Goal: Task Accomplishment & Management: Complete application form

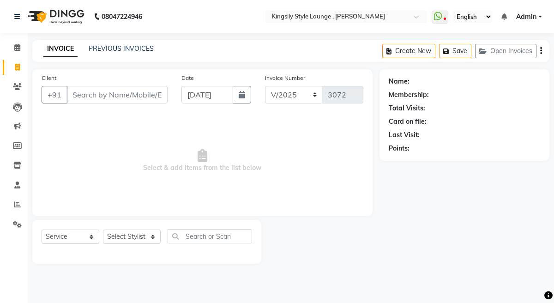
select select "service"
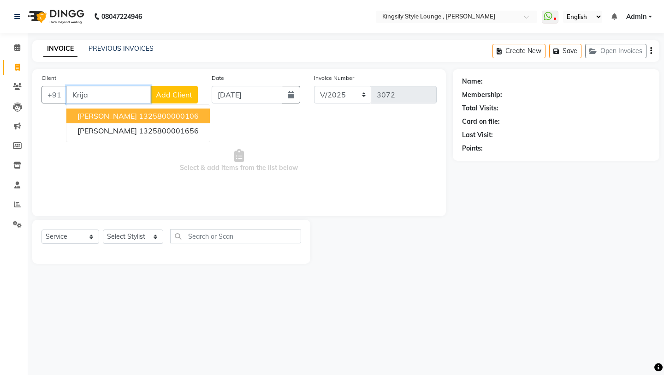
click at [166, 120] on button "[PERSON_NAME] 1325800000106" at bounding box center [138, 115] width 144 height 15
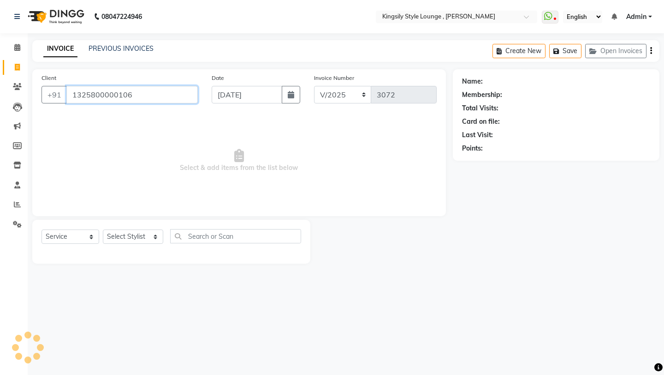
type input "1325800000106"
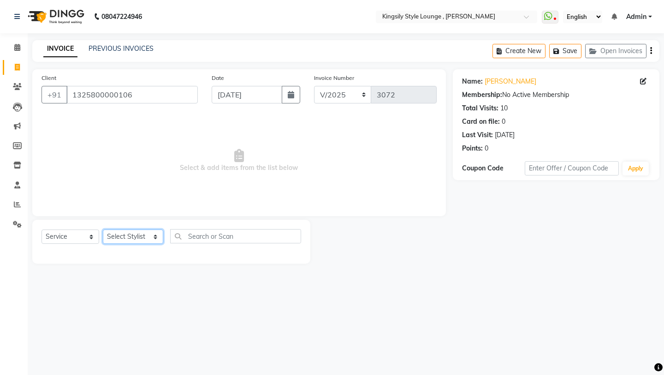
click at [162, 234] on select "Select Stylist [PERSON_NAME] KR [PERSON_NAME] [PERSON_NAME] [PERSON_NAME] [PERS…" at bounding box center [133, 236] width 60 height 14
select select "64419"
click at [103, 229] on select "Select Stylist [PERSON_NAME] KR [PERSON_NAME] [PERSON_NAME] [PERSON_NAME] [PERS…" at bounding box center [133, 236] width 60 height 14
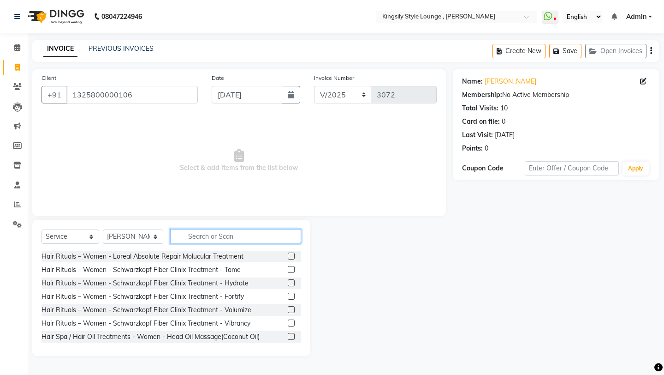
click at [197, 240] on input "text" at bounding box center [235, 236] width 131 height 14
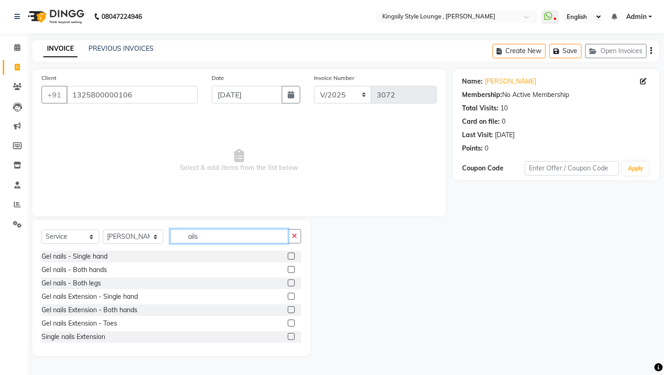
click at [194, 239] on input "ails" at bounding box center [229, 236] width 118 height 14
type input "nails"
click at [293, 296] on label at bounding box center [291, 296] width 7 height 7
click at [293, 296] on input "checkbox" at bounding box center [291, 296] width 6 height 6
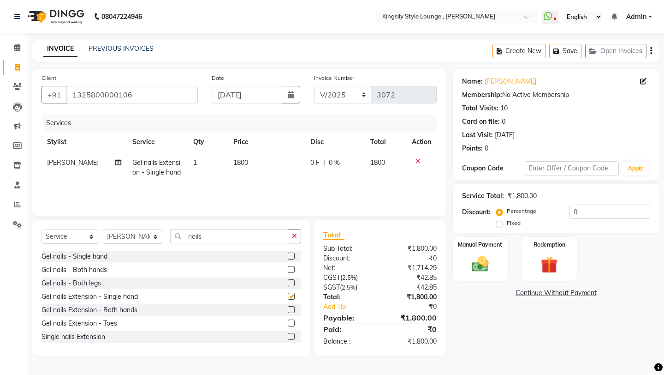
checkbox input "false"
click at [290, 257] on label at bounding box center [291, 255] width 7 height 7
click at [290, 257] on input "checkbox" at bounding box center [291, 256] width 6 height 6
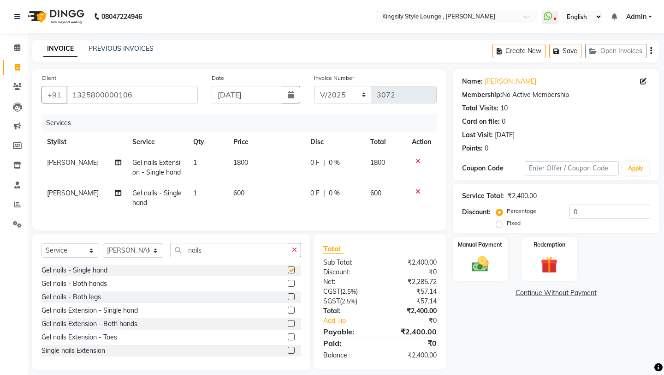
checkbox input "false"
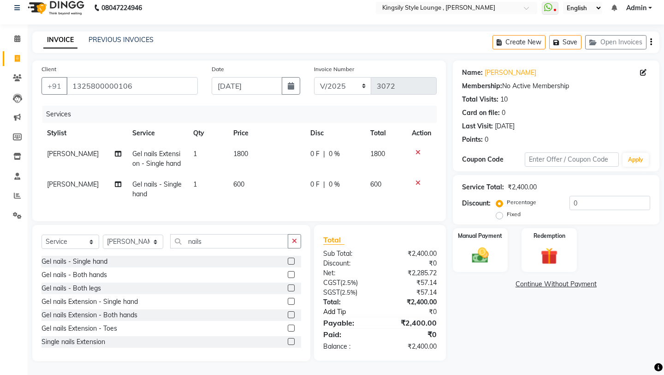
click at [332, 302] on link "Add Tip" at bounding box center [354, 312] width 74 height 10
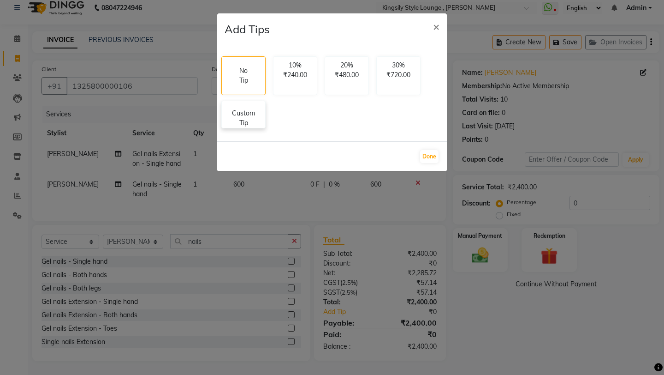
click at [250, 116] on p "Custom Tip" at bounding box center [243, 117] width 32 height 19
select select "64419"
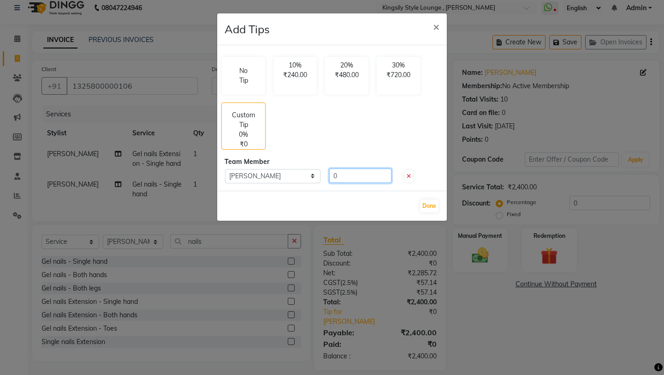
click at [353, 179] on input "0" at bounding box center [360, 175] width 62 height 14
type input "200"
click at [432, 215] on div "Done" at bounding box center [332, 206] width 230 height 30
click at [433, 209] on button "Done" at bounding box center [429, 205] width 18 height 13
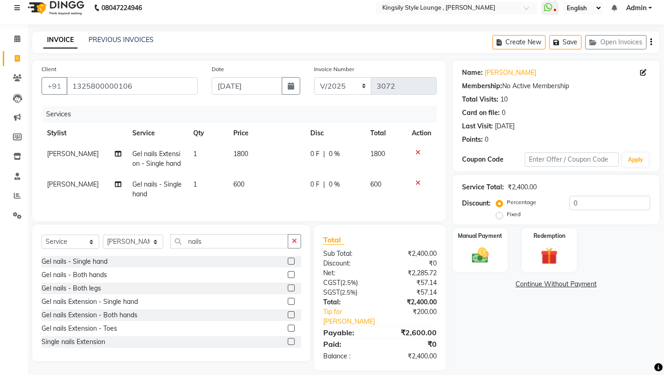
scroll to position [18, 0]
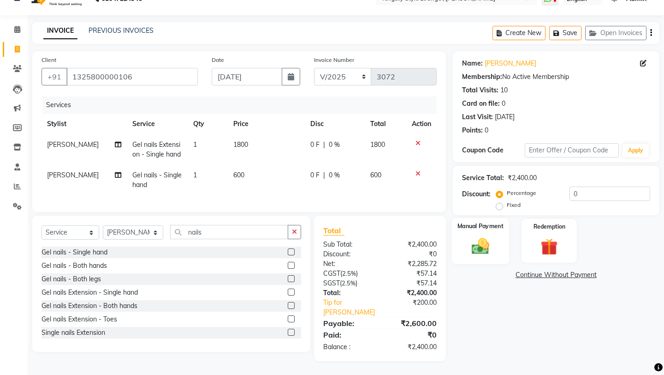
click at [494, 244] on img at bounding box center [480, 246] width 29 height 20
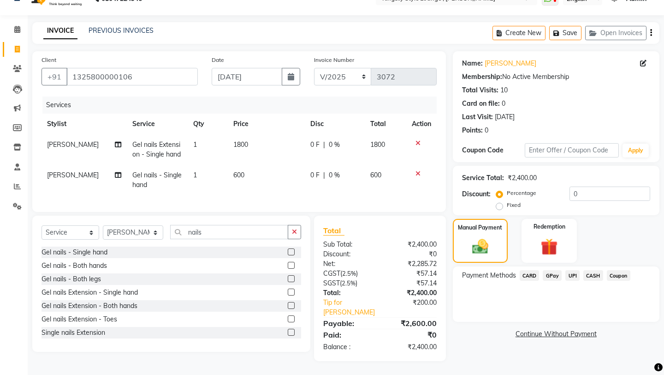
click at [536, 270] on span "CARD" at bounding box center [530, 275] width 20 height 11
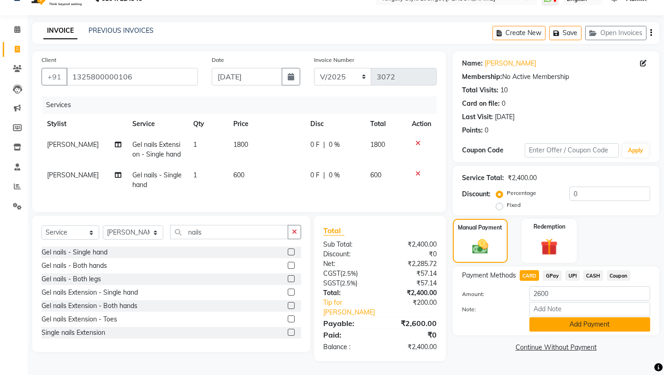
click at [551, 302] on button "Add Payment" at bounding box center [590, 324] width 121 height 14
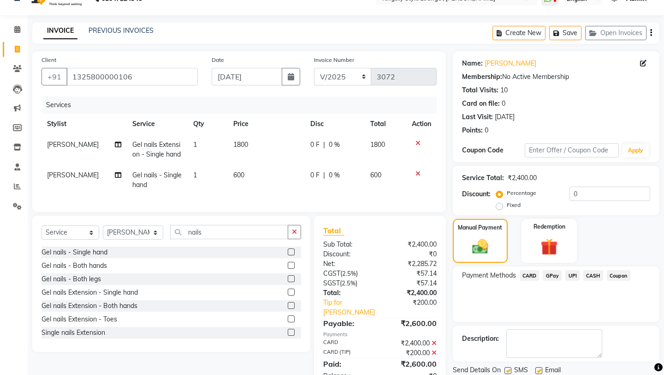
scroll to position [47, 0]
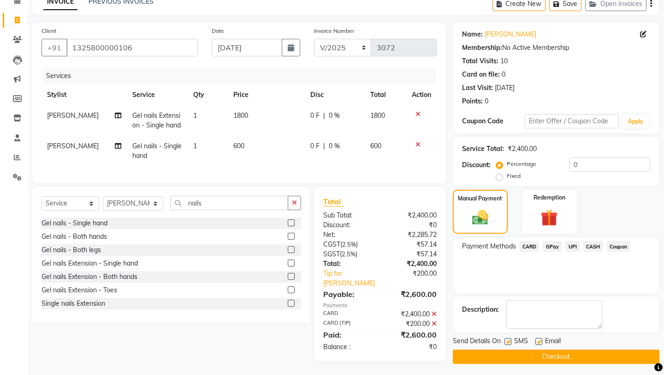
click at [531, 302] on button "Checkout" at bounding box center [556, 356] width 207 height 14
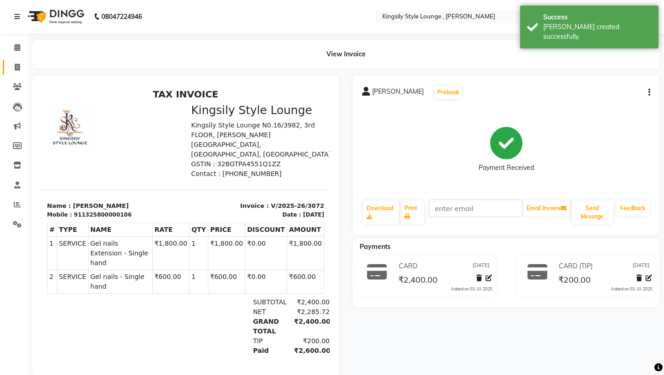
click at [20, 65] on span at bounding box center [17, 67] width 16 height 11
select select "service"
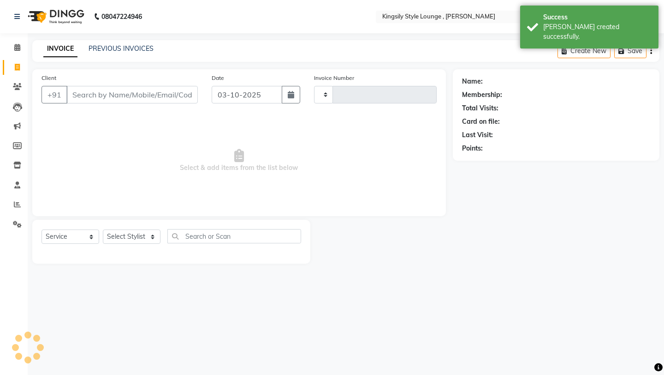
type input "3073"
select select "7382"
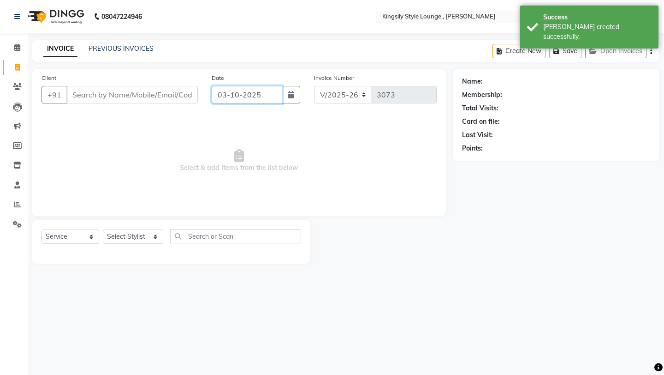
click at [267, 96] on input "03-10-2025" at bounding box center [247, 95] width 71 height 18
select select "10"
select select "2025"
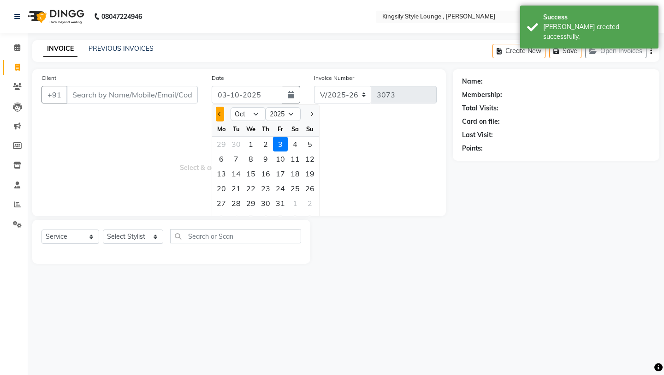
click at [220, 112] on span "Previous month" at bounding box center [220, 114] width 4 height 4
select select "9"
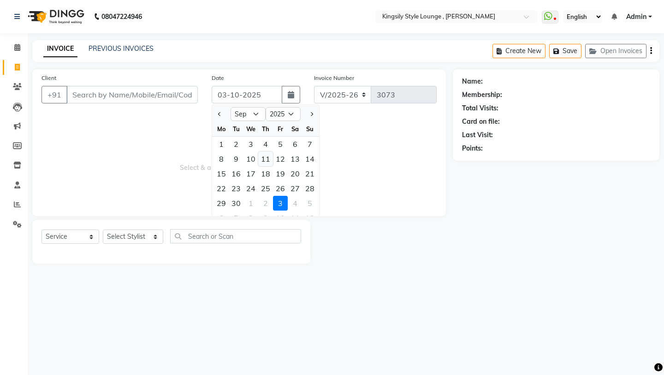
click at [263, 161] on div "11" at bounding box center [265, 158] width 15 height 15
type input "[DATE]"
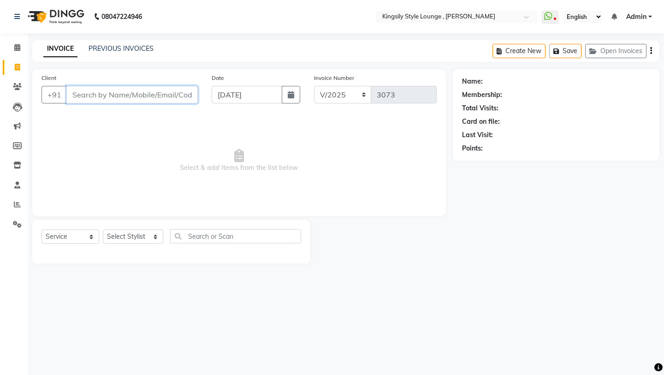
click at [128, 91] on input "Client" at bounding box center [132, 95] width 132 height 18
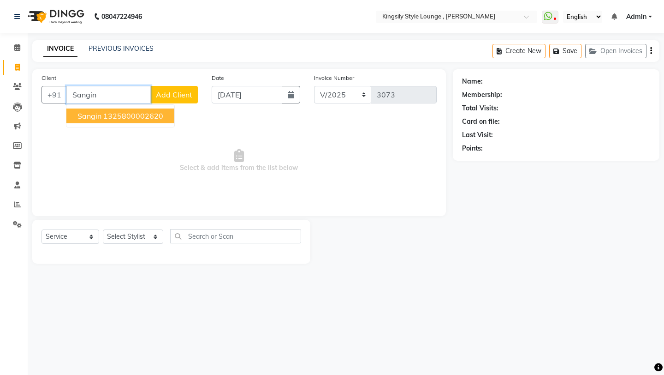
click at [103, 120] on ngb-highlight "1325800002620" at bounding box center [133, 115] width 60 height 9
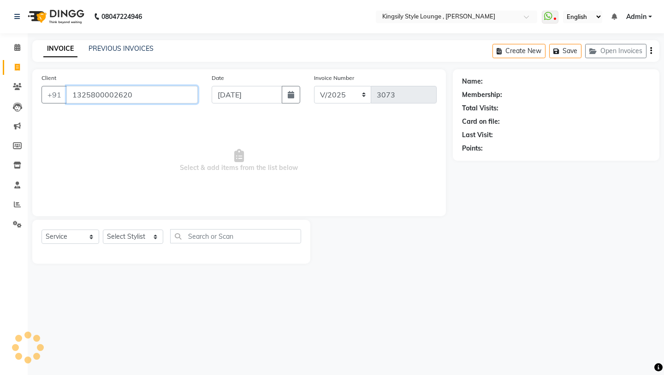
type input "1325800002620"
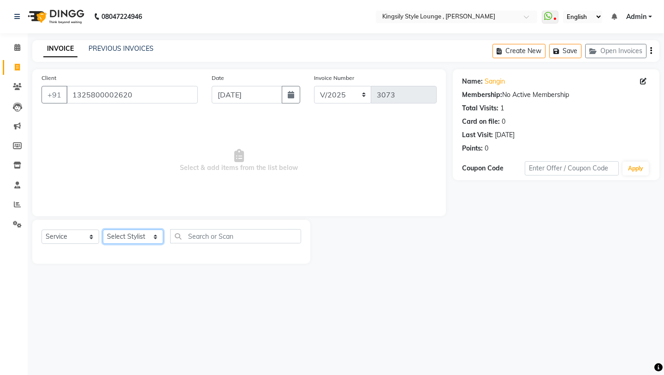
click at [160, 235] on select "Select Stylist [PERSON_NAME] KR [PERSON_NAME] [PERSON_NAME] [PERSON_NAME] [PERS…" at bounding box center [133, 236] width 60 height 14
select select "64409"
click at [103, 229] on select "Select Stylist [PERSON_NAME] KR [PERSON_NAME] [PERSON_NAME] [PERSON_NAME] [PERS…" at bounding box center [133, 236] width 60 height 14
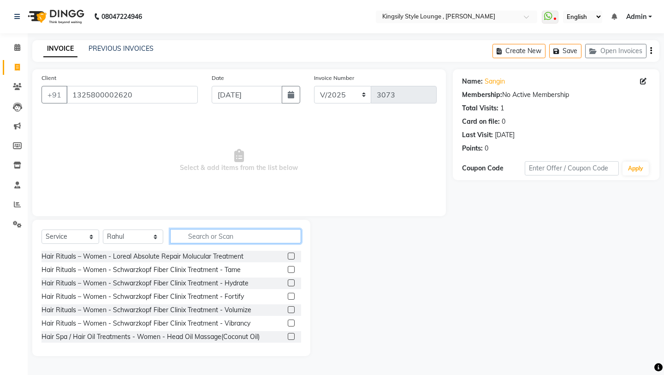
click at [202, 232] on input "text" at bounding box center [235, 236] width 131 height 14
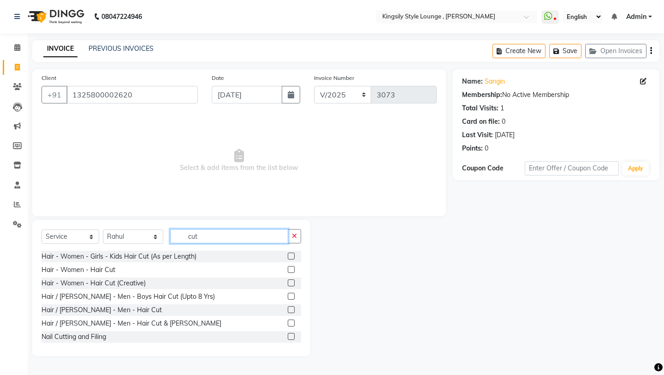
type input "cut"
click at [147, 239] on select "Select Stylist [PERSON_NAME] KR [PERSON_NAME] [PERSON_NAME] [PERSON_NAME] [PERS…" at bounding box center [133, 236] width 60 height 14
select select "64405"
click at [103, 229] on select "Select Stylist [PERSON_NAME] KR [PERSON_NAME] [PERSON_NAME] [PERSON_NAME] [PERS…" at bounding box center [133, 236] width 60 height 14
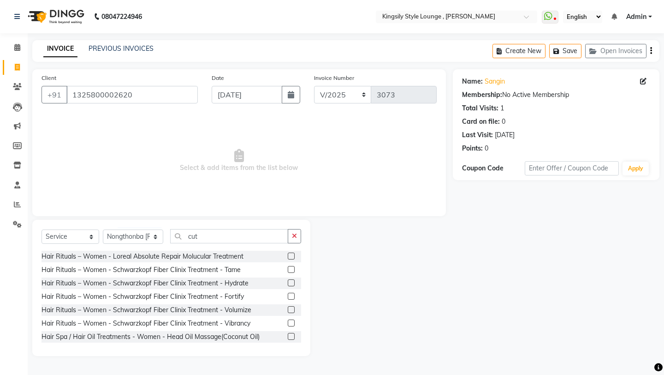
click at [214, 227] on div "Select Service Product Membership Package Voucher Prepaid Gift Card Select Styl…" at bounding box center [171, 288] width 278 height 136
click at [215, 242] on input "cut" at bounding box center [229, 236] width 118 height 14
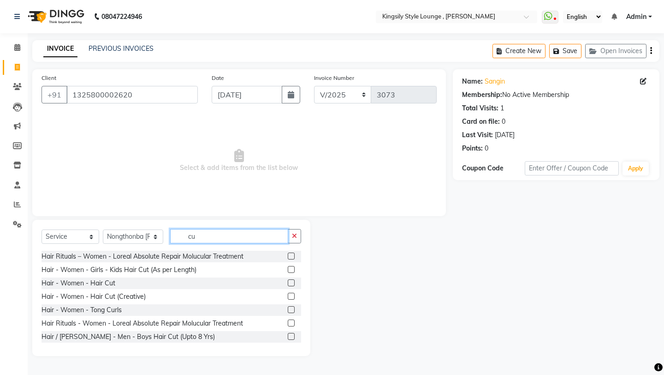
type input "cut"
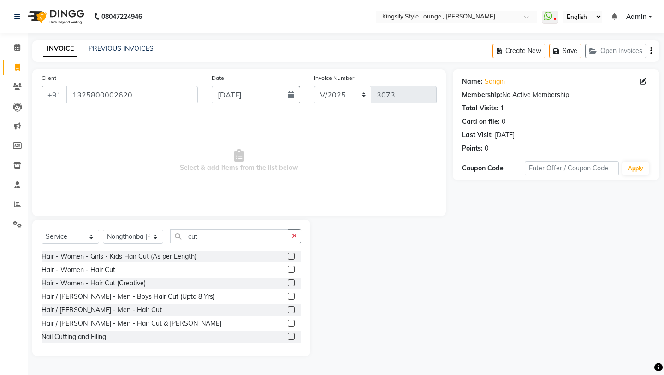
click at [290, 302] on label at bounding box center [291, 322] width 7 height 7
click at [290, 302] on input "checkbox" at bounding box center [291, 323] width 6 height 6
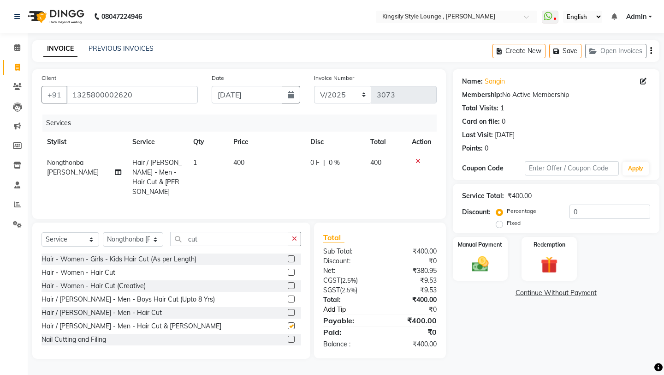
checkbox input "false"
click at [473, 239] on div "Manual Payment" at bounding box center [480, 259] width 57 height 46
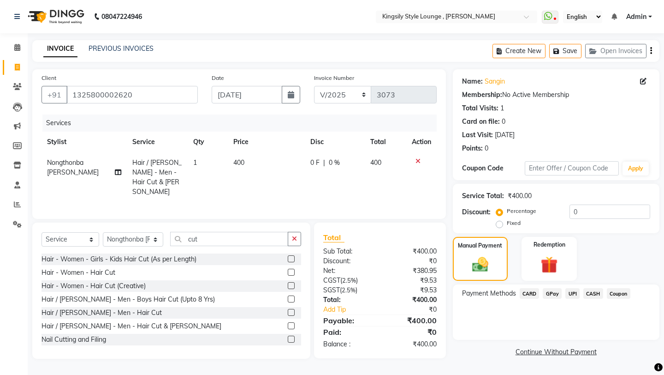
click at [553, 288] on span "UPI" at bounding box center [573, 293] width 14 height 11
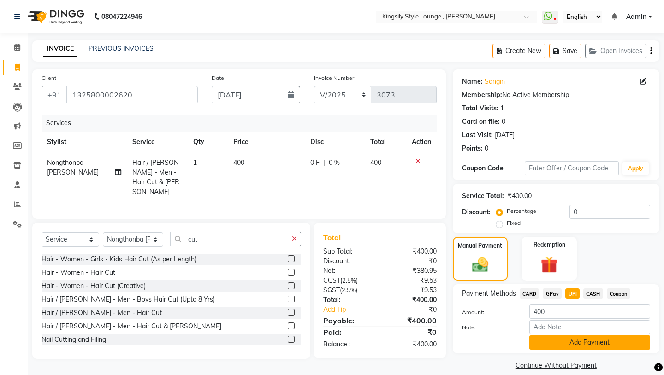
click at [553, 302] on button "Add Payment" at bounding box center [590, 342] width 121 height 14
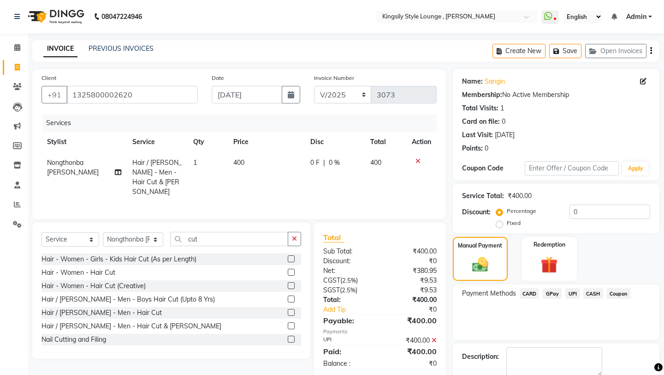
scroll to position [39, 0]
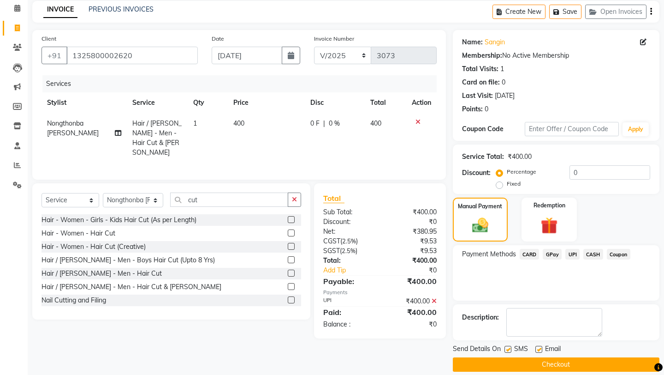
click at [543, 302] on button "Checkout" at bounding box center [556, 364] width 207 height 14
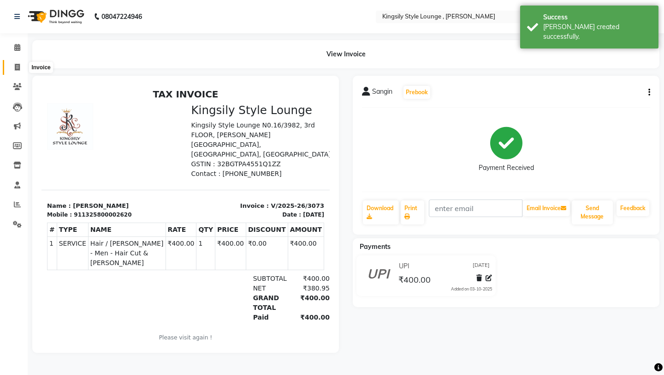
click at [16, 66] on icon at bounding box center [17, 67] width 5 height 7
select select "service"
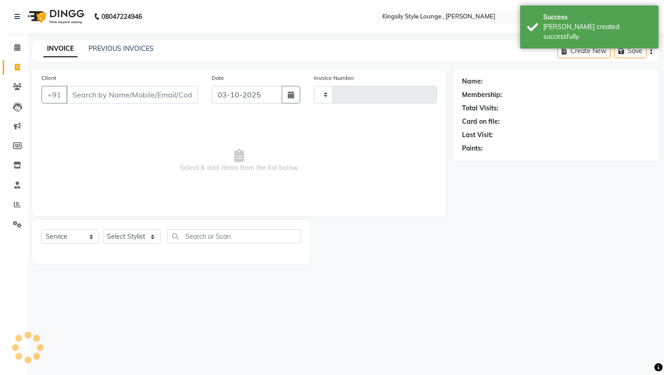
type input "3074"
select select "7382"
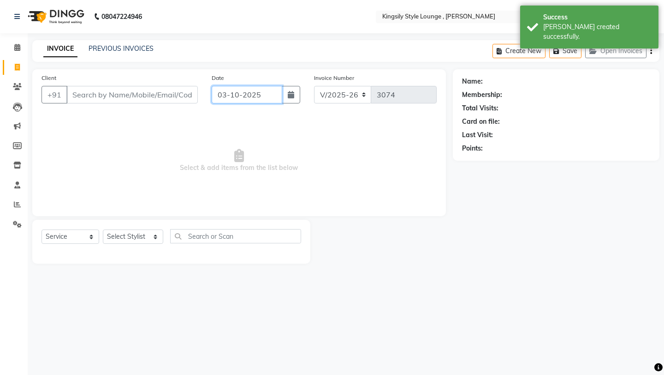
click at [257, 98] on input "03-10-2025" at bounding box center [247, 95] width 71 height 18
select select "10"
select select "2025"
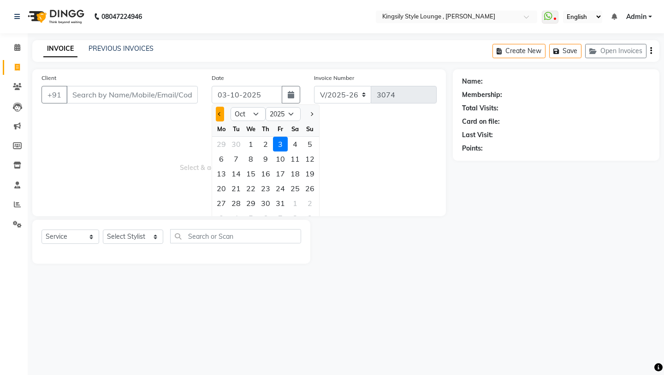
click at [222, 119] on button "Previous month" at bounding box center [220, 114] width 8 height 15
select select "9"
click at [267, 164] on div "11" at bounding box center [265, 158] width 15 height 15
type input "[DATE]"
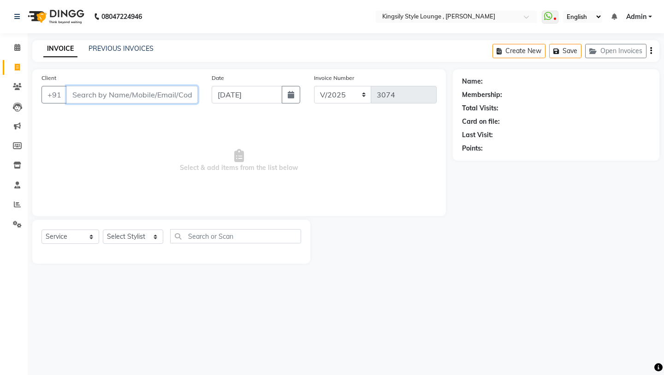
click at [175, 102] on input "Client" at bounding box center [132, 95] width 132 height 18
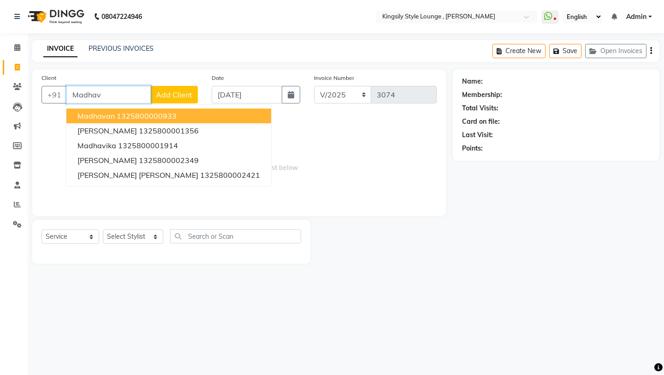
click at [177, 116] on button "Madhavan 1325800000933" at bounding box center [168, 115] width 205 height 15
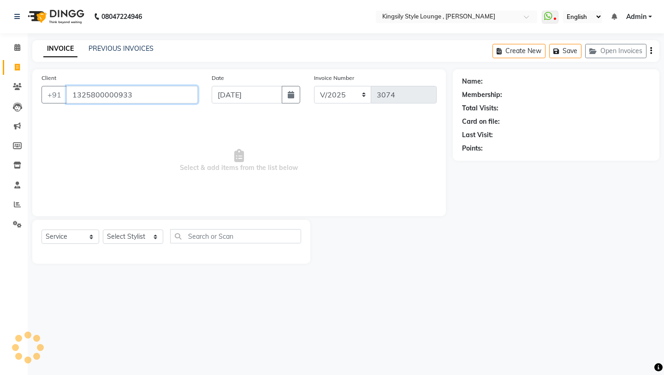
type input "1325800000933"
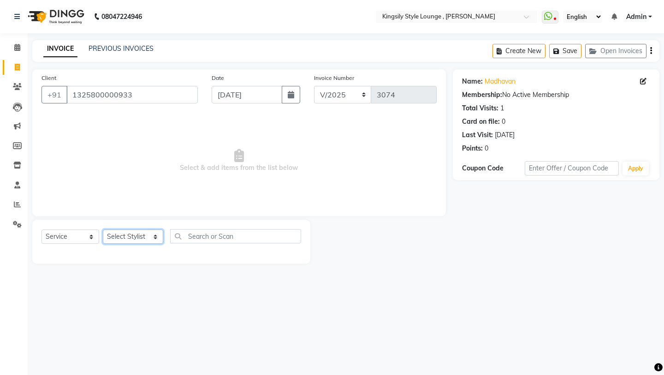
click at [163, 242] on select "Select Stylist [PERSON_NAME] KR [PERSON_NAME] [PERSON_NAME] [PERSON_NAME] [PERS…" at bounding box center [133, 236] width 60 height 14
select select "64409"
click at [103, 229] on select "Select Stylist [PERSON_NAME] KR [PERSON_NAME] [PERSON_NAME] [PERSON_NAME] [PERS…" at bounding box center [133, 236] width 60 height 14
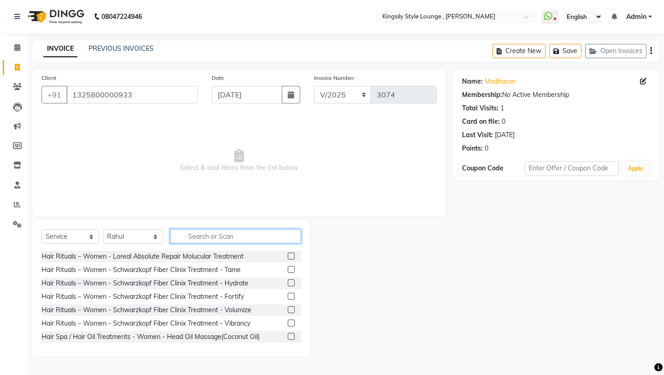
click at [208, 239] on input "text" at bounding box center [235, 236] width 131 height 14
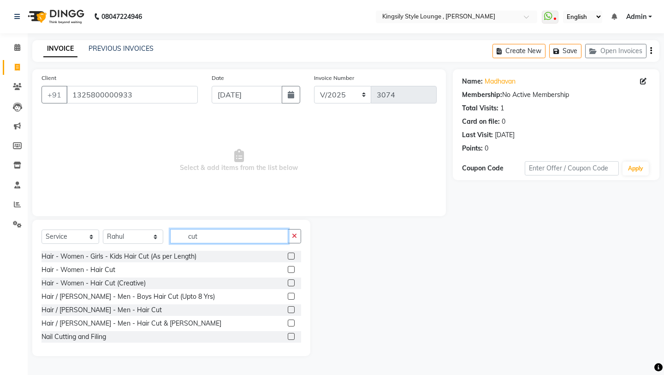
type input "cut"
click at [293, 302] on label at bounding box center [291, 322] width 7 height 7
click at [293, 302] on input "checkbox" at bounding box center [291, 323] width 6 height 6
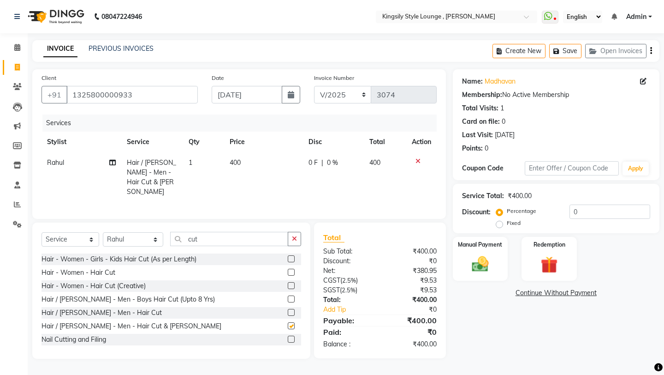
checkbox input "false"
click at [466, 254] on img at bounding box center [480, 264] width 29 height 20
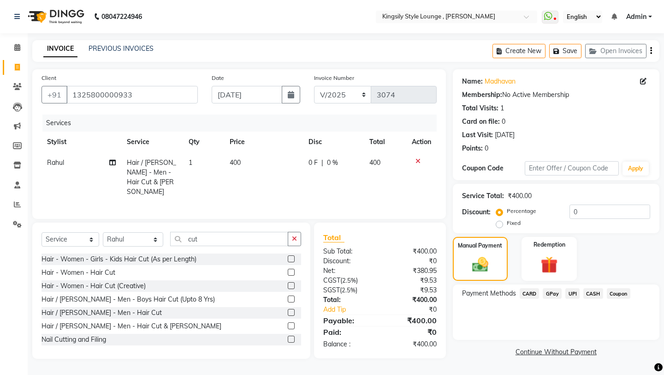
click at [553, 288] on span "UPI" at bounding box center [573, 293] width 14 height 11
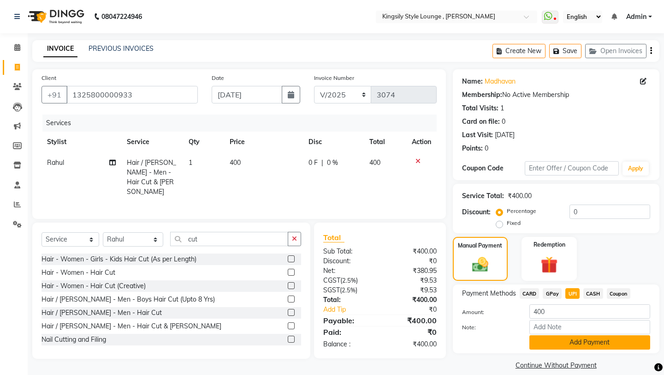
click at [553, 302] on button "Add Payment" at bounding box center [590, 342] width 121 height 14
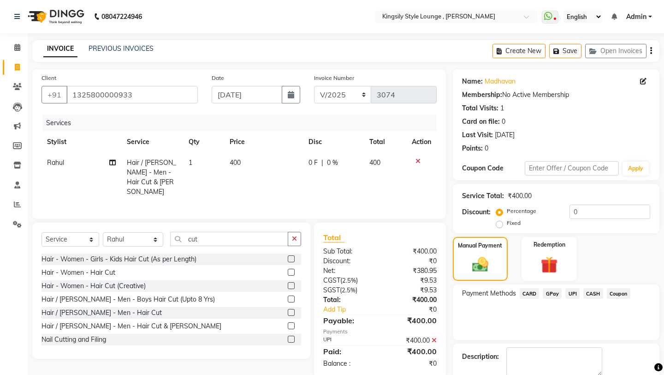
scroll to position [39, 0]
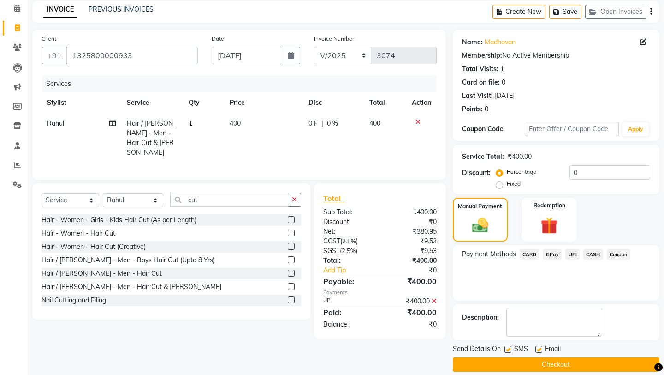
click at [547, 302] on button "Checkout" at bounding box center [556, 364] width 207 height 14
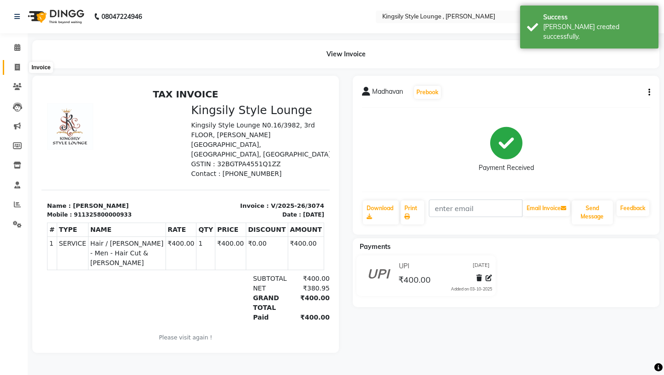
click at [16, 66] on icon at bounding box center [17, 67] width 5 height 7
select select "7382"
select select "service"
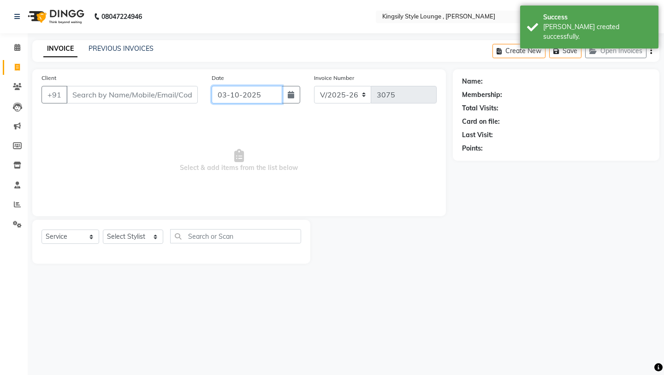
click at [265, 91] on input "03-10-2025" at bounding box center [247, 95] width 71 height 18
select select "10"
select select "2025"
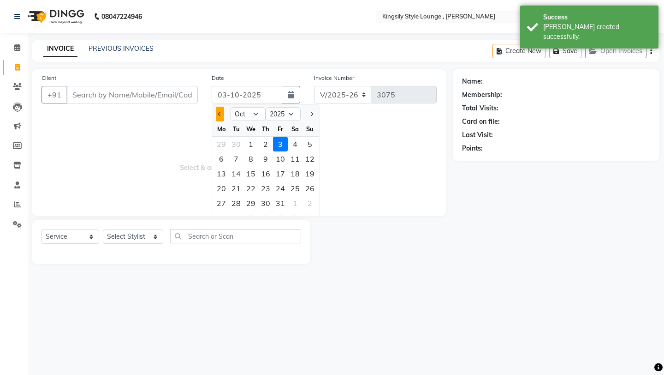
click at [223, 115] on button "Previous month" at bounding box center [220, 114] width 8 height 15
select select "9"
click at [267, 158] on div "11" at bounding box center [265, 158] width 15 height 15
type input "[DATE]"
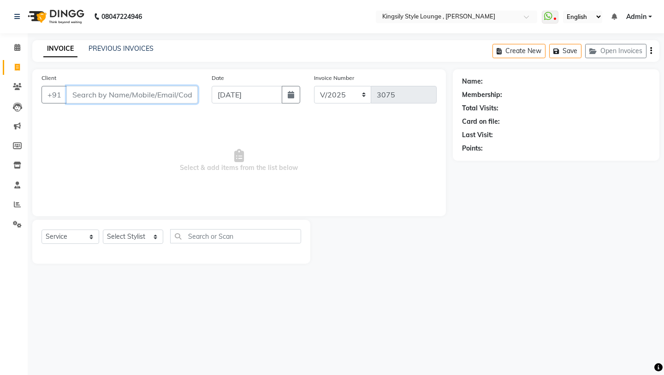
click at [153, 96] on input "Client" at bounding box center [132, 95] width 132 height 18
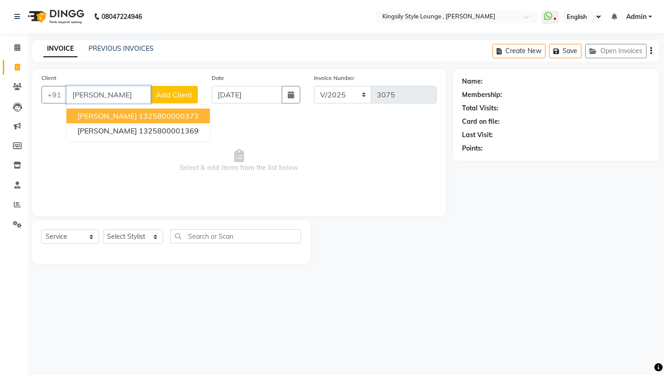
type input "[PERSON_NAME]"
click at [178, 97] on span "Add Client" at bounding box center [174, 94] width 36 height 9
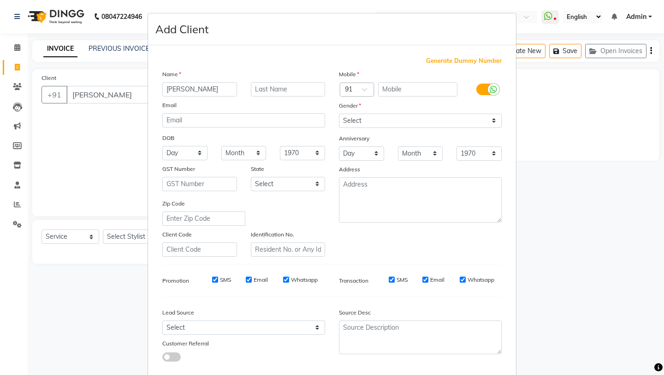
click at [445, 59] on span "Generate Dummy Number" at bounding box center [464, 60] width 76 height 9
type input "1325800002937"
checkbox input "false"
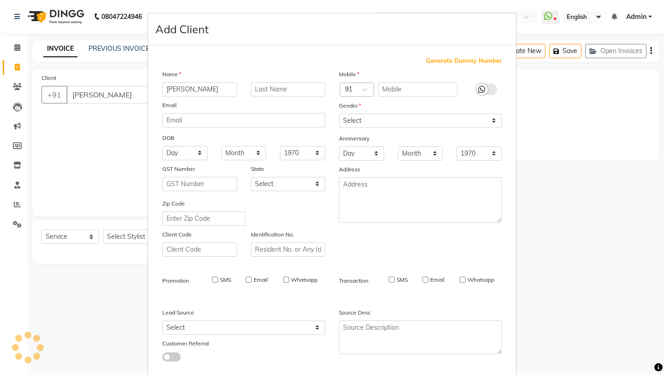
checkbox input "false"
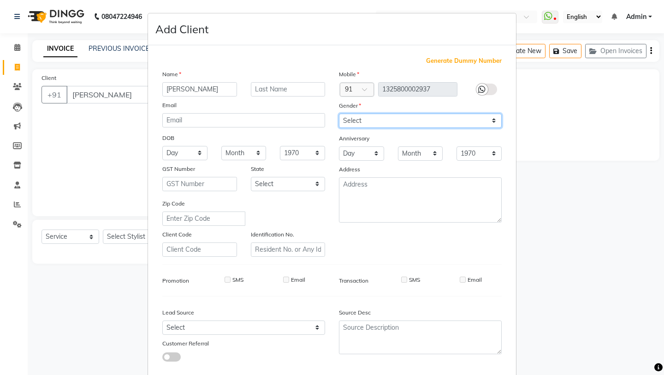
click at [424, 116] on select "Select [DEMOGRAPHIC_DATA] [DEMOGRAPHIC_DATA] Other Prefer Not To Say" at bounding box center [420, 121] width 163 height 14
select select "[DEMOGRAPHIC_DATA]"
click at [339, 114] on select "Select [DEMOGRAPHIC_DATA] [DEMOGRAPHIC_DATA] Other Prefer Not To Say" at bounding box center [420, 121] width 163 height 14
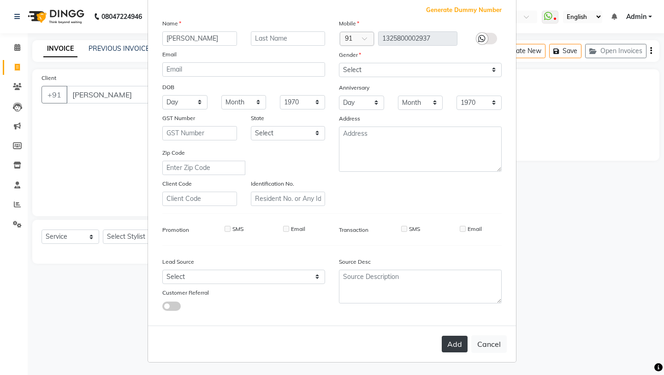
click at [457, 302] on button "Add" at bounding box center [455, 343] width 26 height 17
type input "1325800002937"
select select
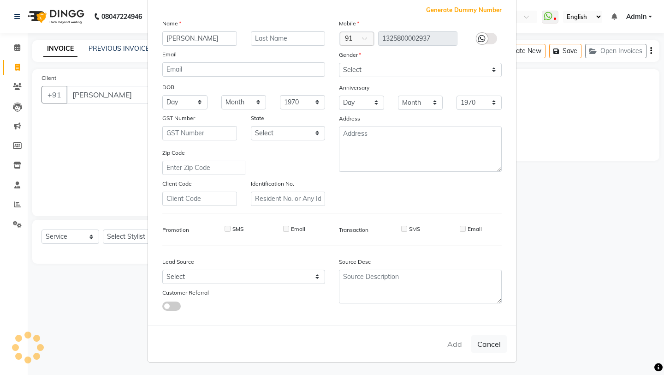
select select
checkbox input "false"
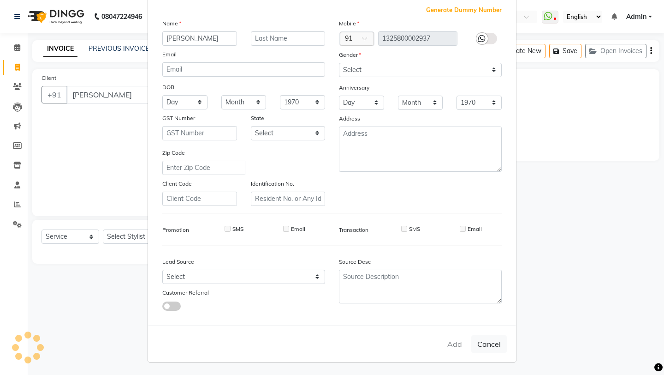
checkbox input "false"
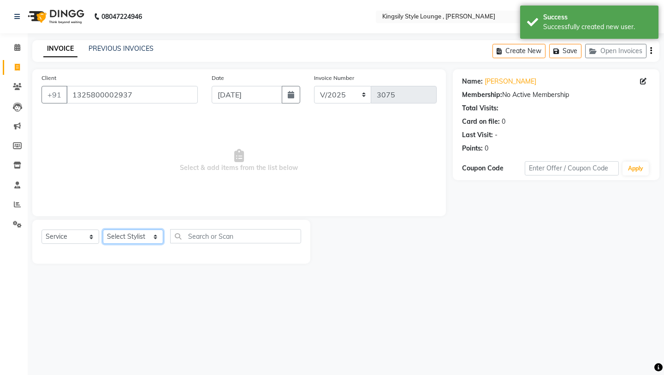
click at [153, 231] on select "Select Stylist [PERSON_NAME] KR [PERSON_NAME] [PERSON_NAME] [PERSON_NAME] [PERS…" at bounding box center [133, 236] width 60 height 14
select select "64410"
click at [103, 229] on select "Select Stylist [PERSON_NAME] KR [PERSON_NAME] [PERSON_NAME] [PERSON_NAME] [PERS…" at bounding box center [133, 236] width 60 height 14
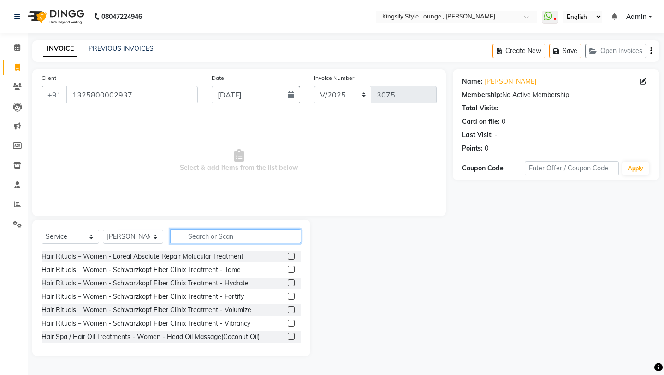
click at [210, 238] on input "text" at bounding box center [235, 236] width 131 height 14
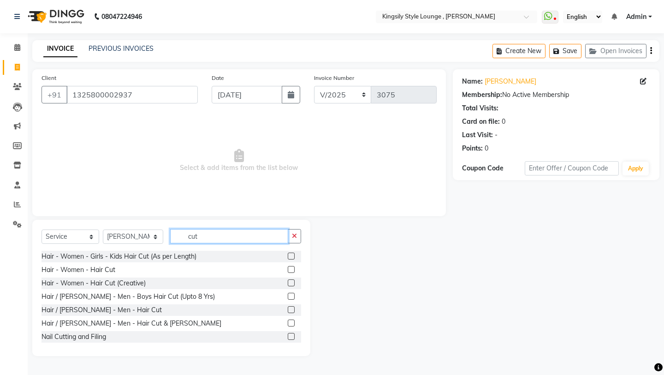
type input "cut"
click at [291, 302] on label at bounding box center [291, 322] width 7 height 7
click at [291, 302] on input "checkbox" at bounding box center [291, 323] width 6 height 6
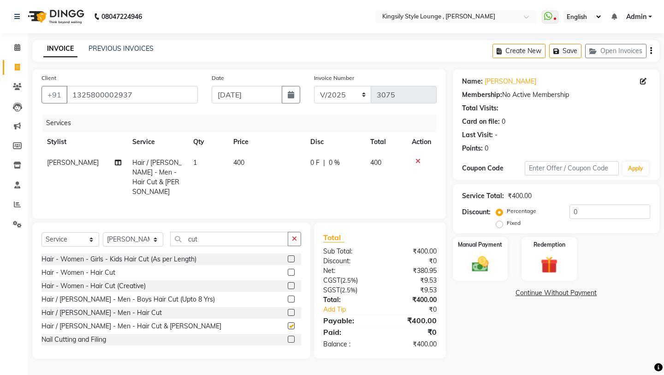
checkbox input "false"
click at [474, 243] on div "Manual Payment" at bounding box center [480, 259] width 57 height 46
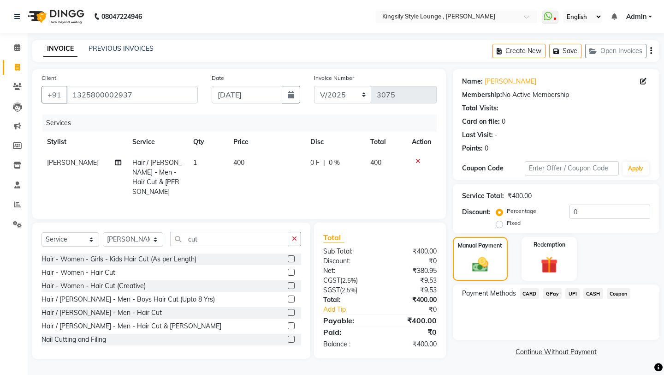
click at [553, 288] on span "CASH" at bounding box center [594, 293] width 20 height 11
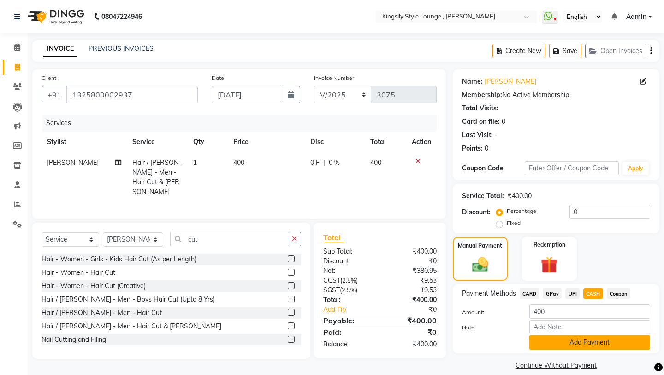
click at [553, 302] on button "Add Payment" at bounding box center [590, 342] width 121 height 14
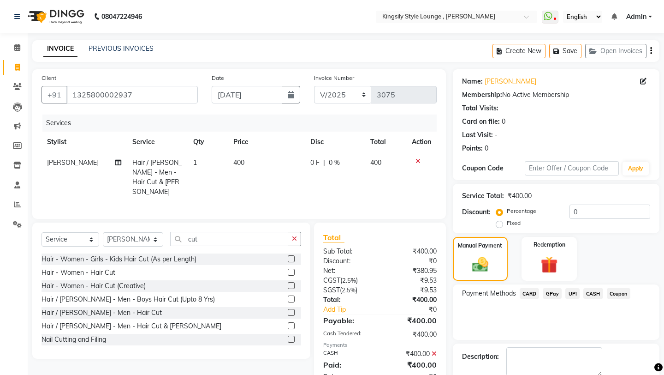
scroll to position [39, 0]
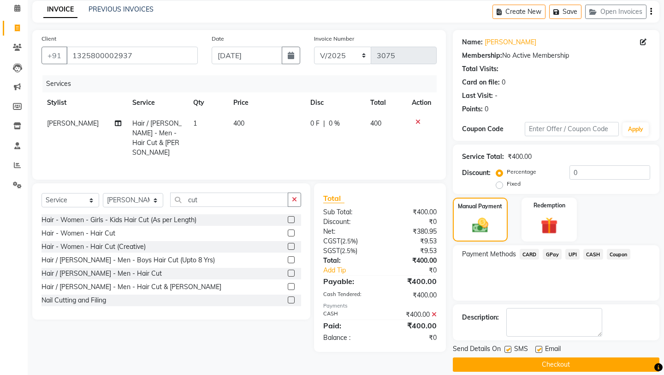
click at [553, 302] on button "Checkout" at bounding box center [556, 364] width 207 height 14
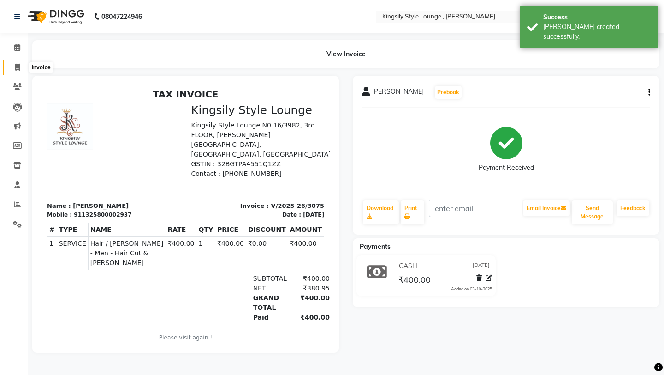
click at [18, 68] on icon at bounding box center [17, 67] width 5 height 7
select select "7382"
select select "service"
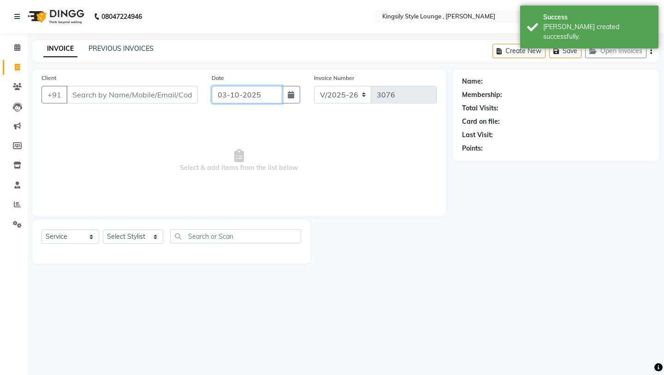
click at [281, 101] on input "03-10-2025" at bounding box center [247, 95] width 71 height 18
select select "10"
select select "2025"
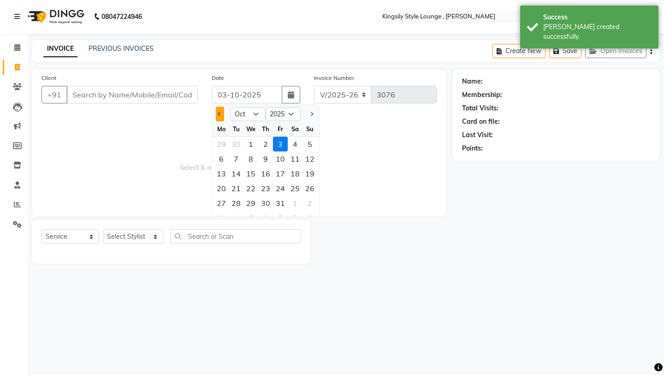
click at [217, 113] on button "Previous month" at bounding box center [220, 114] width 8 height 15
select select "9"
click at [268, 164] on div "11" at bounding box center [265, 158] width 15 height 15
type input "[DATE]"
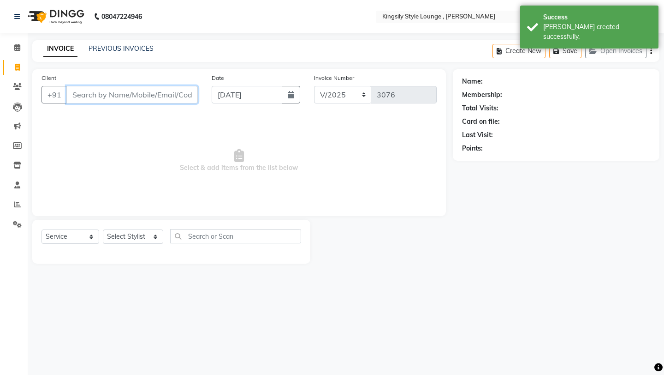
click at [153, 94] on input "Client" at bounding box center [132, 95] width 132 height 18
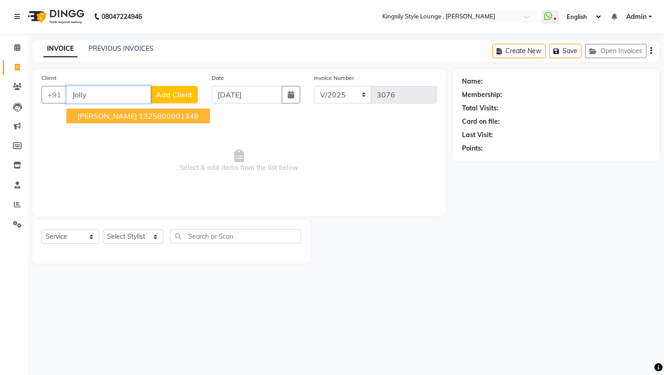
click at [139, 112] on ngb-highlight "1325800001348" at bounding box center [169, 115] width 60 height 9
type input "1325800001348"
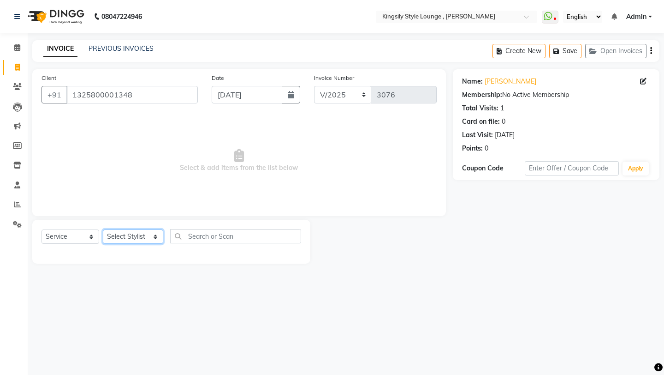
click at [139, 237] on select "Select Stylist [PERSON_NAME] KR [PERSON_NAME] [PERSON_NAME] [PERSON_NAME] [PERS…" at bounding box center [133, 236] width 60 height 14
select select "64425"
click at [103, 229] on select "Select Stylist [PERSON_NAME] KR [PERSON_NAME] [PERSON_NAME] [PERSON_NAME] [PERS…" at bounding box center [133, 236] width 60 height 14
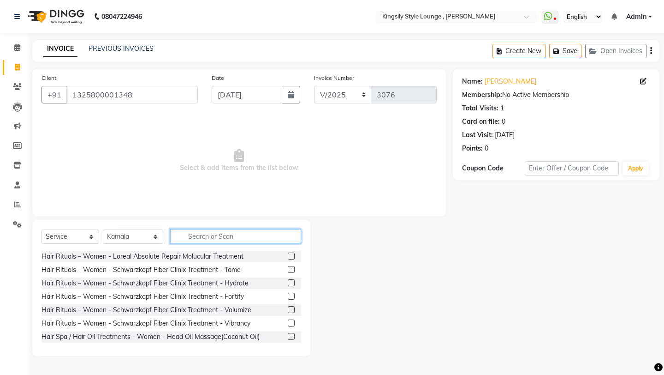
click at [207, 242] on input "text" at bounding box center [235, 236] width 131 height 14
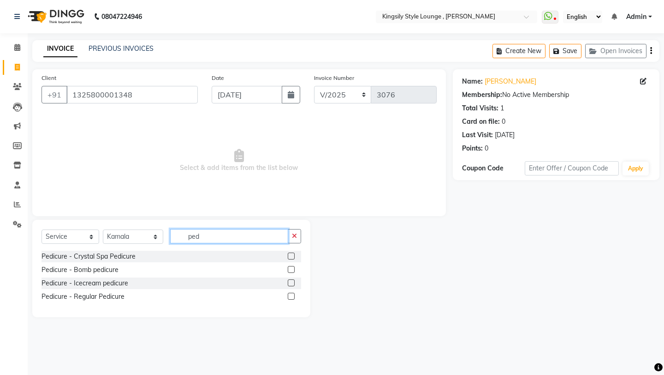
type input "ped"
click at [291, 297] on label at bounding box center [291, 296] width 7 height 7
click at [291, 297] on input "checkbox" at bounding box center [291, 296] width 6 height 6
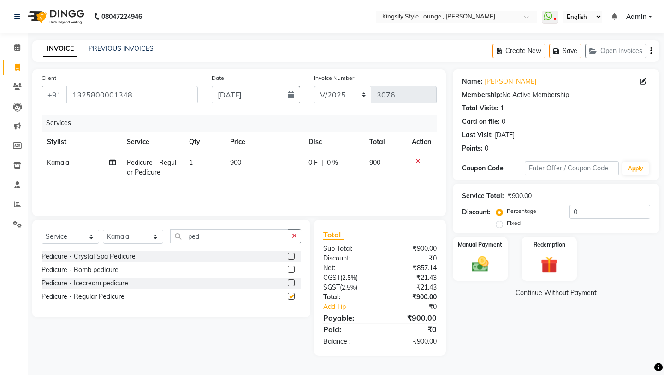
checkbox input "false"
click at [216, 233] on input "ped" at bounding box center [229, 236] width 118 height 14
type input "p"
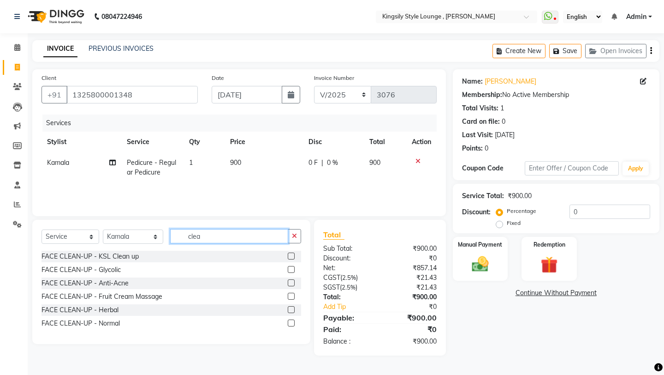
type input "clea"
click at [289, 302] on label at bounding box center [291, 309] width 7 height 7
click at [289, 302] on input "checkbox" at bounding box center [291, 310] width 6 height 6
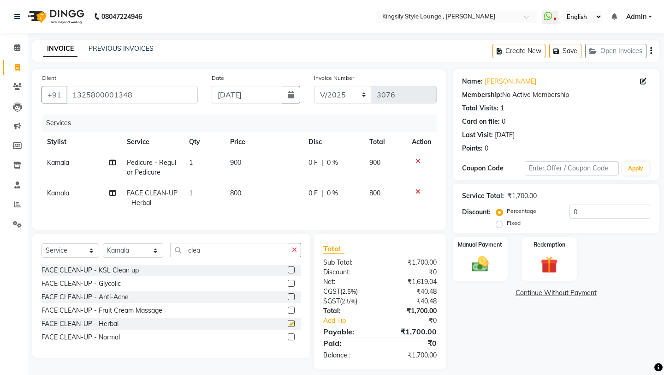
checkbox input "false"
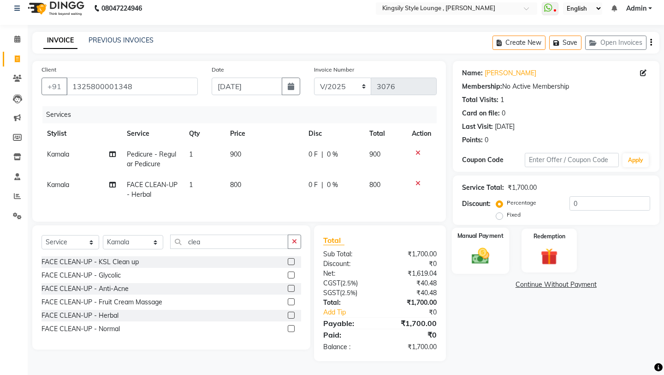
click at [479, 250] on img at bounding box center [480, 255] width 29 height 20
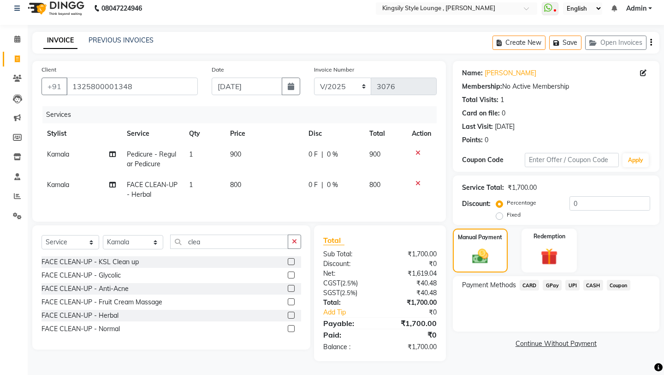
click at [553, 280] on span "CASH" at bounding box center [594, 285] width 20 height 11
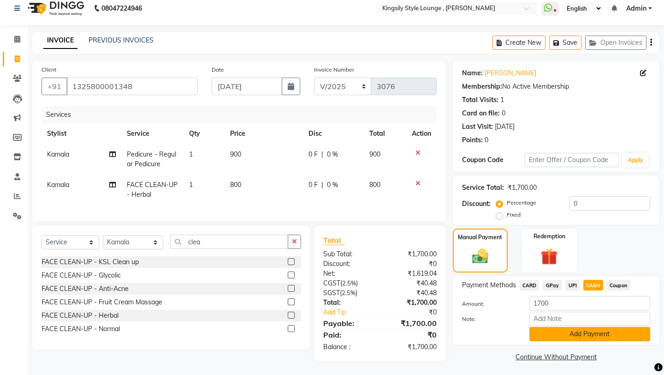
click at [553, 302] on button "Add Payment" at bounding box center [590, 334] width 121 height 14
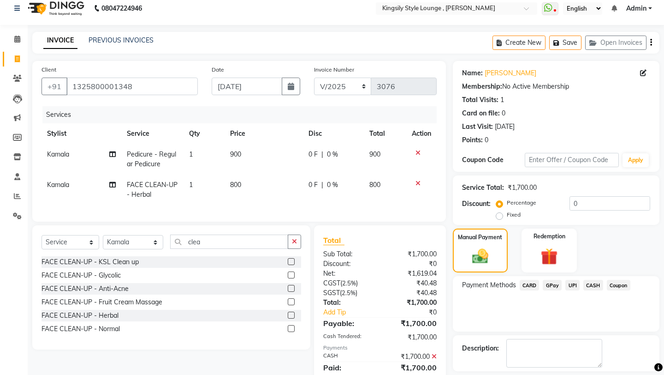
scroll to position [41, 0]
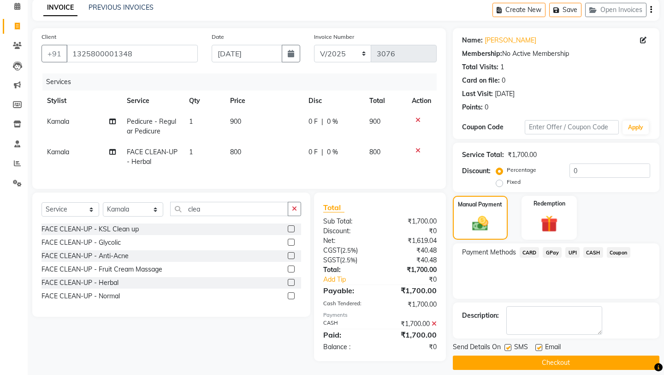
click at [545, 302] on button "Checkout" at bounding box center [556, 362] width 207 height 14
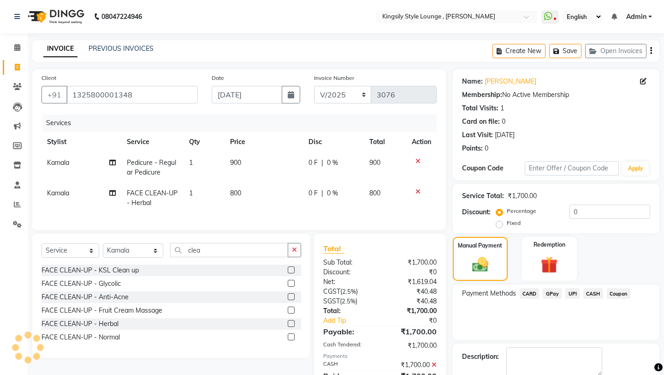
click at [545, 302] on div "08047224946 Select Location × Kingsily Style Lounge , Kakkanad WhatsApp Status …" at bounding box center [332, 212] width 664 height 425
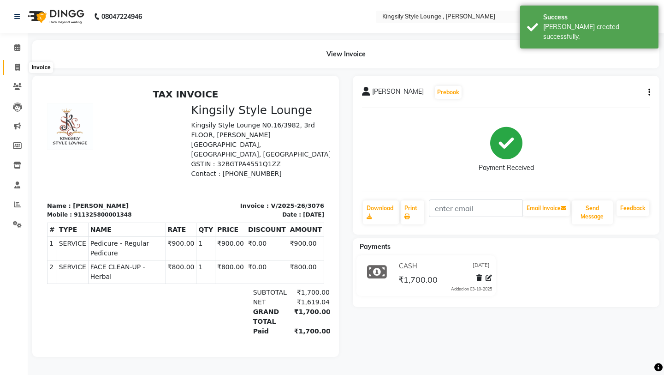
click at [19, 68] on icon at bounding box center [17, 67] width 5 height 7
select select "service"
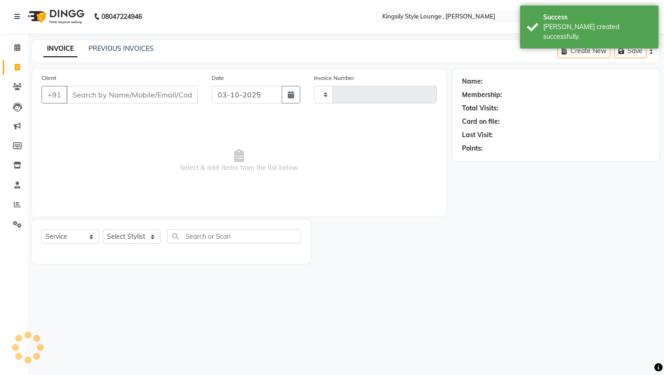
type input "3077"
select select "7382"
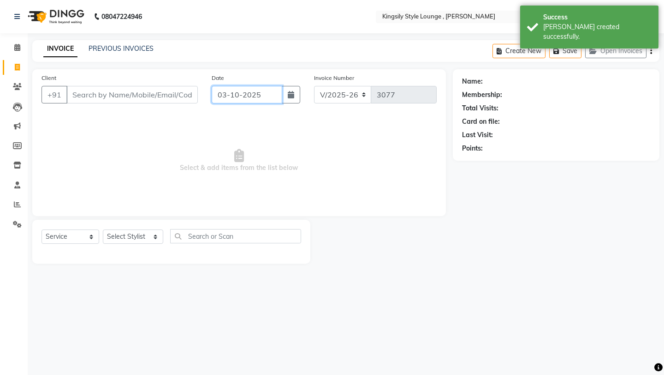
click at [265, 98] on input "03-10-2025" at bounding box center [247, 95] width 71 height 18
select select "10"
select select "2025"
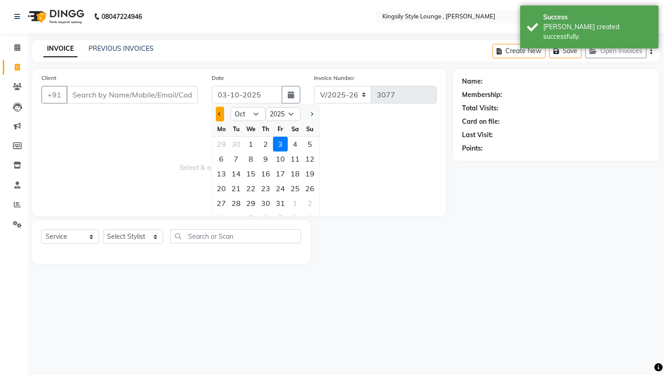
click at [221, 115] on span "Previous month" at bounding box center [220, 114] width 4 height 4
select select "9"
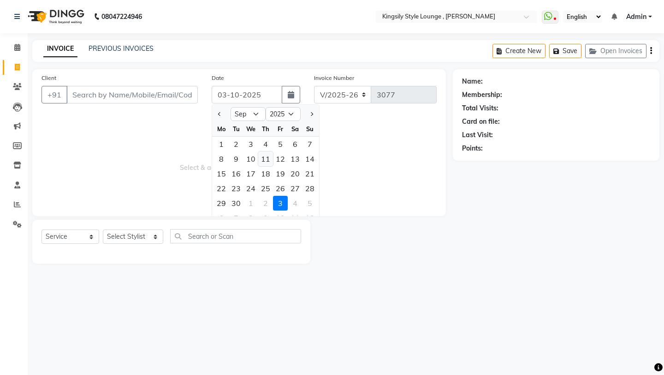
click at [265, 154] on div "11" at bounding box center [265, 158] width 15 height 15
type input "[DATE]"
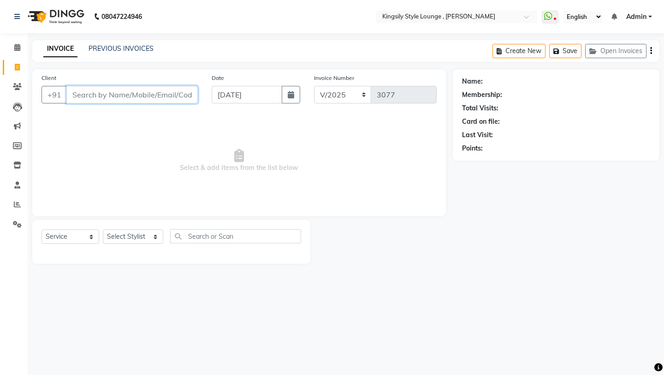
click at [153, 96] on input "Client" at bounding box center [132, 95] width 132 height 18
type input "[PERSON_NAME]"
click at [180, 97] on span "Add Client" at bounding box center [174, 94] width 36 height 9
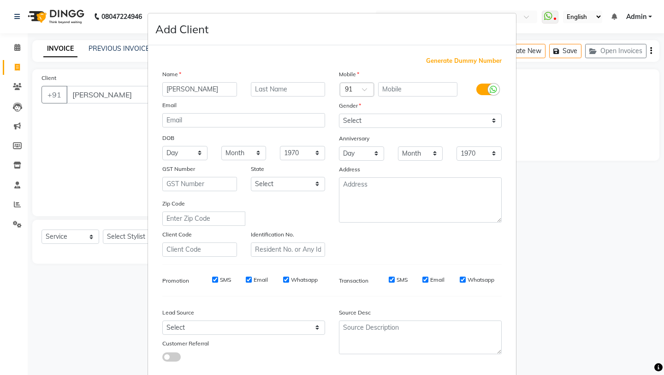
click at [434, 61] on span "Generate Dummy Number" at bounding box center [464, 60] width 76 height 9
type input "1325800002938"
checkbox input "false"
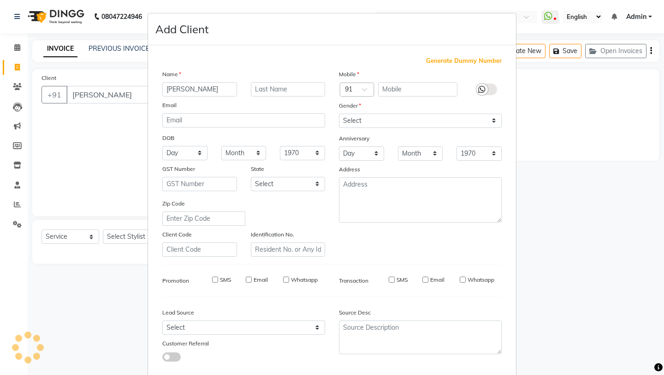
checkbox input "false"
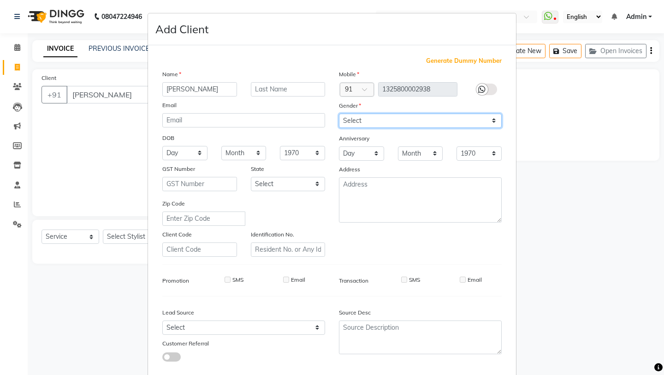
click at [451, 123] on select "Select [DEMOGRAPHIC_DATA] [DEMOGRAPHIC_DATA] Other Prefer Not To Say" at bounding box center [420, 121] width 163 height 14
select select "[DEMOGRAPHIC_DATA]"
click at [339, 114] on select "Select [DEMOGRAPHIC_DATA] [DEMOGRAPHIC_DATA] Other Prefer Not To Say" at bounding box center [420, 121] width 163 height 14
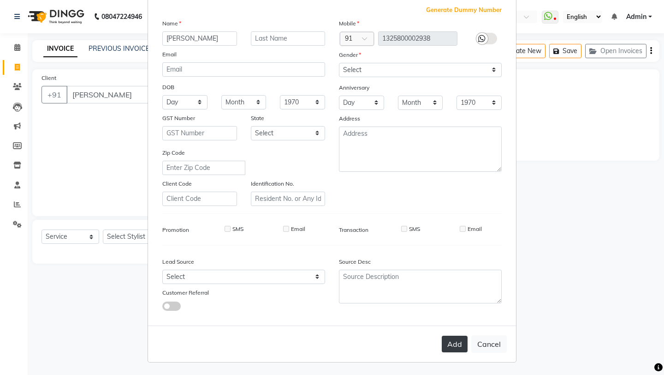
click at [454, 302] on button "Add" at bounding box center [455, 343] width 26 height 17
type input "1325800002938"
select select
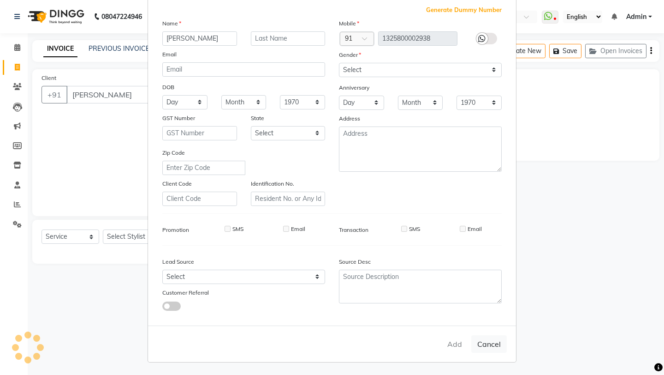
select select
checkbox input "false"
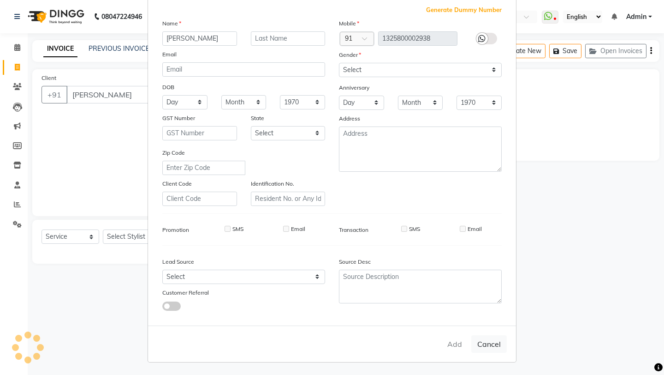
checkbox input "false"
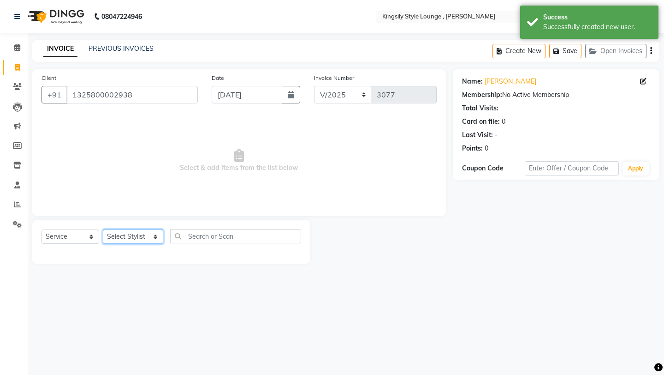
click at [163, 234] on select "Select Stylist [PERSON_NAME] KR [PERSON_NAME] [PERSON_NAME] [PERSON_NAME] [PERS…" at bounding box center [133, 236] width 60 height 14
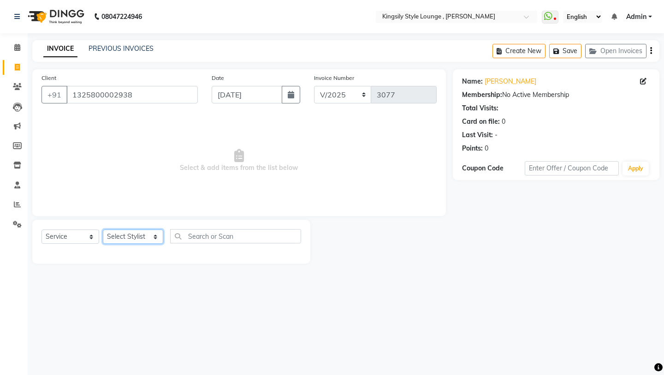
select select "64417"
click at [103, 229] on select "Select Stylist [PERSON_NAME] KR [PERSON_NAME] [PERSON_NAME] [PERSON_NAME] [PERS…" at bounding box center [133, 236] width 60 height 14
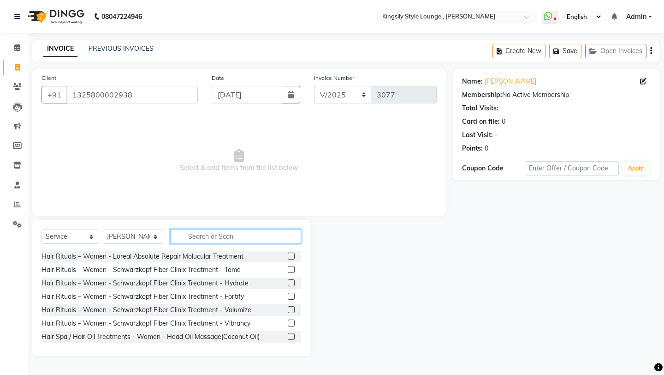
click at [225, 237] on input "text" at bounding box center [235, 236] width 131 height 14
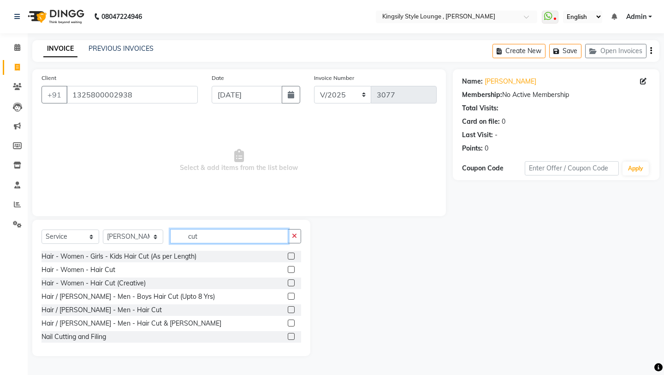
type input "cut"
click at [291, 302] on label at bounding box center [291, 322] width 7 height 7
click at [291, 302] on input "checkbox" at bounding box center [291, 323] width 6 height 6
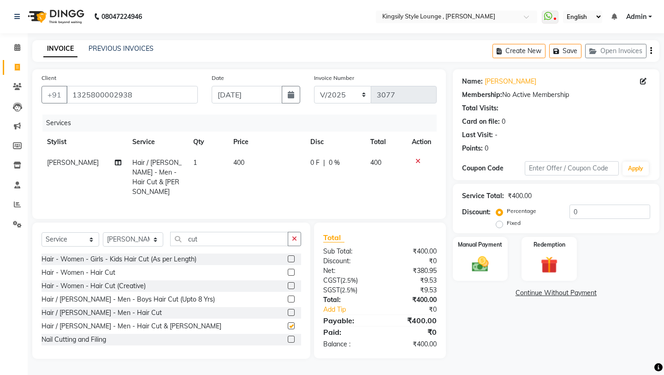
checkbox input "false"
click at [464, 239] on label "Manual Payment" at bounding box center [481, 243] width 46 height 9
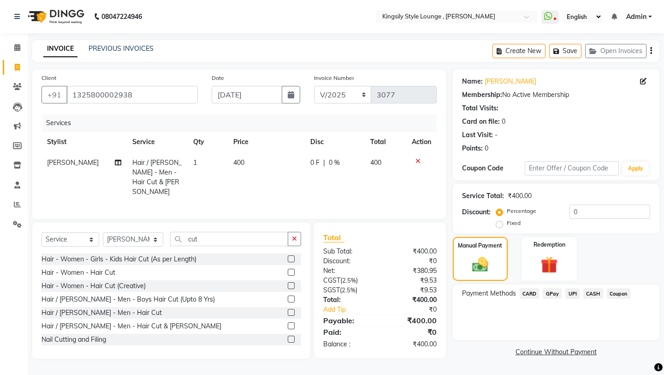
click at [553, 288] on span "UPI" at bounding box center [573, 293] width 14 height 11
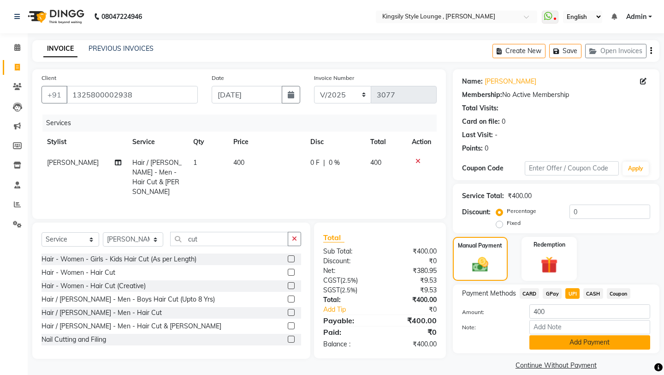
click at [553, 302] on button "Add Payment" at bounding box center [590, 342] width 121 height 14
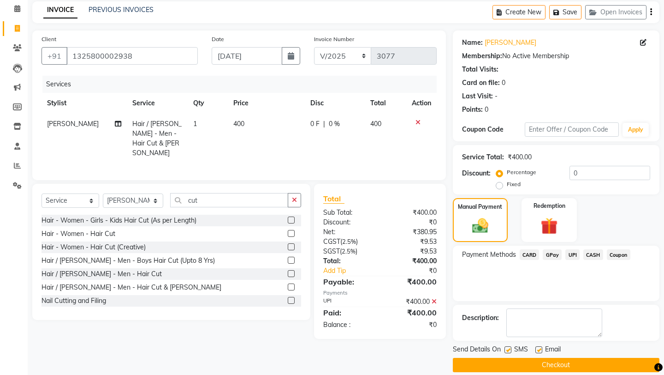
scroll to position [39, 0]
click at [529, 302] on button "Checkout" at bounding box center [556, 364] width 207 height 14
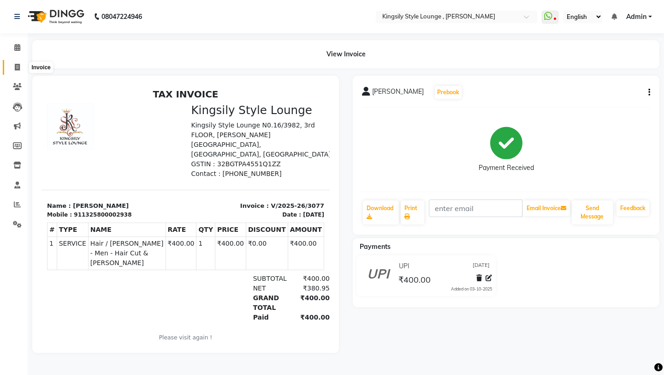
click at [17, 66] on icon at bounding box center [17, 67] width 5 height 7
select select "7382"
select select "service"
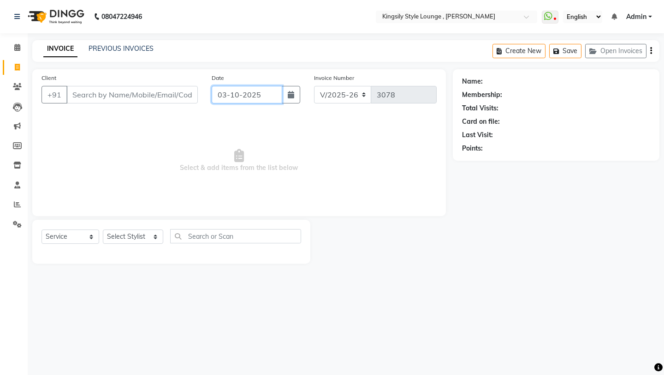
click at [268, 95] on input "03-10-2025" at bounding box center [247, 95] width 71 height 18
select select "10"
select select "2025"
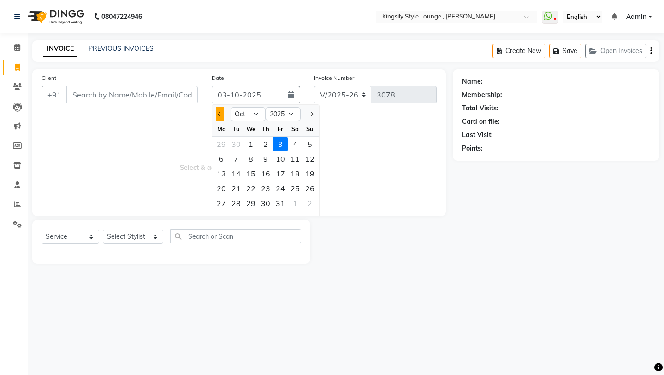
click at [222, 118] on button "Previous month" at bounding box center [220, 114] width 8 height 15
select select "9"
click at [263, 156] on div "11" at bounding box center [265, 158] width 15 height 15
type input "[DATE]"
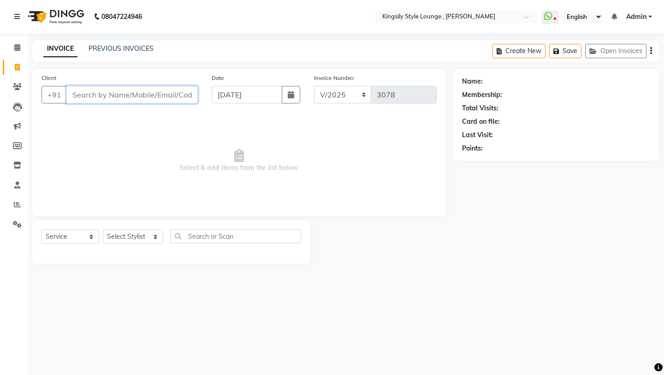
click at [184, 92] on input "Client" at bounding box center [132, 95] width 132 height 18
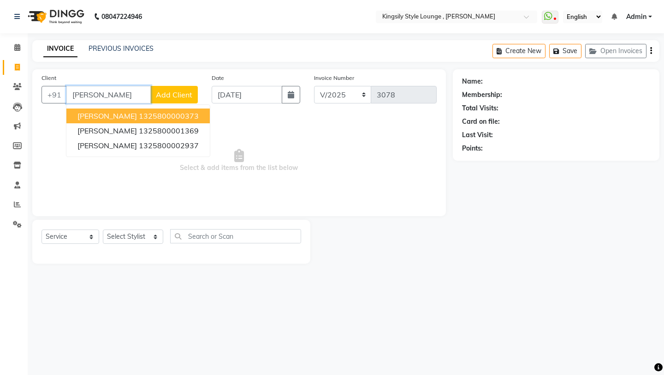
click at [156, 119] on ngb-highlight "1325800000373" at bounding box center [169, 115] width 60 height 9
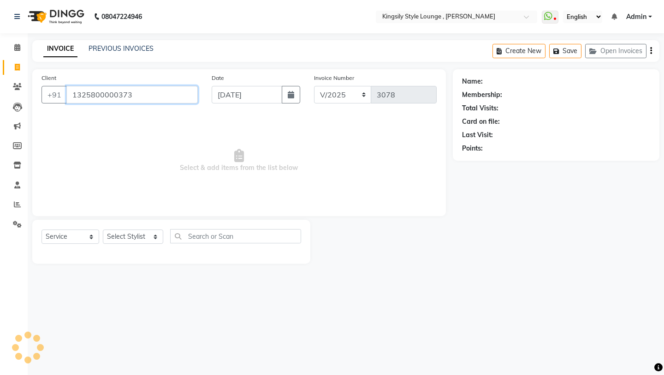
type input "1325800000373"
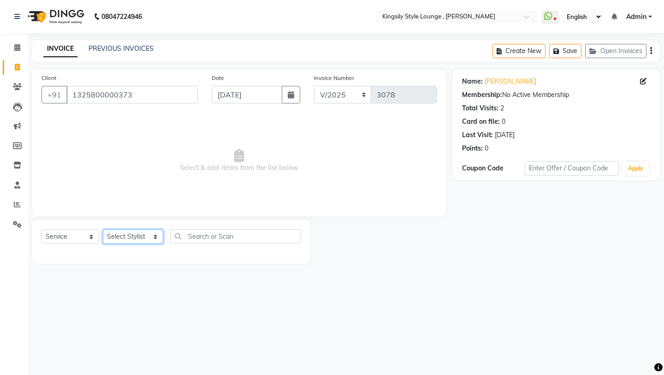
click at [163, 239] on select "Select Stylist [PERSON_NAME] KR [PERSON_NAME] [PERSON_NAME] [PERSON_NAME] [PERS…" at bounding box center [133, 236] width 60 height 14
select select "64405"
click at [103, 229] on select "Select Stylist [PERSON_NAME] KR [PERSON_NAME] [PERSON_NAME] [PERSON_NAME] [PERS…" at bounding box center [133, 236] width 60 height 14
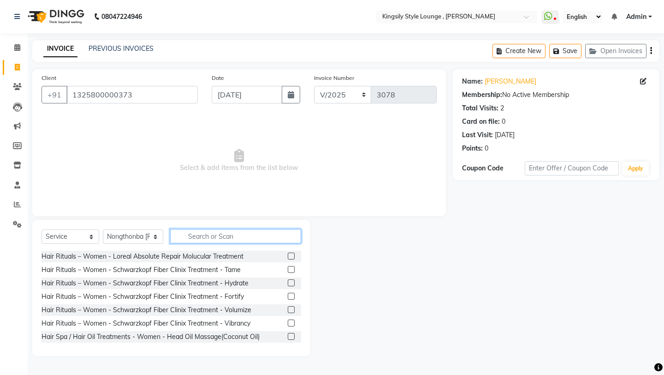
click at [208, 234] on input "text" at bounding box center [235, 236] width 131 height 14
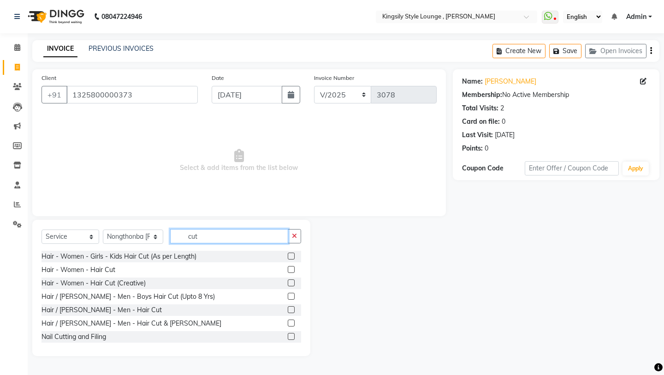
type input "cut"
click at [289, 302] on label at bounding box center [291, 309] width 7 height 7
click at [289, 302] on input "checkbox" at bounding box center [291, 310] width 6 height 6
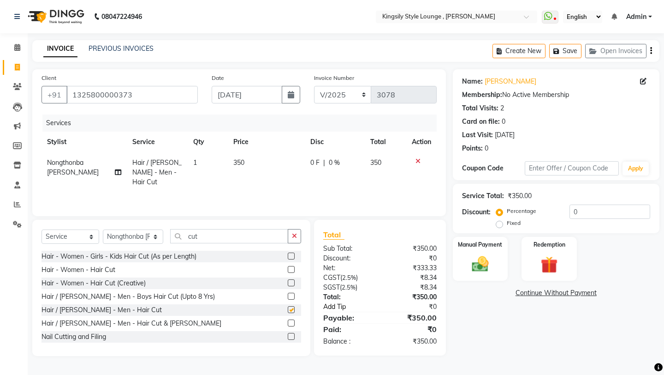
checkbox input "false"
click at [479, 261] on img at bounding box center [480, 264] width 29 height 20
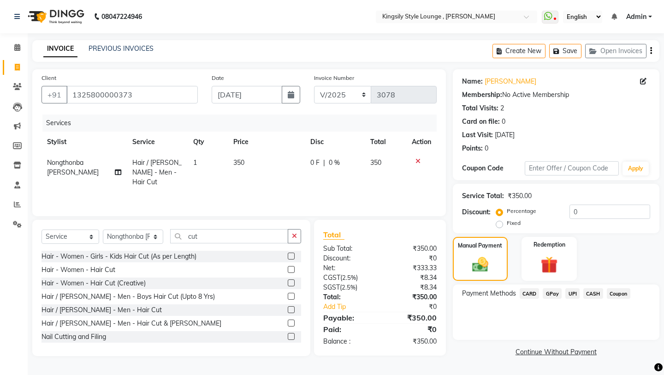
click at [553, 288] on span "UPI" at bounding box center [573, 293] width 14 height 11
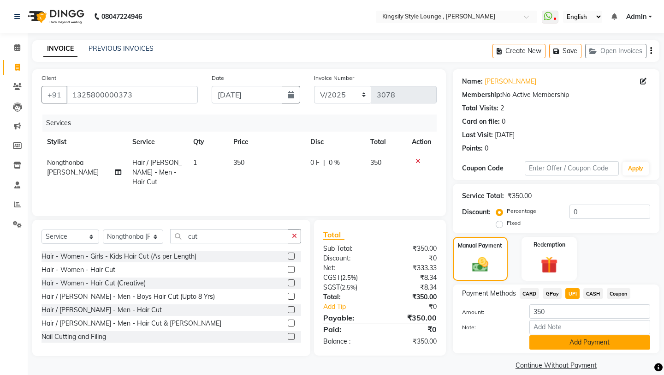
click at [553, 302] on button "Add Payment" at bounding box center [590, 342] width 121 height 14
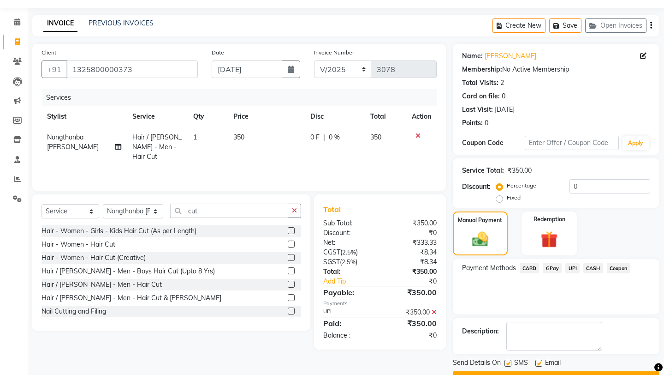
scroll to position [39, 0]
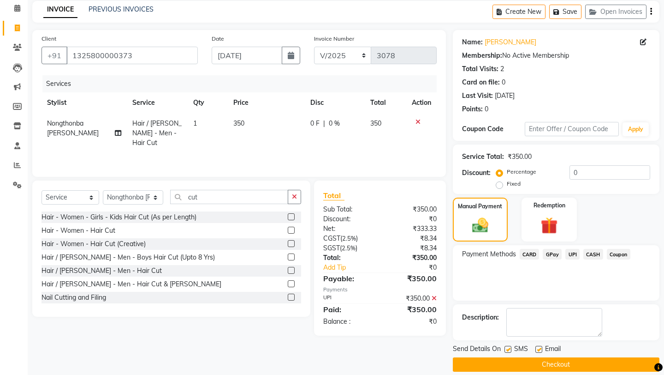
click at [537, 302] on button "Checkout" at bounding box center [556, 364] width 207 height 14
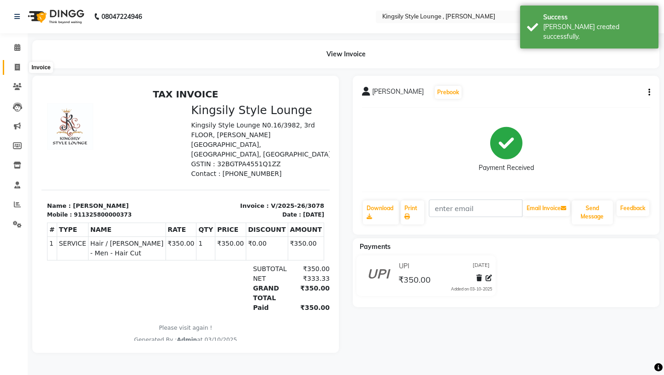
click at [17, 68] on icon at bounding box center [17, 67] width 5 height 7
select select "service"
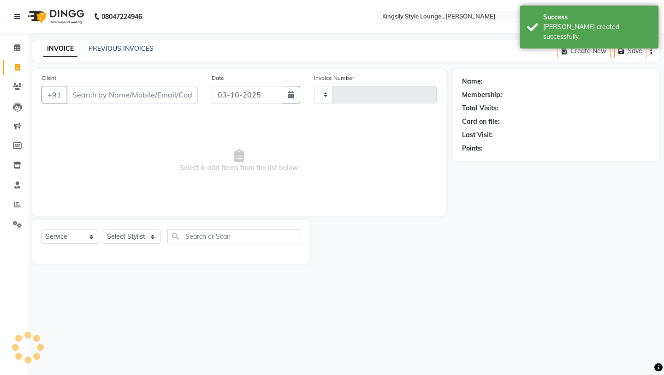
type input "3079"
select select "7382"
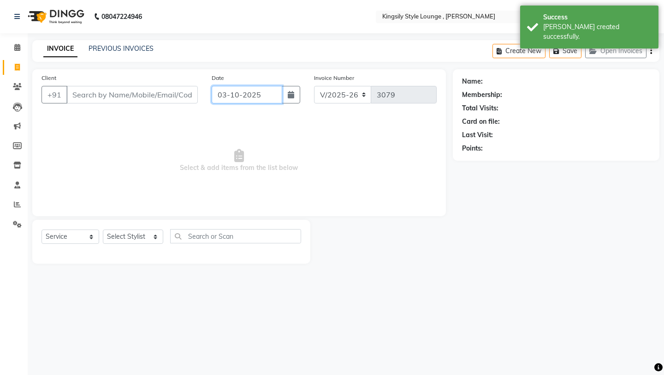
click at [264, 95] on input "03-10-2025" at bounding box center [247, 95] width 71 height 18
select select "10"
select select "2025"
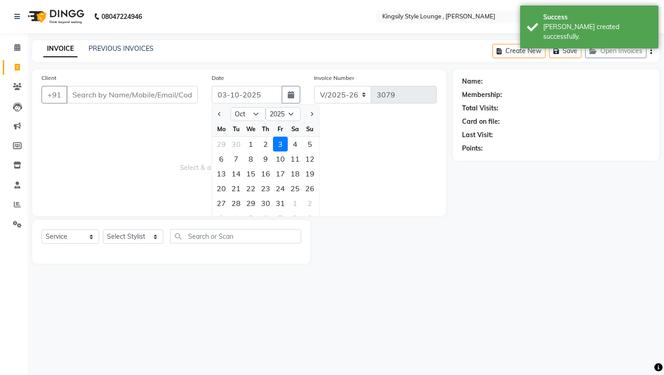
click at [224, 114] on div at bounding box center [221, 114] width 18 height 15
click at [223, 114] on button "Previous month" at bounding box center [220, 114] width 8 height 15
select select "9"
click at [267, 159] on div "11" at bounding box center [265, 158] width 15 height 15
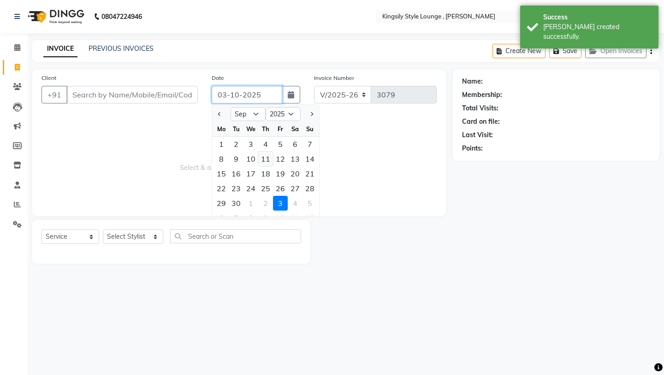
type input "[DATE]"
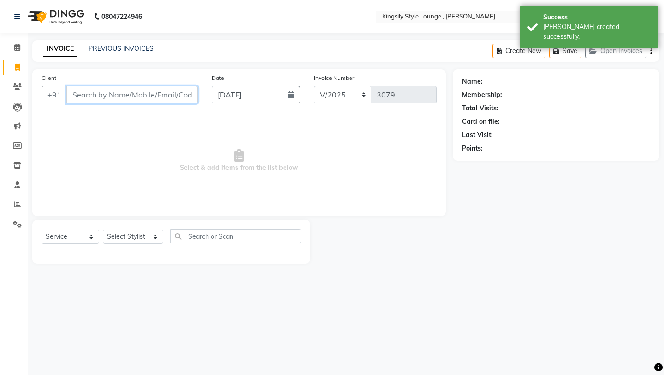
click at [179, 97] on input "Client" at bounding box center [132, 95] width 132 height 18
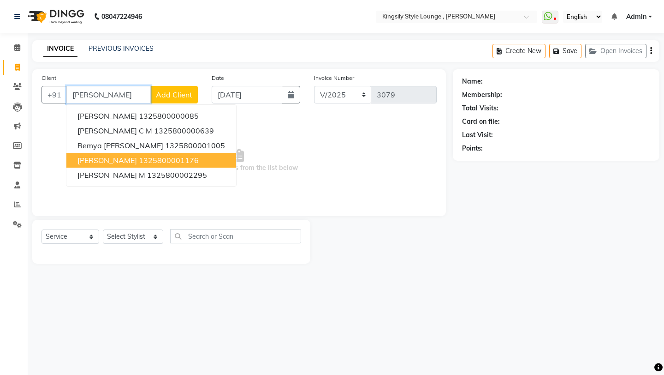
click at [183, 160] on button "[PERSON_NAME] 1325800001176" at bounding box center [151, 160] width 170 height 15
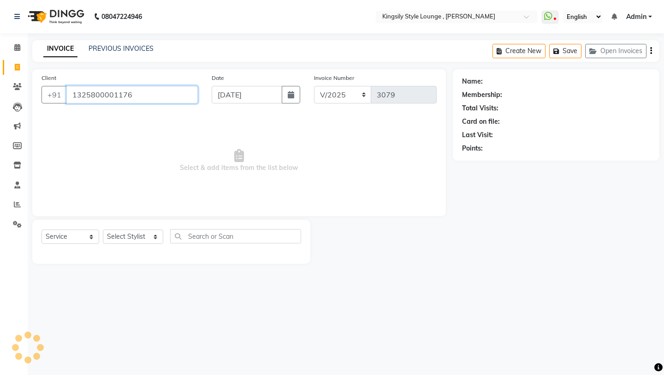
type input "1325800001176"
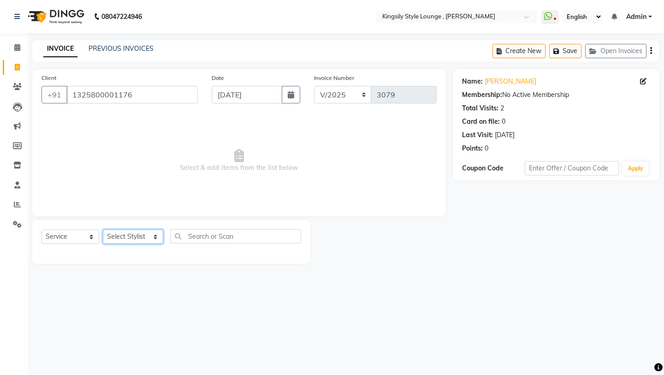
click at [160, 239] on select "Select Stylist [PERSON_NAME] KR [PERSON_NAME] [PERSON_NAME] [PERSON_NAME] [PERS…" at bounding box center [133, 236] width 60 height 14
select select "64417"
click at [103, 229] on select "Select Stylist [PERSON_NAME] KR [PERSON_NAME] [PERSON_NAME] [PERSON_NAME] [PERS…" at bounding box center [133, 236] width 60 height 14
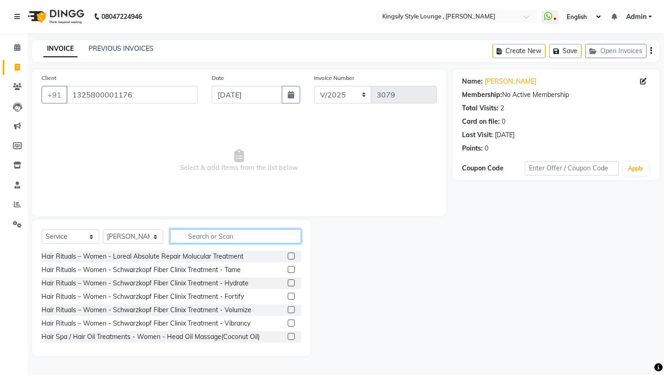
click at [226, 235] on input "text" at bounding box center [235, 236] width 131 height 14
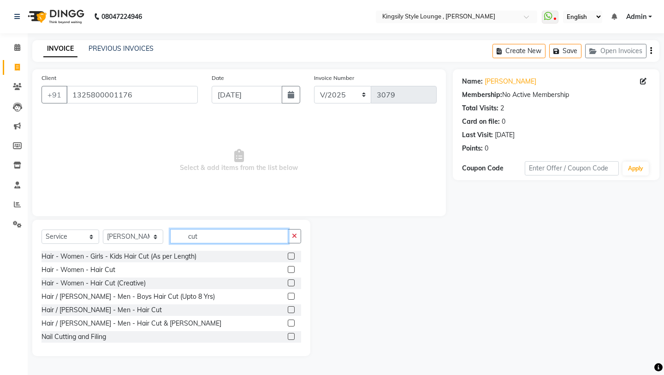
type input "cut"
click at [291, 302] on label at bounding box center [291, 322] width 7 height 7
click at [291, 302] on input "checkbox" at bounding box center [291, 323] width 6 height 6
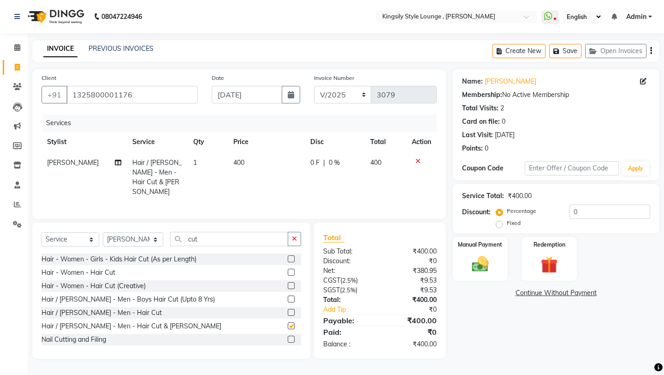
checkbox input "false"
click at [461, 244] on div "Manual Payment" at bounding box center [480, 259] width 57 height 46
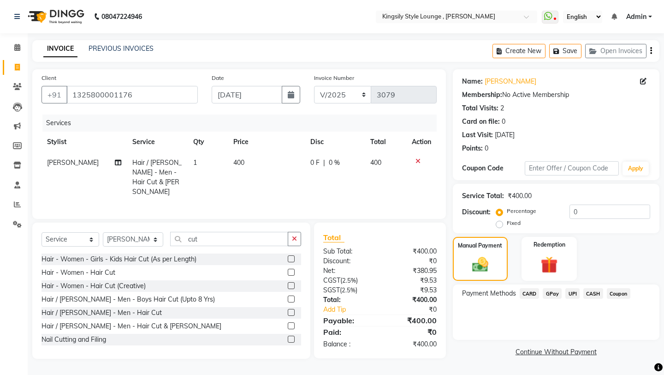
click at [553, 288] on span "UPI" at bounding box center [573, 293] width 14 height 11
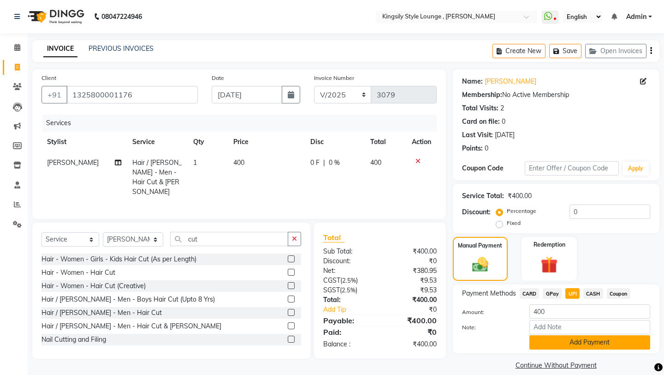
click at [553, 302] on button "Add Payment" at bounding box center [590, 342] width 121 height 14
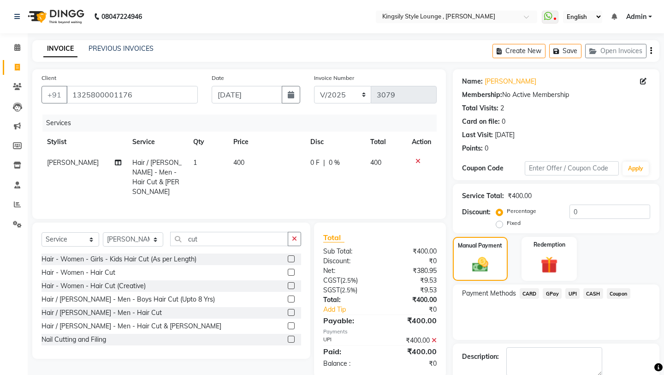
scroll to position [39, 0]
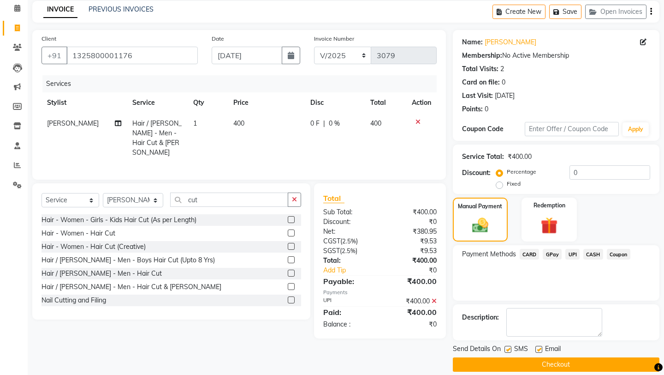
click at [553, 302] on button "Checkout" at bounding box center [556, 364] width 207 height 14
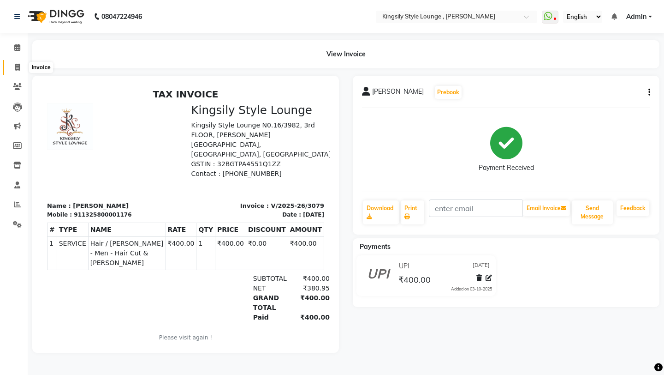
click at [21, 65] on span at bounding box center [17, 67] width 16 height 11
select select "7382"
select select "service"
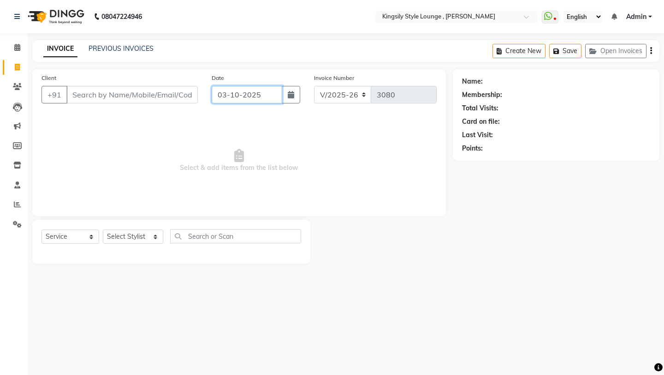
click at [271, 97] on input "03-10-2025" at bounding box center [247, 95] width 71 height 18
select select "10"
select select "2025"
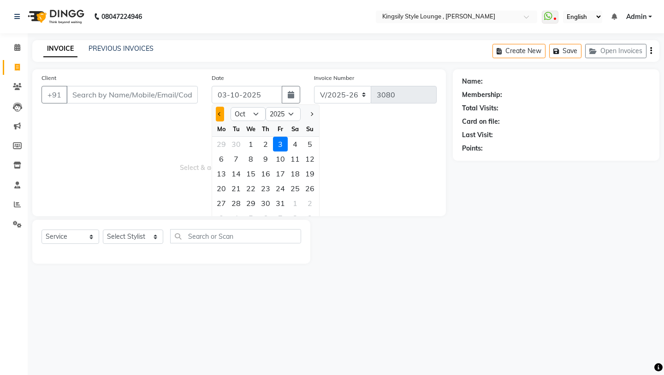
click at [221, 116] on button "Previous month" at bounding box center [220, 114] width 8 height 15
select select "9"
click at [264, 157] on div "11" at bounding box center [265, 158] width 15 height 15
type input "[DATE]"
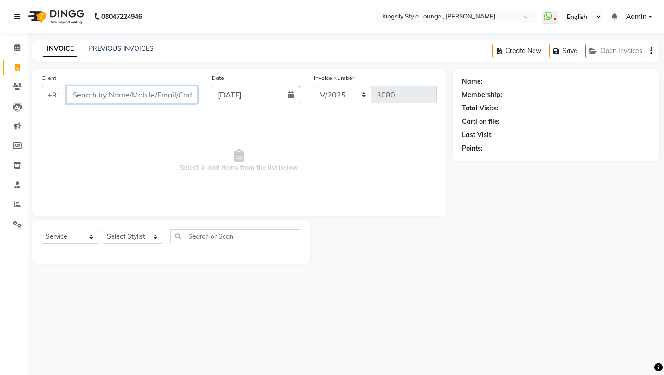
click at [180, 99] on input "Client" at bounding box center [132, 95] width 132 height 18
type input "r"
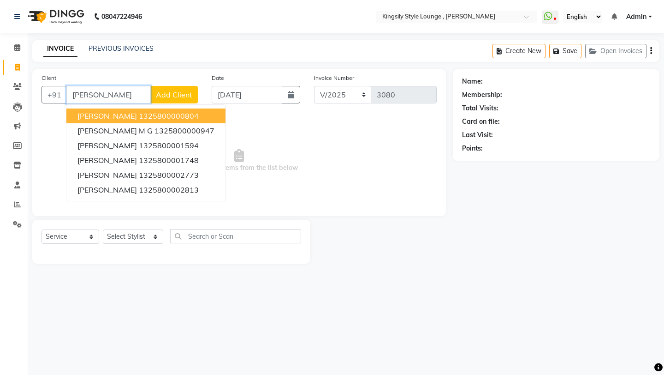
click at [159, 109] on button "[PERSON_NAME] 1325800000804" at bounding box center [145, 115] width 159 height 15
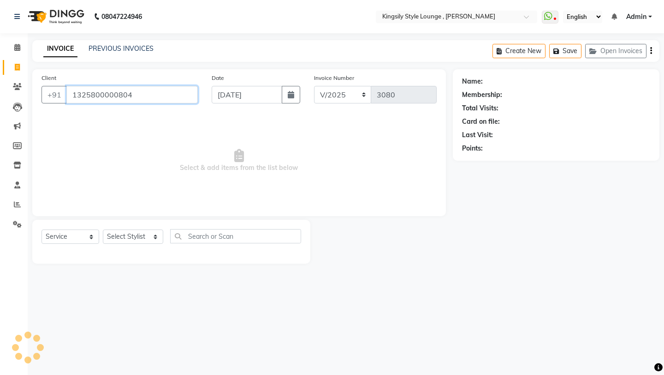
type input "1325800000804"
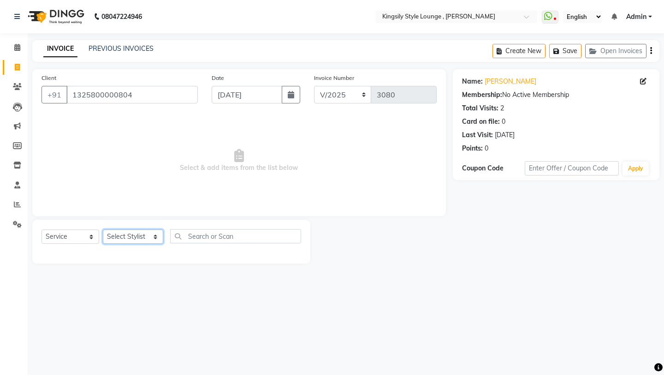
click at [149, 234] on select "Select Stylist [PERSON_NAME] KR [PERSON_NAME] [PERSON_NAME] [PERSON_NAME] [PERS…" at bounding box center [133, 236] width 60 height 14
select select "64423"
click at [103, 229] on select "Select Stylist [PERSON_NAME] KR [PERSON_NAME] [PERSON_NAME] [PERSON_NAME] [PERS…" at bounding box center [133, 236] width 60 height 14
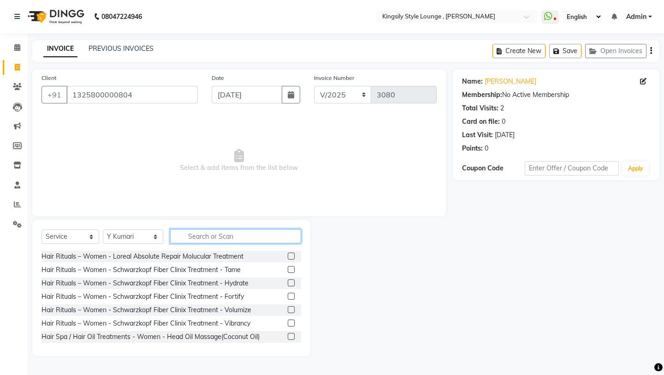
click at [210, 231] on input "text" at bounding box center [235, 236] width 131 height 14
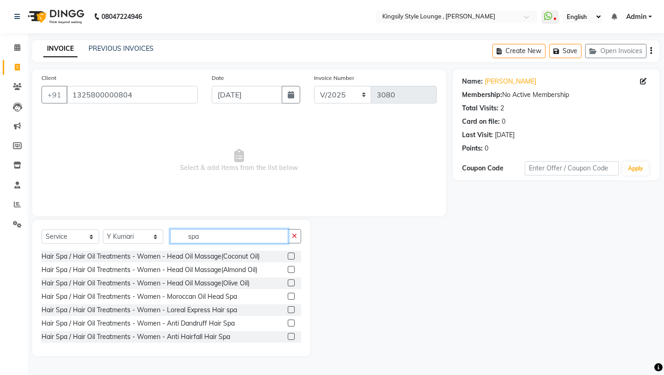
type input "spa"
click at [293, 302] on label at bounding box center [291, 336] width 7 height 7
click at [293, 302] on input "checkbox" at bounding box center [291, 337] width 6 height 6
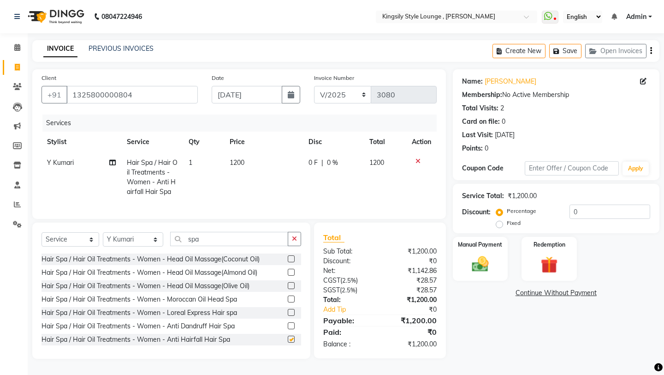
checkbox input "false"
click at [480, 254] on img at bounding box center [480, 264] width 29 height 20
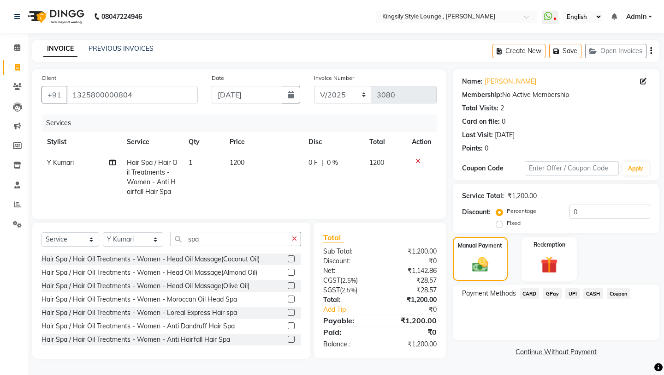
click at [553, 288] on span "UPI" at bounding box center [573, 293] width 14 height 11
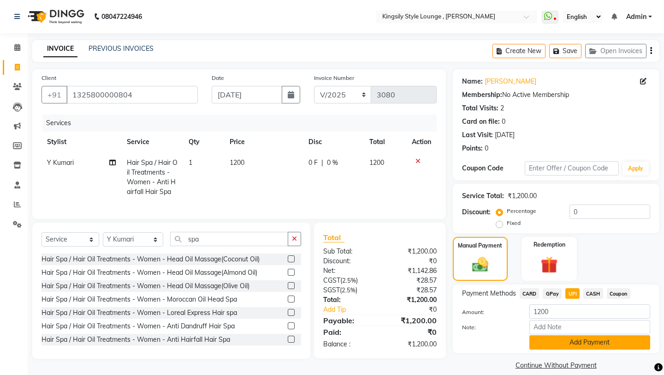
click at [553, 302] on button "Add Payment" at bounding box center [590, 342] width 121 height 14
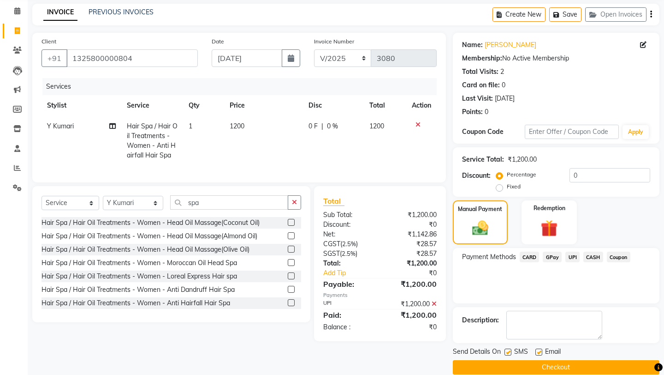
scroll to position [39, 0]
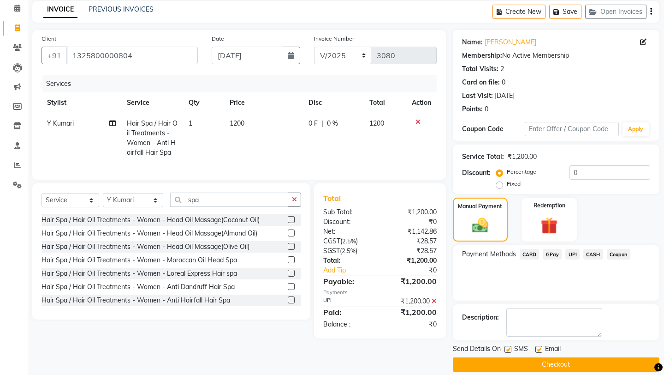
click at [533, 302] on button "Checkout" at bounding box center [556, 364] width 207 height 14
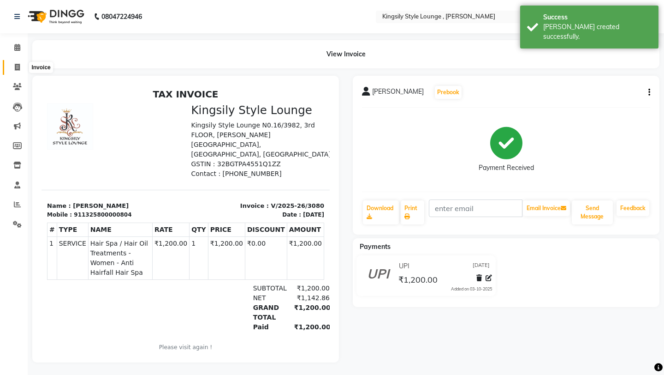
click at [18, 66] on icon at bounding box center [17, 67] width 5 height 7
select select "service"
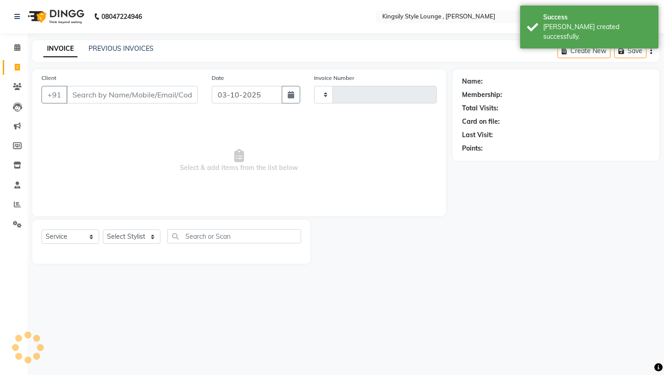
type input "3081"
select select "7382"
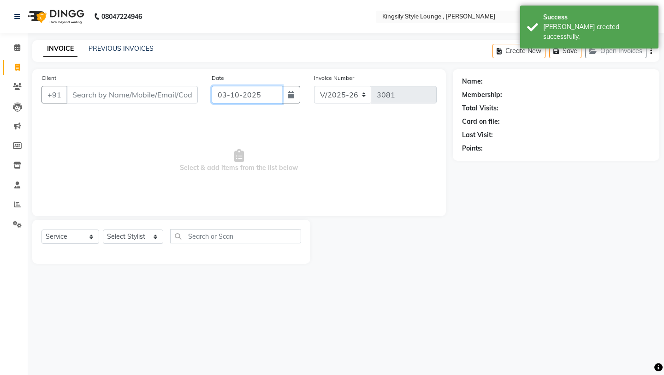
click at [264, 97] on input "03-10-2025" at bounding box center [247, 95] width 71 height 18
select select "10"
select select "2025"
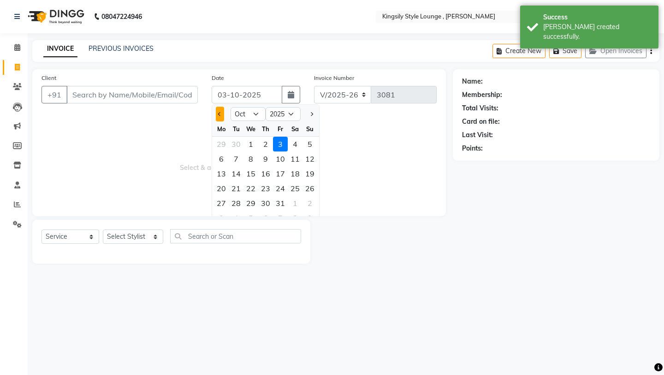
click at [218, 112] on button "Previous month" at bounding box center [220, 114] width 8 height 15
select select "9"
click at [268, 162] on div "11" at bounding box center [265, 158] width 15 height 15
type input "[DATE]"
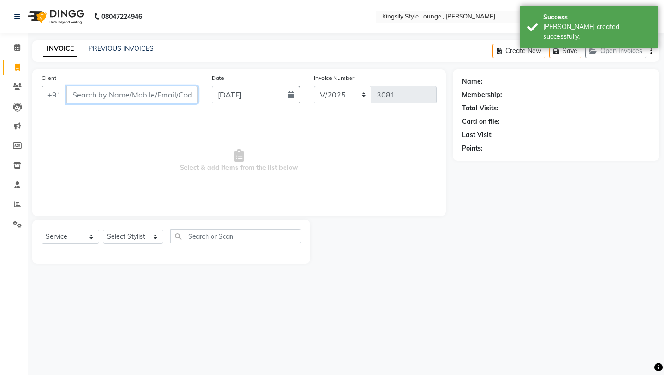
click at [159, 101] on input "Client" at bounding box center [132, 95] width 132 height 18
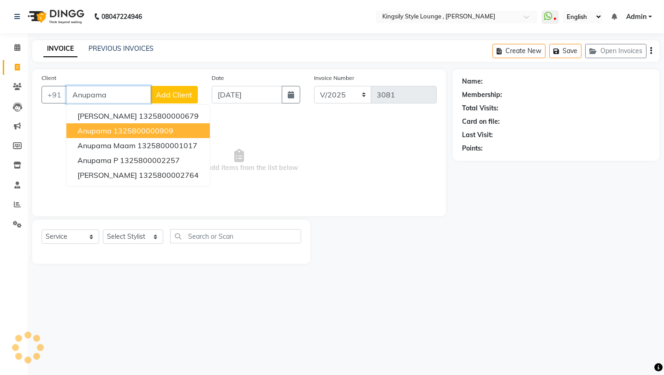
click at [143, 128] on ngb-highlight "1325800000909" at bounding box center [144, 130] width 60 height 9
type input "1325800000909"
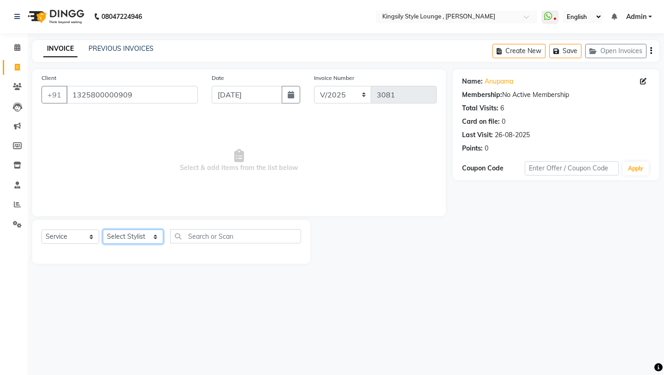
click at [140, 236] on select "Select Stylist [PERSON_NAME] KR [PERSON_NAME] [PERSON_NAME] [PERSON_NAME] [PERS…" at bounding box center [133, 236] width 60 height 14
select select "64408"
click at [103, 229] on select "Select Stylist [PERSON_NAME] KR [PERSON_NAME] [PERSON_NAME] [PERSON_NAME] [PERS…" at bounding box center [133, 236] width 60 height 14
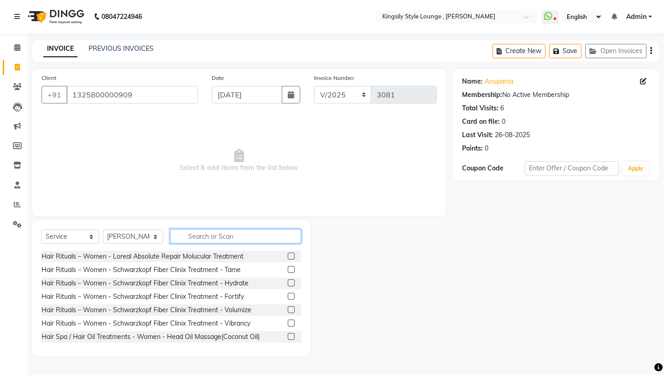
click at [201, 237] on input "text" at bounding box center [235, 236] width 131 height 14
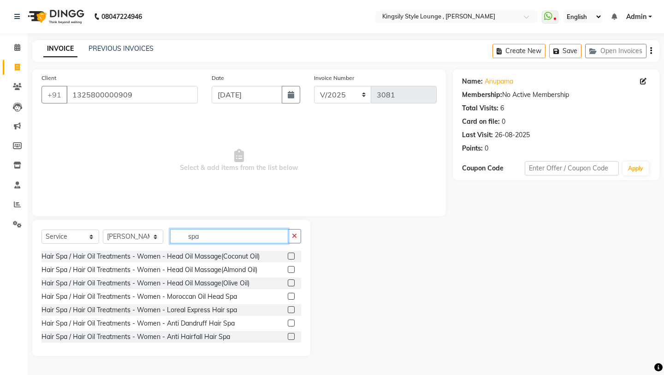
type input "spa"
click at [291, 302] on label at bounding box center [291, 322] width 7 height 7
click at [291, 302] on input "checkbox" at bounding box center [291, 323] width 6 height 6
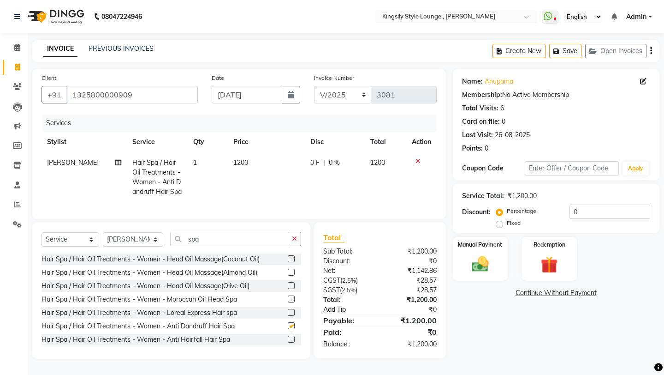
checkbox input "false"
click at [159, 241] on select "Select Stylist [PERSON_NAME] KR [PERSON_NAME] [PERSON_NAME] [PERSON_NAME] [PERS…" at bounding box center [133, 239] width 60 height 14
select select "64420"
click at [103, 232] on select "Select Stylist [PERSON_NAME] KR [PERSON_NAME] [PERSON_NAME] [PERSON_NAME] [PERS…" at bounding box center [133, 239] width 60 height 14
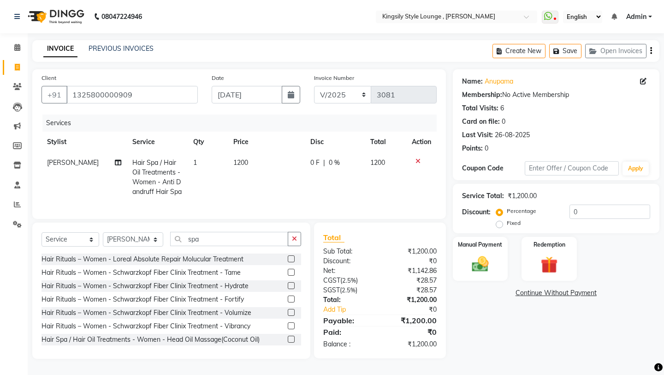
click at [219, 246] on div "Select Service Product Membership Package Voucher Prepaid Gift Card Select Styl…" at bounding box center [172, 243] width 260 height 22
click at [221, 236] on input "spa" at bounding box center [229, 239] width 118 height 14
type input "s"
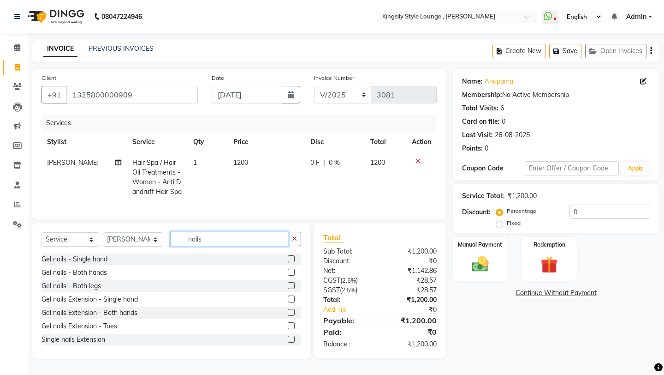
type input "nails"
click at [291, 274] on label at bounding box center [291, 272] width 7 height 7
click at [291, 274] on input "checkbox" at bounding box center [291, 272] width 6 height 6
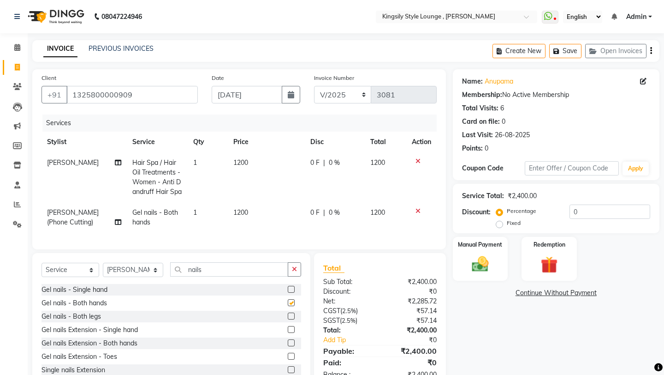
checkbox input "false"
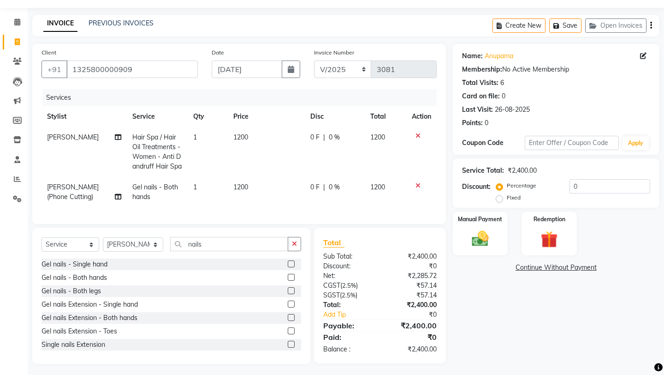
scroll to position [38, 0]
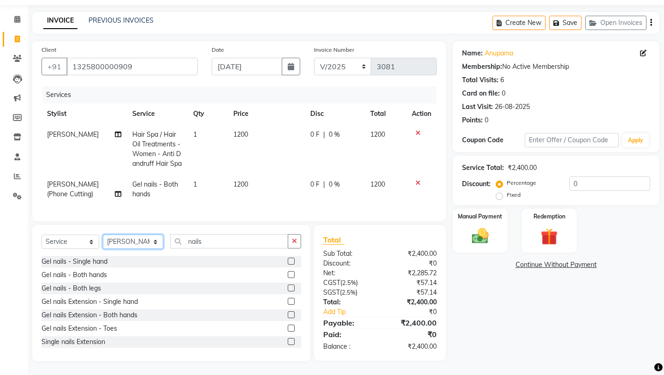
click at [162, 244] on select "Select Stylist [PERSON_NAME] KR [PERSON_NAME] [PERSON_NAME] [PERSON_NAME] [PERS…" at bounding box center [133, 241] width 60 height 14
select select "64414"
click at [103, 234] on select "Select Stylist [PERSON_NAME] KR [PERSON_NAME] [PERSON_NAME] [PERSON_NAME] [PERS…" at bounding box center [133, 241] width 60 height 14
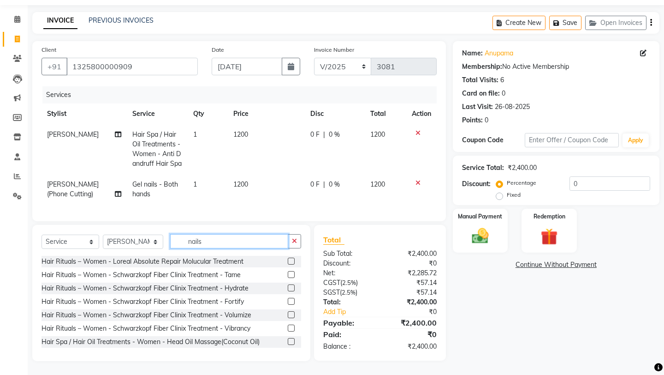
click at [218, 245] on input "nails" at bounding box center [229, 241] width 118 height 14
type input "n"
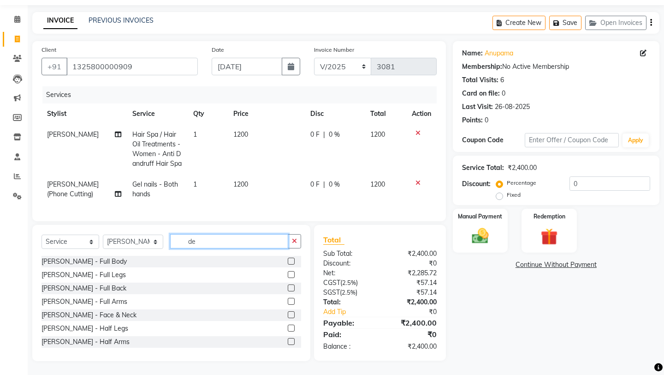
type input "de"
click at [294, 302] on label at bounding box center [291, 314] width 7 height 7
click at [294, 302] on input "checkbox" at bounding box center [291, 315] width 6 height 6
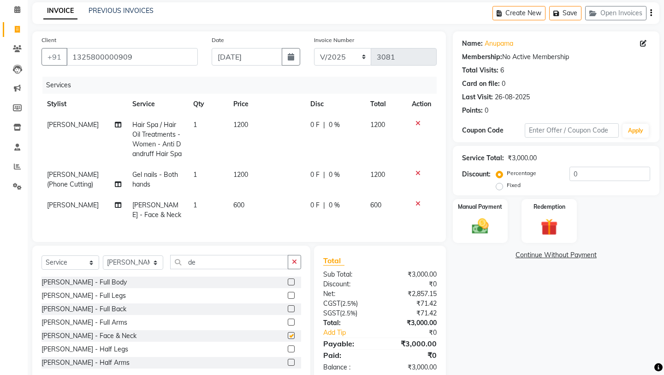
checkbox input "false"
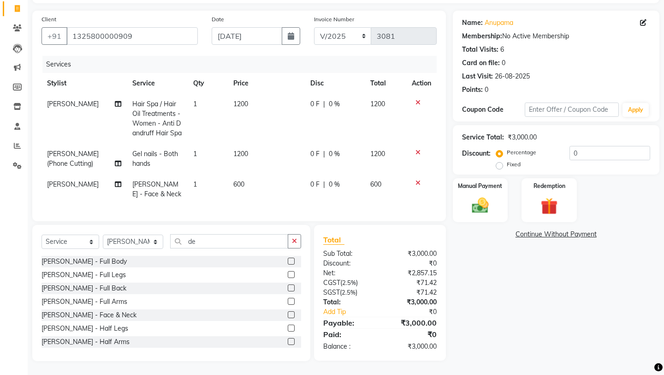
scroll to position [68, 0]
click at [477, 177] on div "Manual Payment" at bounding box center [480, 200] width 57 height 46
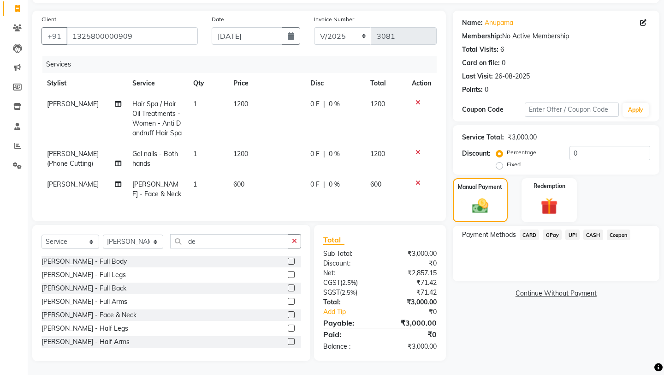
click at [553, 229] on span "UPI" at bounding box center [573, 234] width 14 height 11
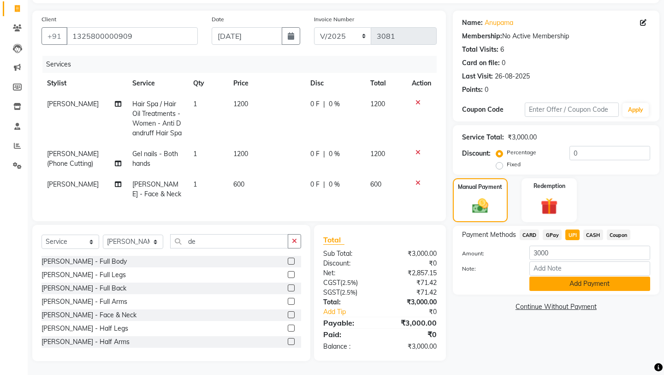
click at [553, 276] on button "Add Payment" at bounding box center [590, 283] width 121 height 14
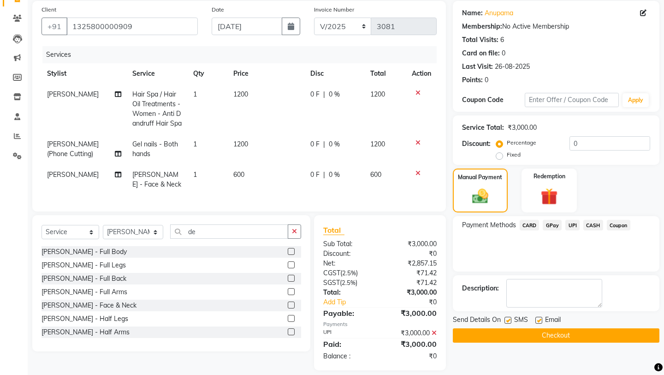
scroll to position [87, 0]
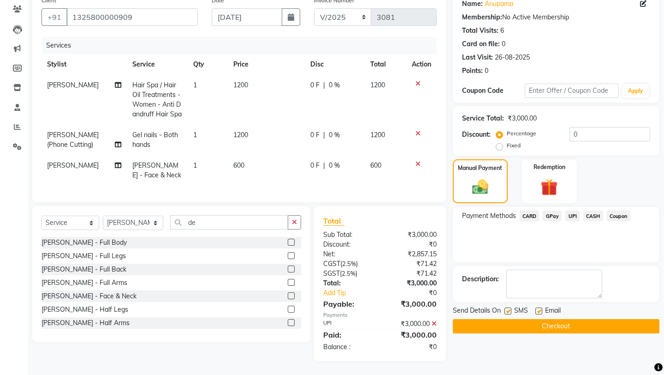
click at [545, 302] on button "Checkout" at bounding box center [556, 326] width 207 height 14
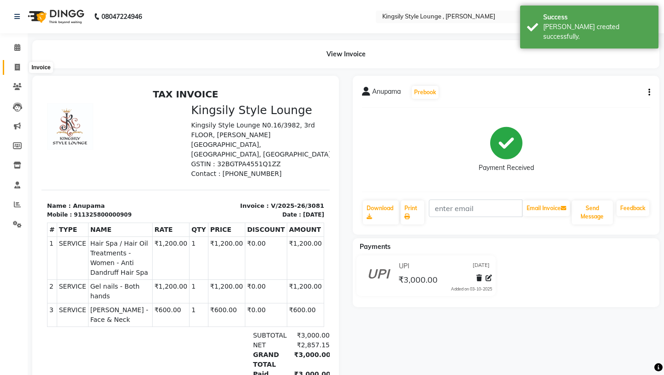
click at [11, 63] on span at bounding box center [17, 67] width 16 height 11
select select "7382"
select select "service"
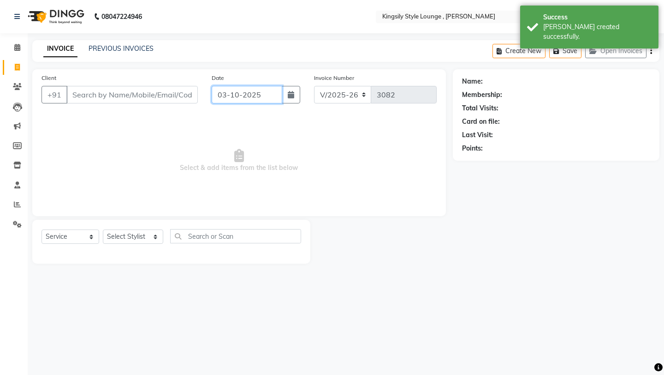
click at [259, 97] on input "03-10-2025" at bounding box center [247, 95] width 71 height 18
select select "10"
select select "2025"
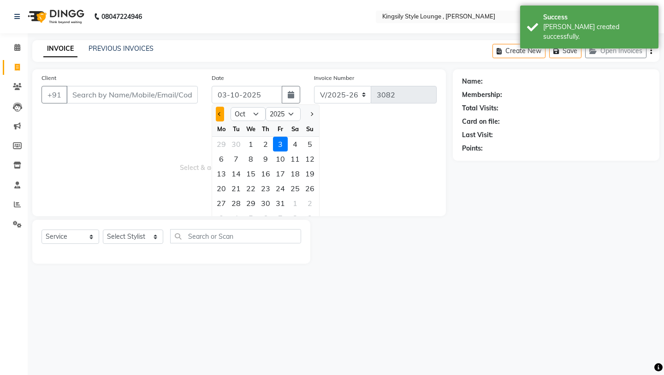
click at [222, 118] on button "Previous month" at bounding box center [220, 114] width 8 height 15
select select "9"
click at [269, 163] on div "11" at bounding box center [265, 158] width 15 height 15
type input "[DATE]"
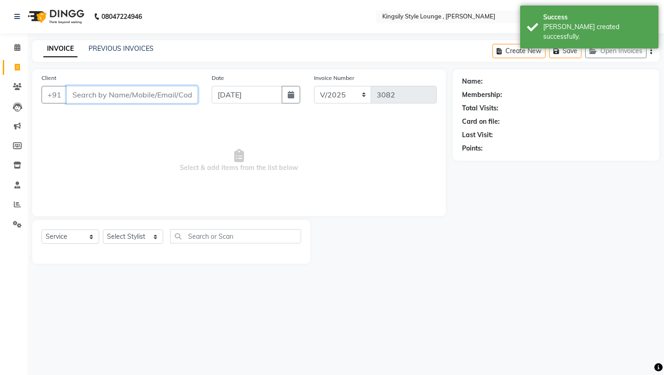
click at [173, 100] on input "Client" at bounding box center [132, 95] width 132 height 18
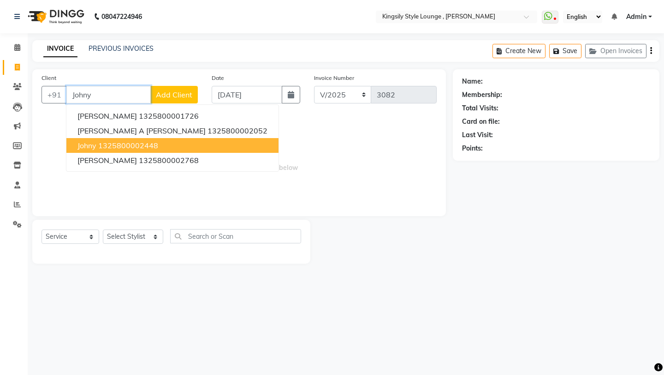
click at [154, 148] on ngb-highlight "1325800002448" at bounding box center [128, 145] width 60 height 9
type input "1325800002448"
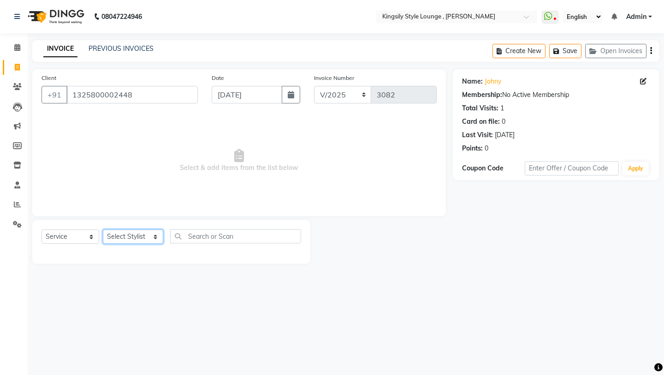
click at [138, 239] on select "Select Stylist [PERSON_NAME] KR [PERSON_NAME] [PERSON_NAME] [PERSON_NAME] [PERS…" at bounding box center [133, 236] width 60 height 14
select select "64409"
click at [103, 229] on select "Select Stylist [PERSON_NAME] KR [PERSON_NAME] [PERSON_NAME] [PERSON_NAME] [PERS…" at bounding box center [133, 236] width 60 height 14
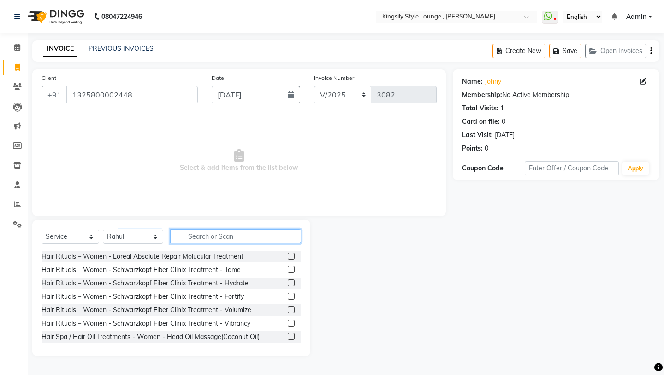
click at [204, 242] on input "text" at bounding box center [235, 236] width 131 height 14
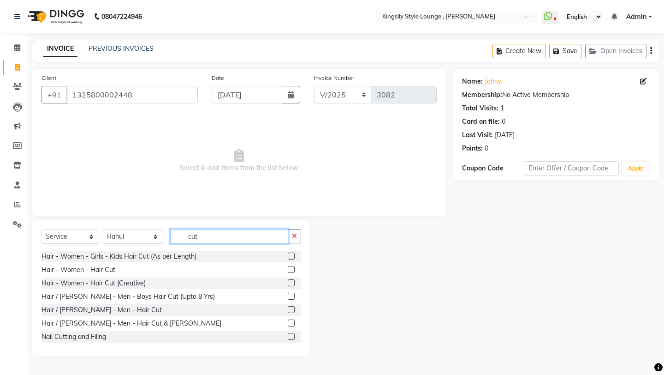
type input "cut"
click at [288, 302] on label at bounding box center [291, 322] width 7 height 7
click at [288, 302] on input "checkbox" at bounding box center [291, 323] width 6 height 6
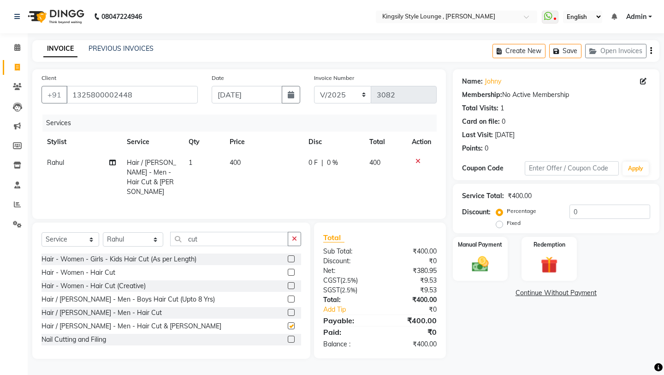
checkbox input "false"
click at [482, 242] on div "Manual Payment" at bounding box center [480, 259] width 57 height 46
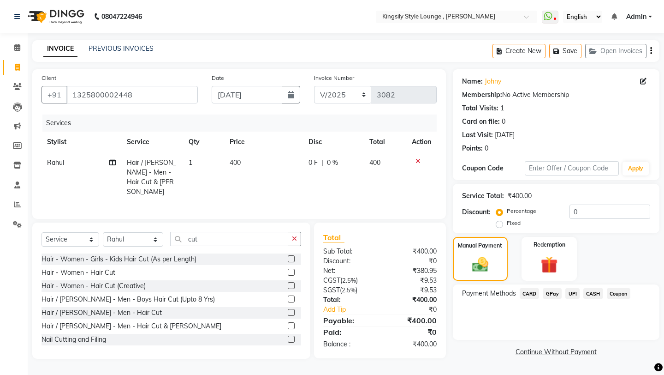
click at [553, 288] on span "UPI" at bounding box center [573, 293] width 14 height 11
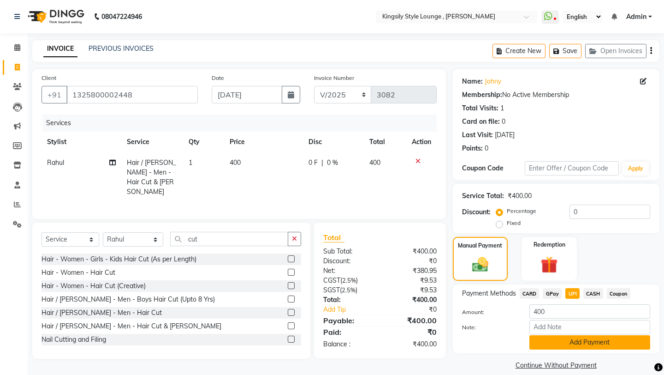
click at [553, 302] on button "Add Payment" at bounding box center [590, 342] width 121 height 14
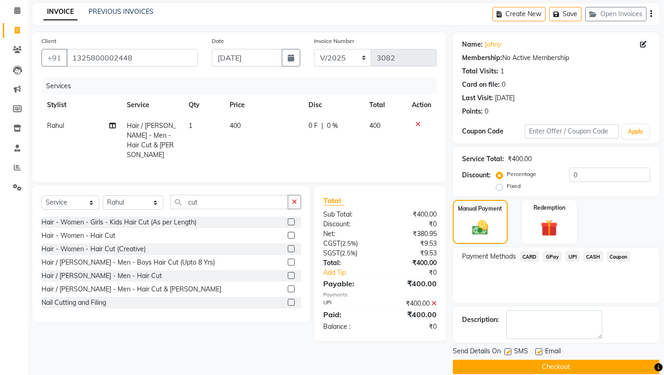
scroll to position [39, 0]
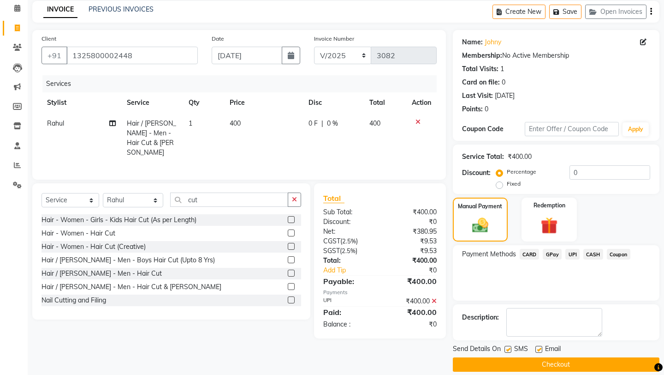
click at [524, 302] on button "Checkout" at bounding box center [556, 364] width 207 height 14
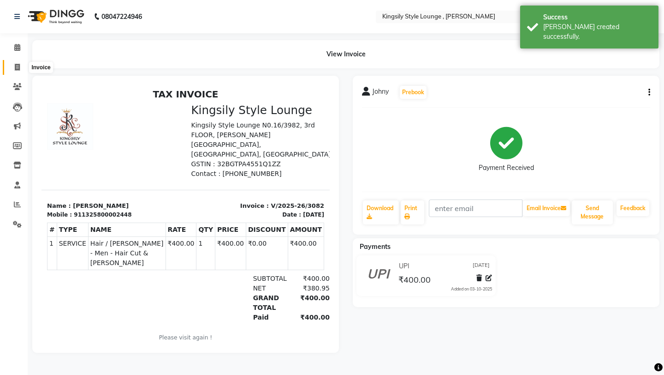
click at [16, 66] on icon at bounding box center [17, 67] width 5 height 7
select select "7382"
select select "service"
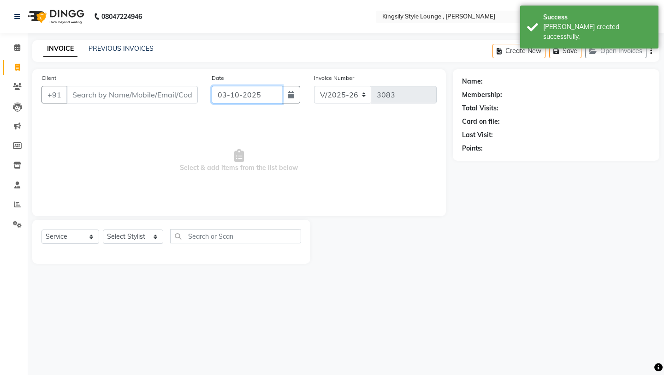
click at [261, 101] on input "03-10-2025" at bounding box center [247, 95] width 71 height 18
select select "10"
select select "2025"
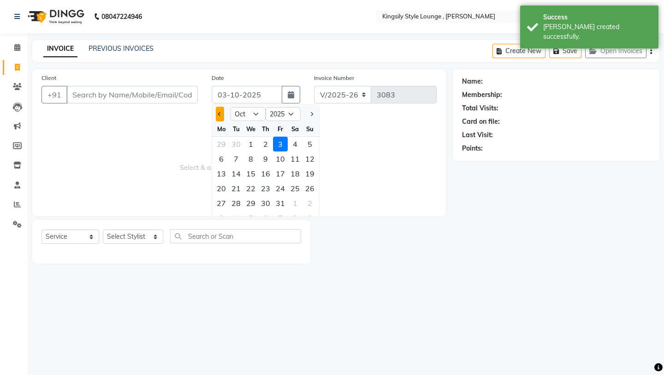
click at [221, 118] on button "Previous month" at bounding box center [220, 114] width 8 height 15
select select "9"
click at [260, 163] on div "11" at bounding box center [265, 158] width 15 height 15
type input "[DATE]"
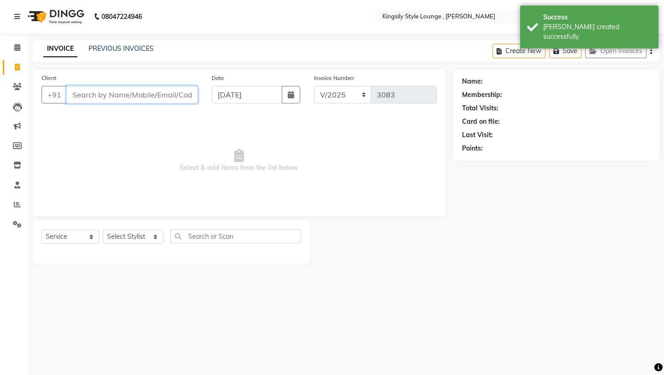
click at [150, 94] on input "Client" at bounding box center [132, 95] width 132 height 18
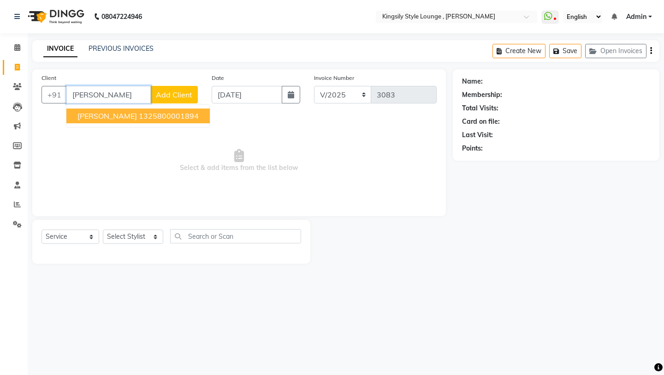
type input "[PERSON_NAME]"
click at [162, 93] on span "Add Client" at bounding box center [174, 94] width 36 height 9
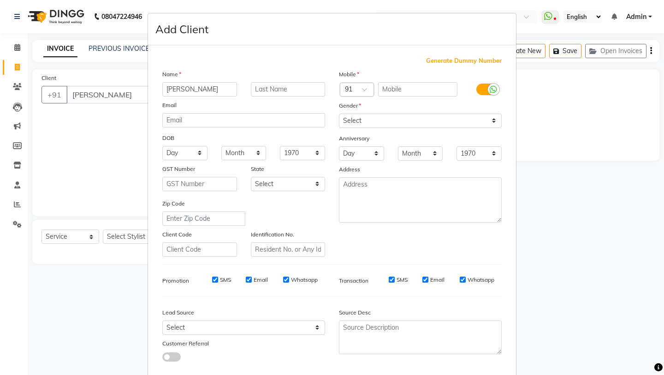
click at [458, 64] on span "Generate Dummy Number" at bounding box center [464, 60] width 76 height 9
type input "1325800002939"
checkbox input "false"
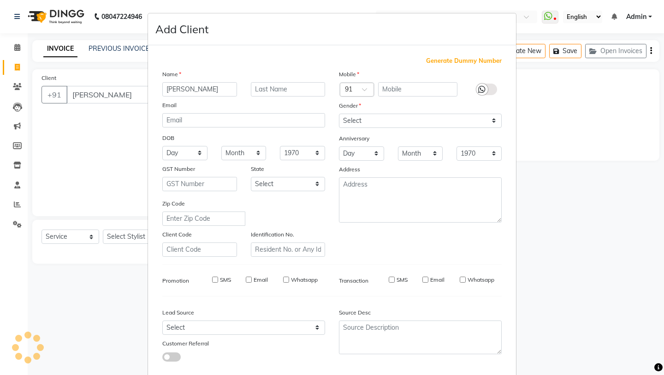
checkbox input "false"
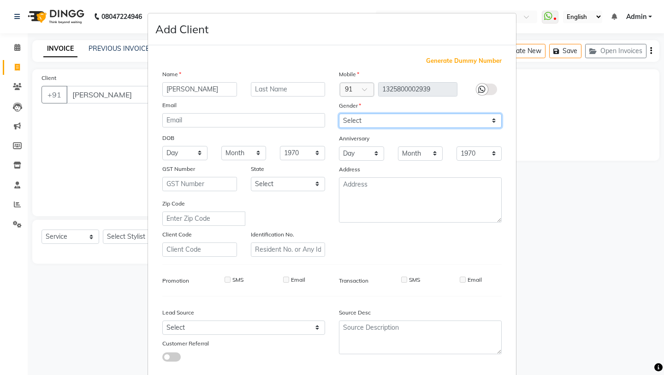
click at [445, 118] on select "Select [DEMOGRAPHIC_DATA] [DEMOGRAPHIC_DATA] Other Prefer Not To Say" at bounding box center [420, 121] width 163 height 14
select select "[DEMOGRAPHIC_DATA]"
click at [339, 114] on select "Select [DEMOGRAPHIC_DATA] [DEMOGRAPHIC_DATA] Other Prefer Not To Say" at bounding box center [420, 121] width 163 height 14
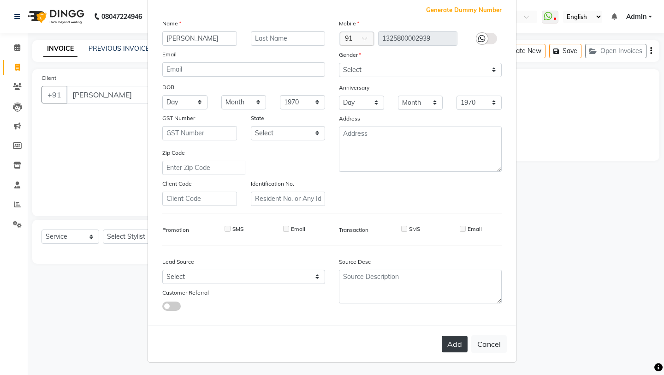
click at [461, 302] on button "Add" at bounding box center [455, 343] width 26 height 17
type input "1325800002939"
select select
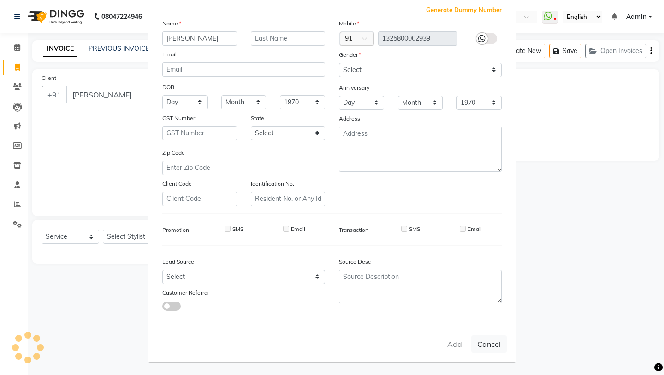
select select
checkbox input "false"
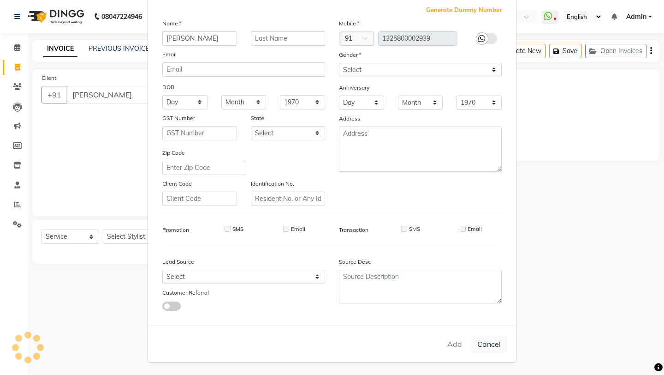
checkbox input "false"
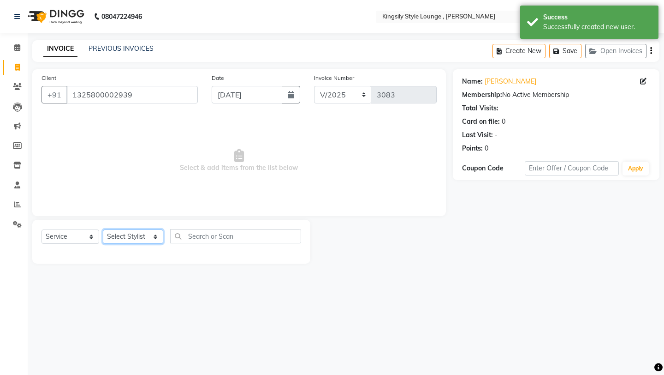
click at [156, 236] on select "Select Stylist [PERSON_NAME] KR [PERSON_NAME] [PERSON_NAME] [PERSON_NAME] [PERS…" at bounding box center [133, 236] width 60 height 14
select select "64406"
click at [103, 229] on select "Select Stylist [PERSON_NAME] KR [PERSON_NAME] [PERSON_NAME] [PERSON_NAME] [PERS…" at bounding box center [133, 236] width 60 height 14
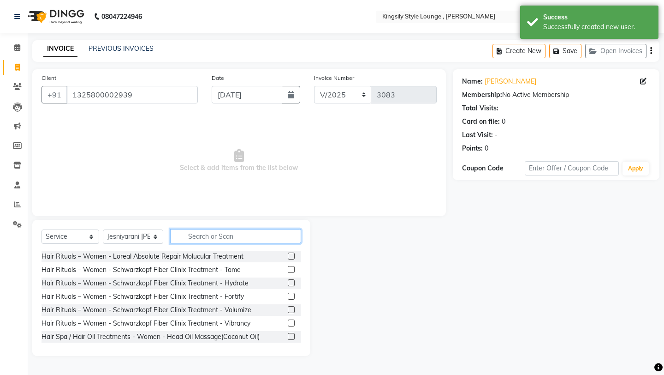
click at [213, 238] on input "text" at bounding box center [235, 236] width 131 height 14
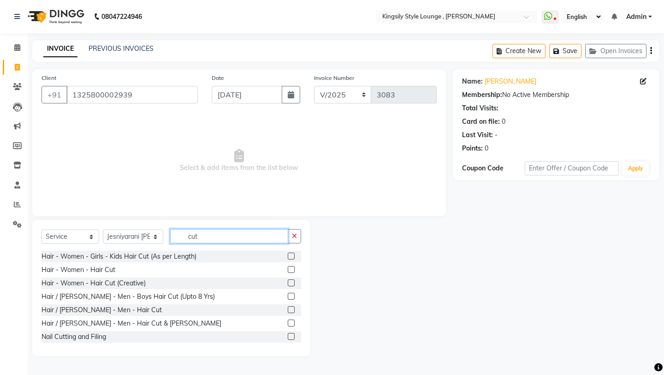
type input "cut"
click at [292, 255] on label at bounding box center [291, 255] width 7 height 7
click at [292, 255] on input "checkbox" at bounding box center [291, 256] width 6 height 6
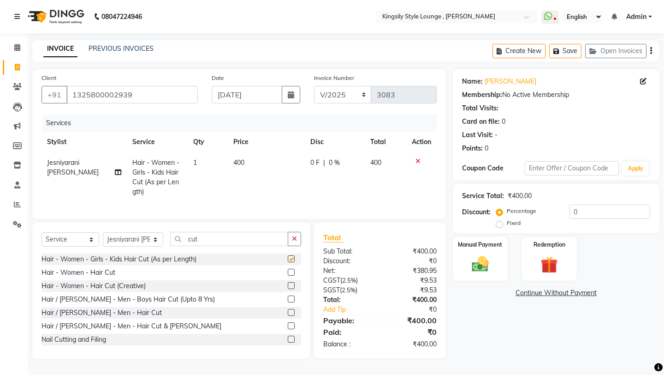
checkbox input "false"
click at [234, 162] on span "400" at bounding box center [238, 162] width 11 height 8
select select "64406"
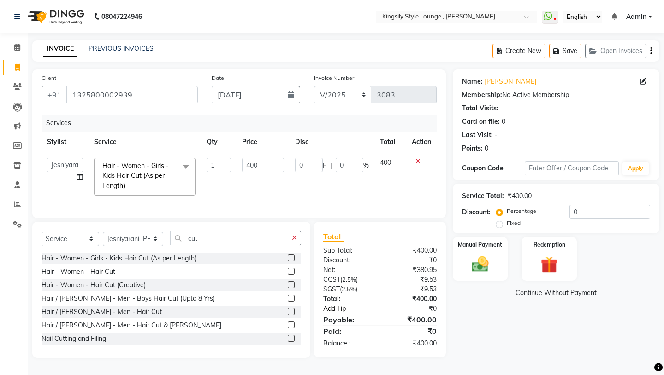
click at [344, 302] on link "Add Tip" at bounding box center [354, 309] width 74 height 10
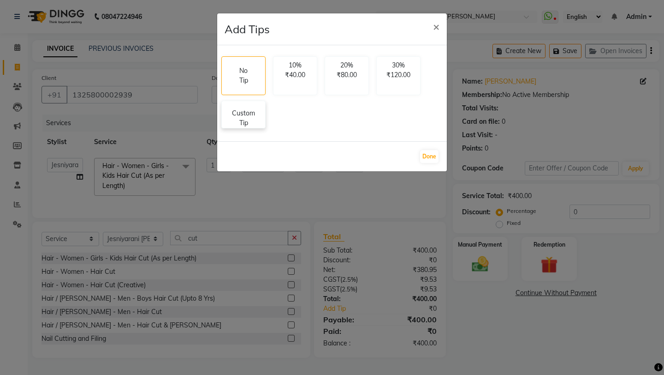
click at [249, 112] on p "Custom Tip" at bounding box center [243, 117] width 32 height 19
select select "64406"
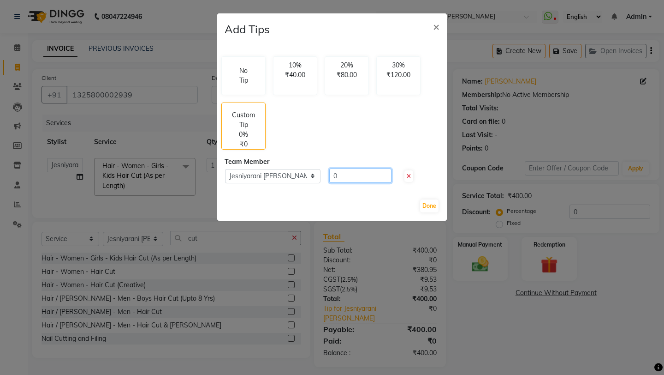
click at [340, 176] on input "0" at bounding box center [360, 175] width 62 height 14
type input "100"
click at [430, 204] on button "Done" at bounding box center [429, 205] width 18 height 13
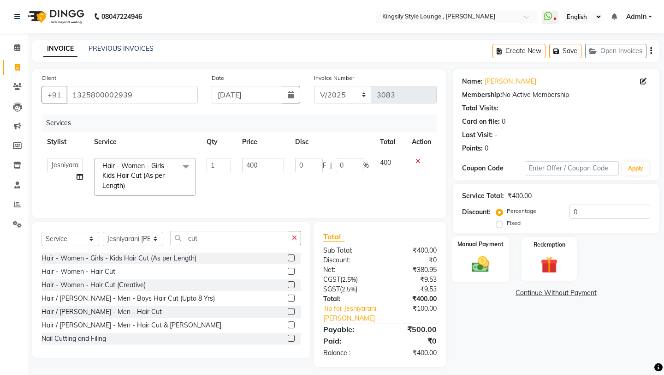
scroll to position [6, 0]
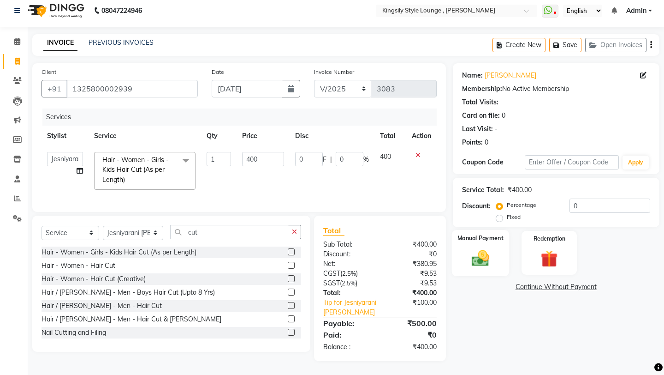
click at [490, 253] on img at bounding box center [480, 258] width 29 height 20
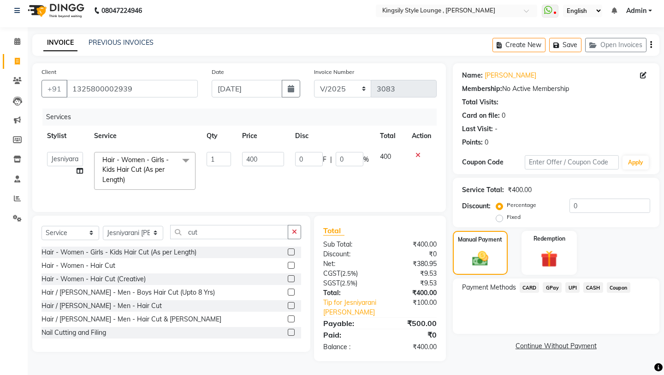
click at [553, 282] on span "UPI" at bounding box center [573, 287] width 14 height 11
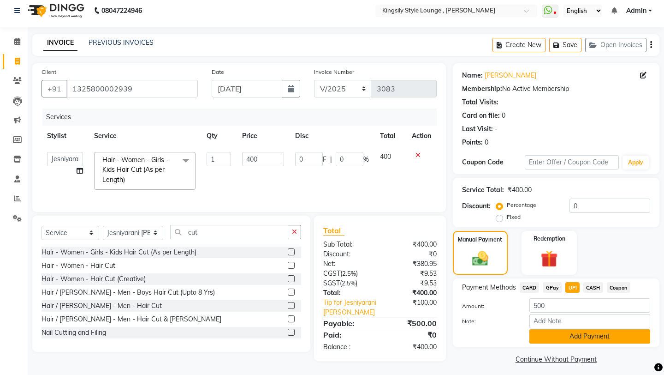
click at [551, 302] on button "Add Payment" at bounding box center [590, 336] width 121 height 14
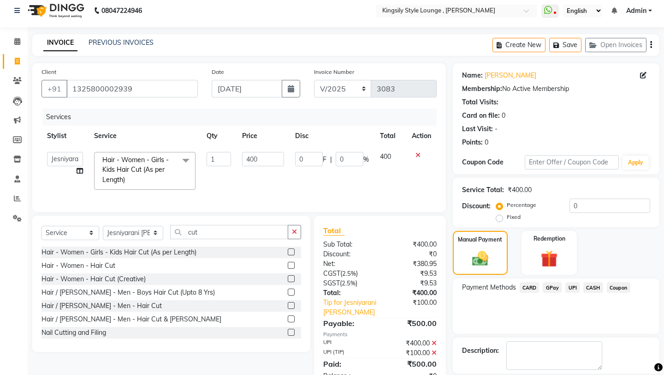
scroll to position [39, 0]
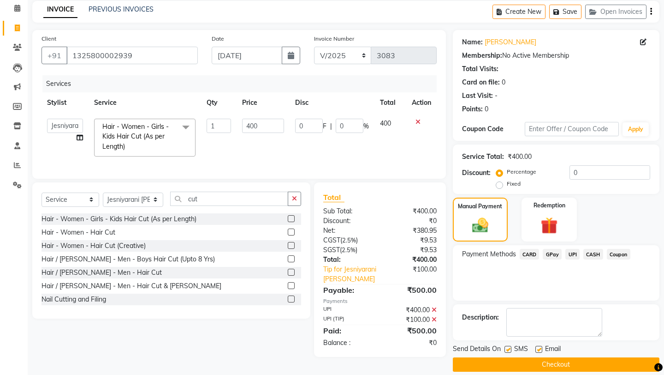
click at [525, 302] on button "Checkout" at bounding box center [556, 364] width 207 height 14
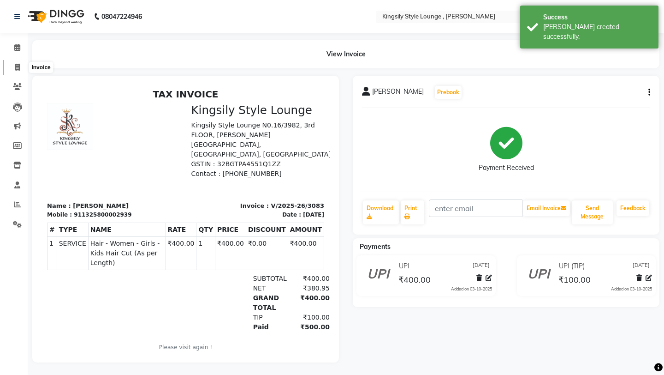
click at [18, 67] on icon at bounding box center [17, 67] width 5 height 7
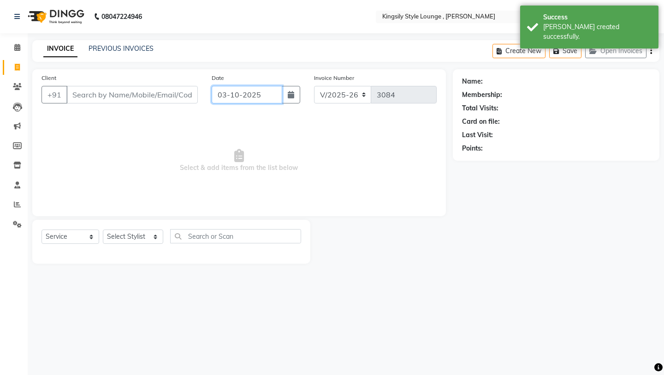
click at [270, 96] on input "03-10-2025" at bounding box center [247, 95] width 71 height 18
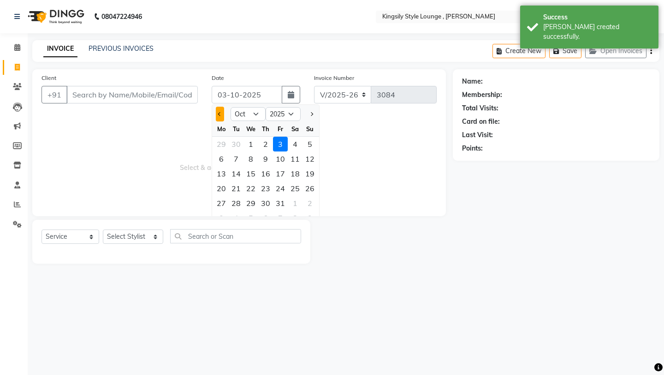
click at [219, 114] on span "Previous month" at bounding box center [220, 114] width 4 height 4
click at [265, 159] on div "11" at bounding box center [265, 158] width 15 height 15
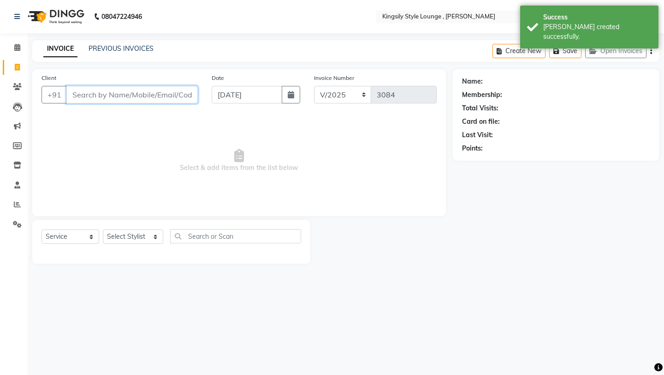
click at [176, 97] on input "Client" at bounding box center [132, 95] width 132 height 18
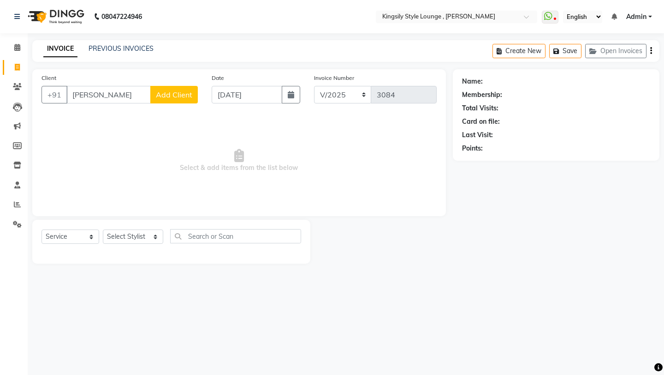
click at [170, 100] on button "Add Client" at bounding box center [174, 95] width 48 height 18
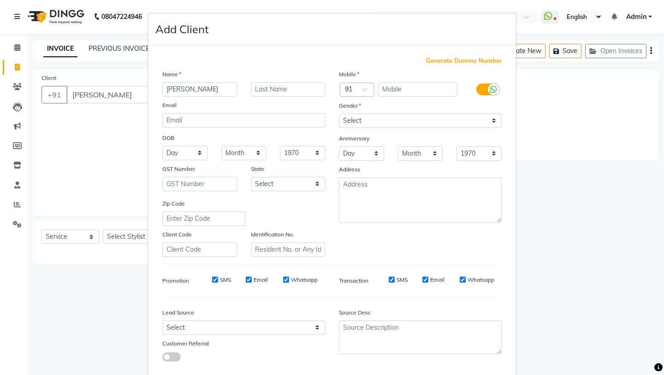
click at [441, 64] on span "Generate Dummy Number" at bounding box center [464, 60] width 76 height 9
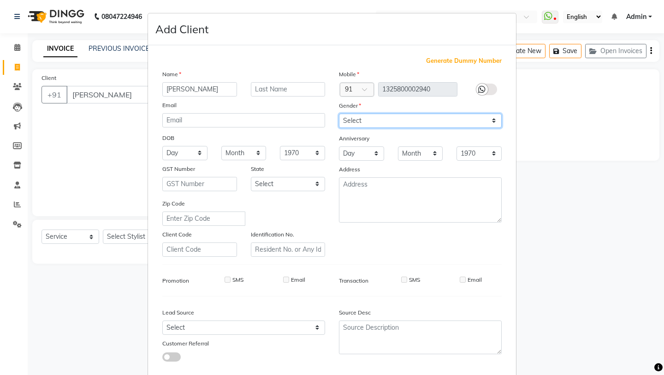
click at [419, 119] on select "Select [DEMOGRAPHIC_DATA] [DEMOGRAPHIC_DATA] Other Prefer Not To Say" at bounding box center [420, 121] width 163 height 14
click at [339, 114] on select "Select [DEMOGRAPHIC_DATA] [DEMOGRAPHIC_DATA] Other Prefer Not To Say" at bounding box center [420, 121] width 163 height 14
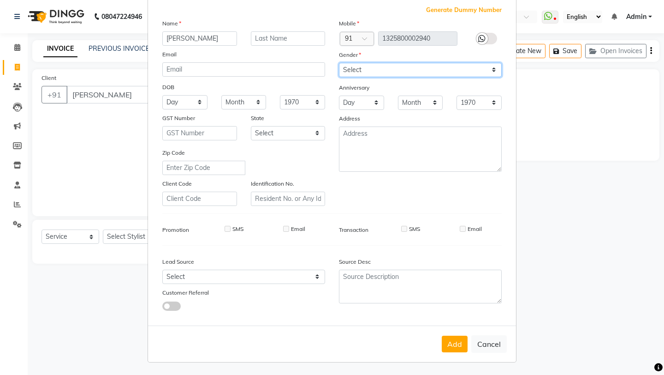
scroll to position [51, 0]
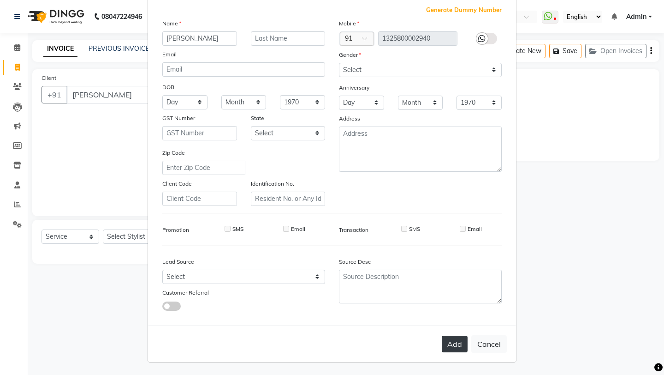
click at [457, 302] on button "Add" at bounding box center [455, 343] width 26 height 17
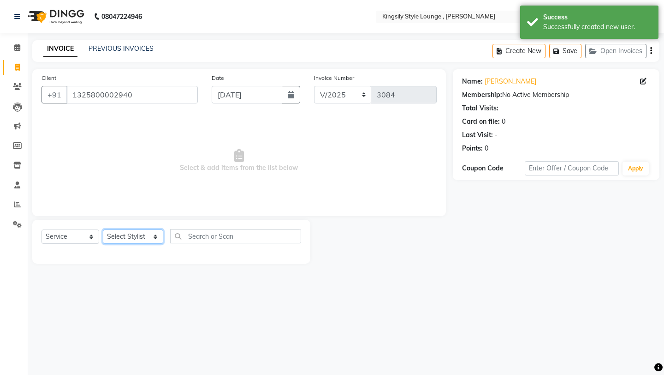
click at [161, 239] on select "Select Stylist [PERSON_NAME] KR [PERSON_NAME] [PERSON_NAME] [PERSON_NAME] [PERS…" at bounding box center [133, 236] width 60 height 14
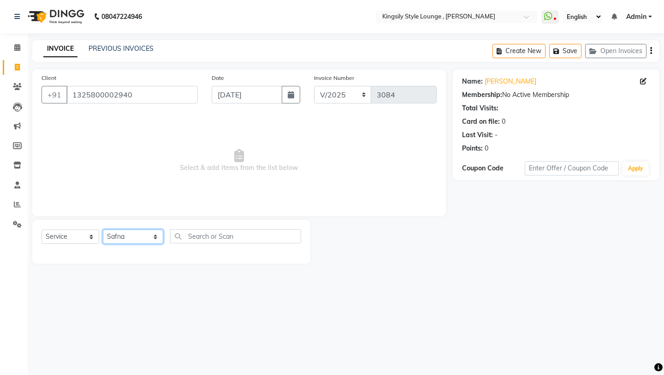
click at [103, 229] on select "Select Stylist [PERSON_NAME] KR [PERSON_NAME] [PERSON_NAME] [PERSON_NAME] [PERS…" at bounding box center [133, 236] width 60 height 14
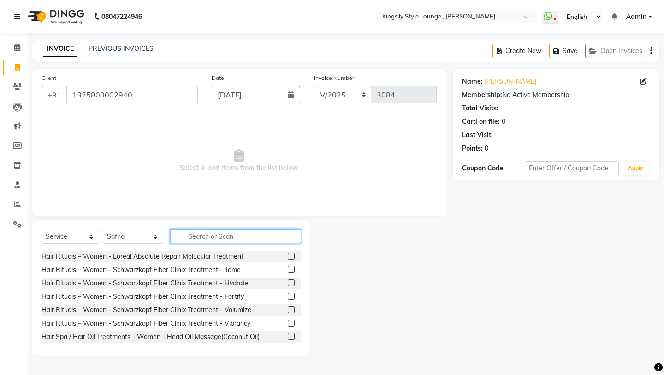
click at [201, 241] on input "text" at bounding box center [235, 236] width 131 height 14
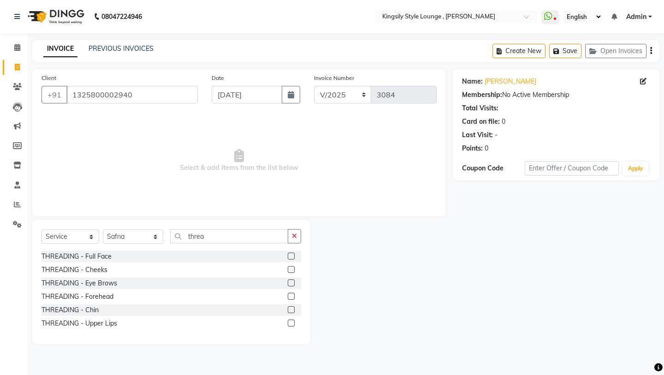
click at [292, 283] on label at bounding box center [291, 282] width 7 height 7
click at [292, 283] on input "checkbox" at bounding box center [291, 283] width 6 height 6
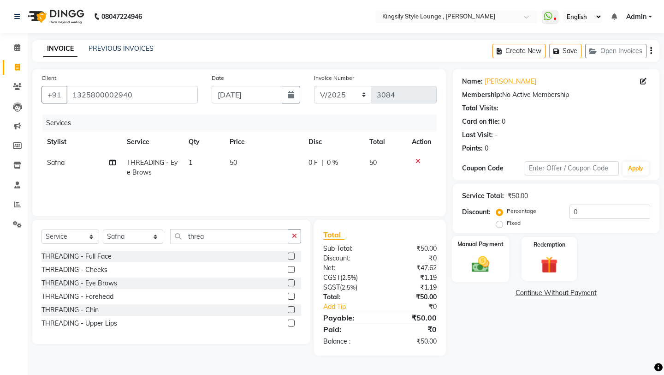
click at [470, 254] on img at bounding box center [480, 264] width 29 height 20
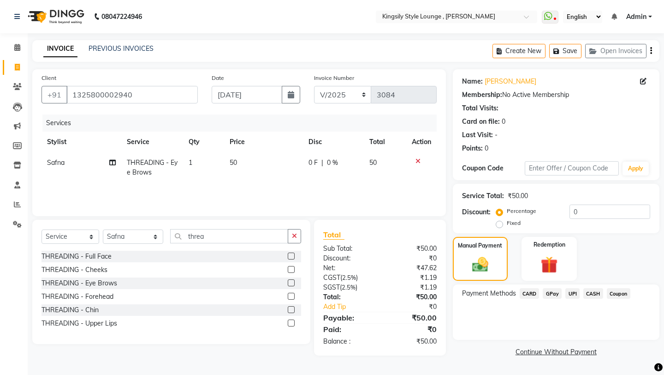
click at [553, 288] on span "UPI" at bounding box center [573, 293] width 14 height 11
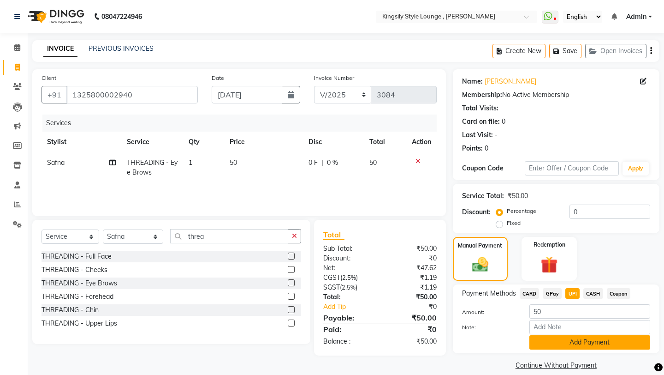
click at [553, 302] on button "Add Payment" at bounding box center [590, 342] width 121 height 14
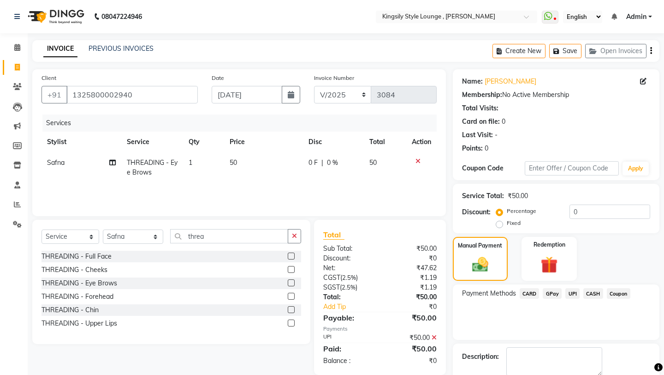
scroll to position [39, 0]
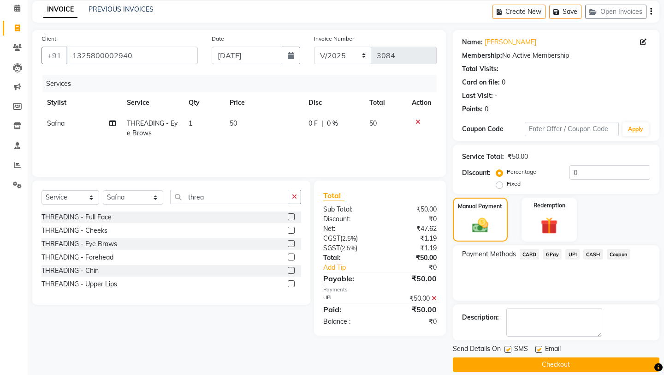
click at [544, 302] on button "Checkout" at bounding box center [556, 364] width 207 height 14
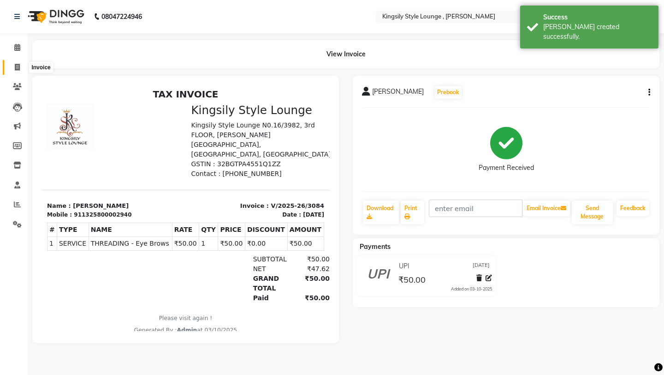
click at [18, 68] on icon at bounding box center [17, 67] width 5 height 7
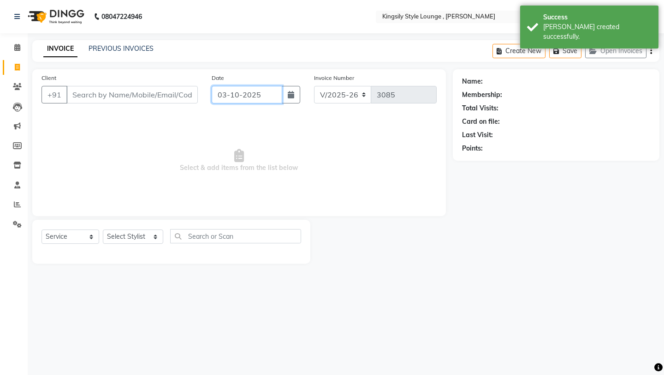
click at [269, 98] on input "03-10-2025" at bounding box center [247, 95] width 71 height 18
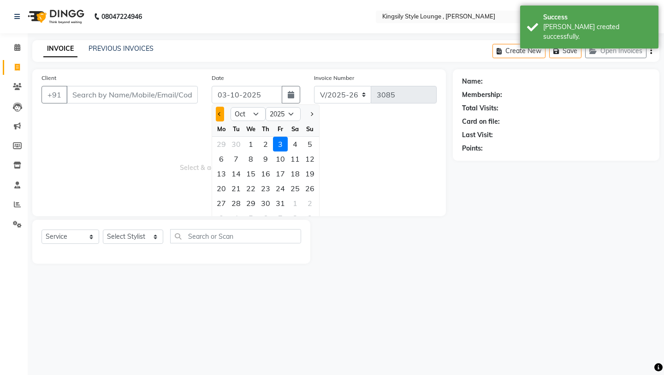
click at [221, 110] on button "Previous month" at bounding box center [220, 114] width 8 height 15
click at [267, 160] on div "11" at bounding box center [265, 158] width 15 height 15
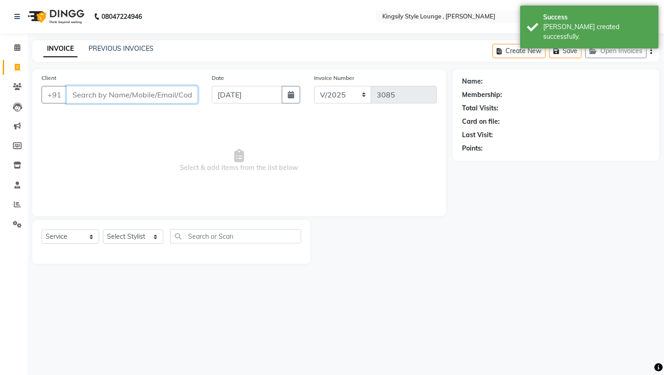
click at [181, 97] on input "Client" at bounding box center [132, 95] width 132 height 18
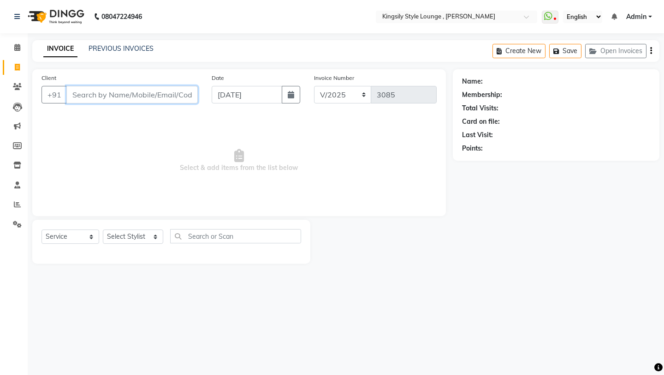
click at [181, 97] on input "Client" at bounding box center [132, 95] width 132 height 18
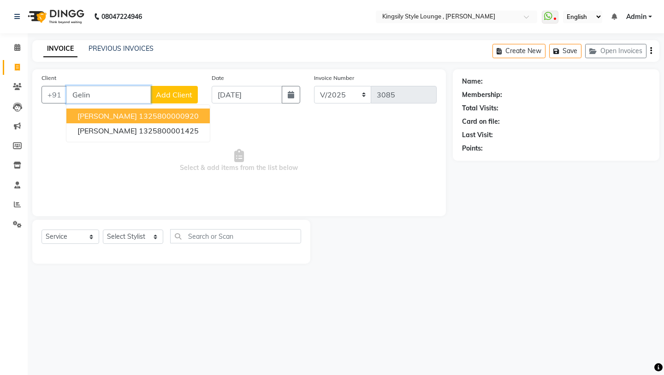
click at [140, 115] on ngb-highlight "1325800000920" at bounding box center [169, 115] width 60 height 9
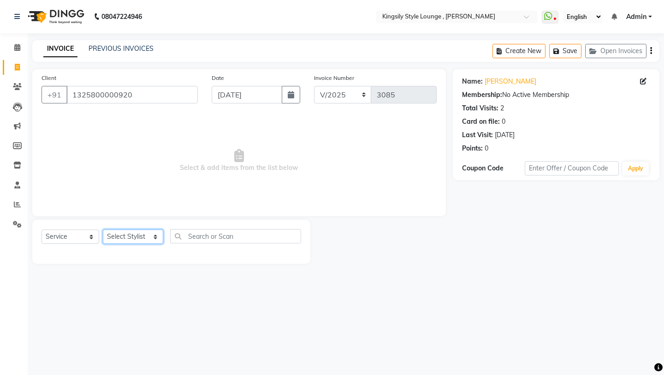
click at [150, 237] on select "Select Stylist [PERSON_NAME] KR [PERSON_NAME] [PERSON_NAME] [PERSON_NAME] [PERS…" at bounding box center [133, 236] width 60 height 14
click at [103, 229] on select "Select Stylist [PERSON_NAME] KR [PERSON_NAME] [PERSON_NAME] [PERSON_NAME] [PERS…" at bounding box center [133, 236] width 60 height 14
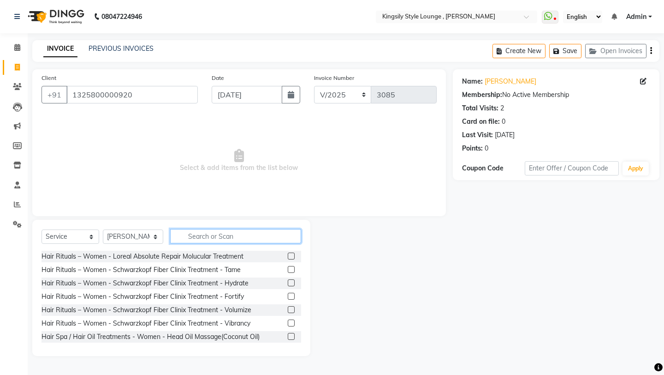
click at [227, 235] on input "text" at bounding box center [235, 236] width 131 height 14
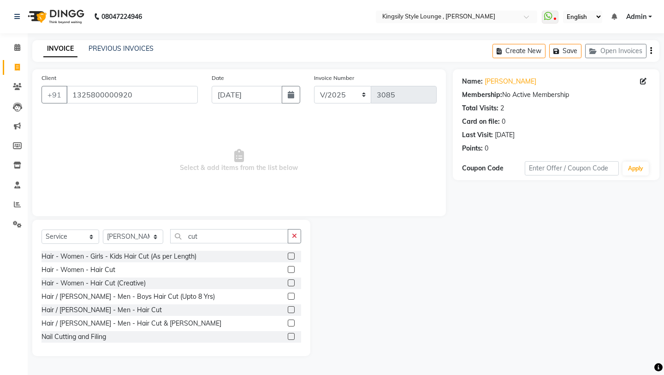
click at [291, 296] on label at bounding box center [291, 296] width 7 height 7
click at [291, 296] on input "checkbox" at bounding box center [291, 296] width 6 height 6
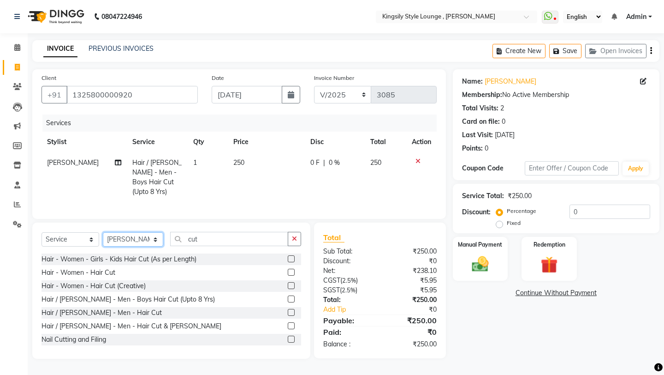
click at [158, 239] on select "Select Stylist [PERSON_NAME] KR [PERSON_NAME] [PERSON_NAME] [PERSON_NAME] [PERS…" at bounding box center [133, 239] width 60 height 14
click at [103, 232] on select "Select Stylist [PERSON_NAME] KR [PERSON_NAME] [PERSON_NAME] [PERSON_NAME] [PERS…" at bounding box center [133, 239] width 60 height 14
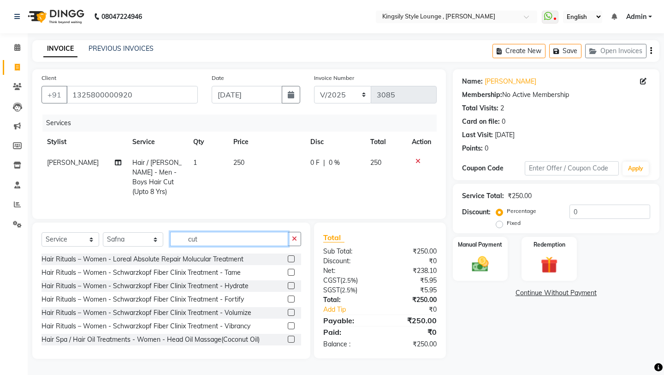
click at [214, 235] on input "cut" at bounding box center [229, 239] width 118 height 14
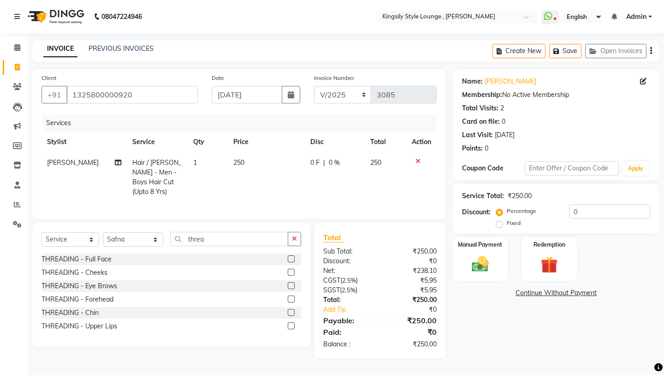
click at [291, 286] on div at bounding box center [291, 287] width 6 height 10
click at [291, 282] on label at bounding box center [291, 285] width 7 height 7
click at [291, 283] on input "checkbox" at bounding box center [291, 286] width 6 height 6
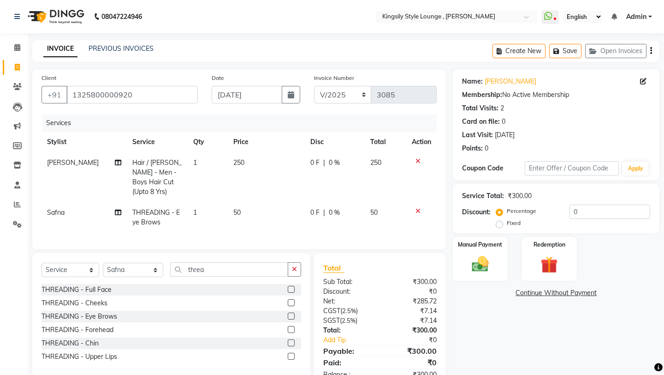
scroll to position [18, 0]
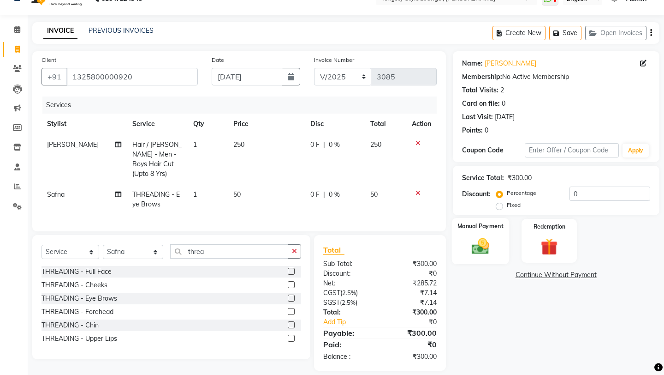
click at [481, 239] on img at bounding box center [480, 246] width 29 height 20
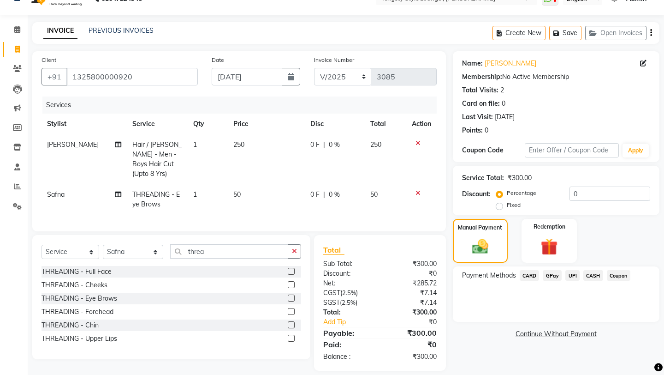
click at [553, 270] on span "UPI" at bounding box center [573, 275] width 14 height 11
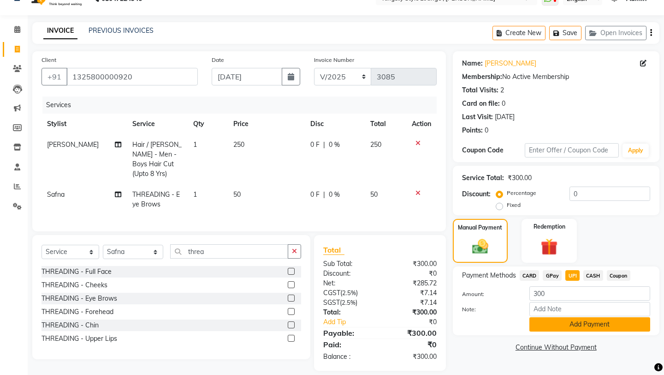
click at [553, 302] on button "Add Payment" at bounding box center [590, 324] width 121 height 14
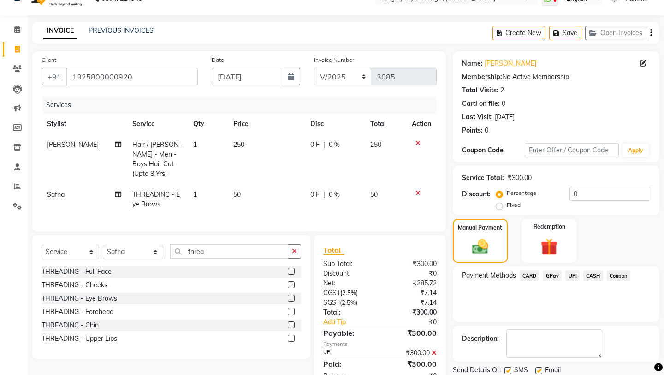
scroll to position [39, 0]
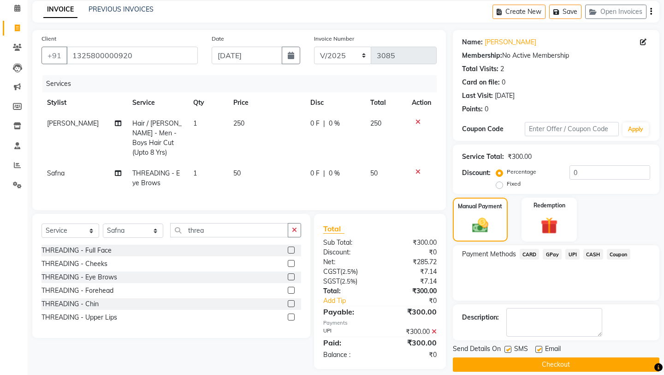
click at [526, 302] on button "Checkout" at bounding box center [556, 364] width 207 height 14
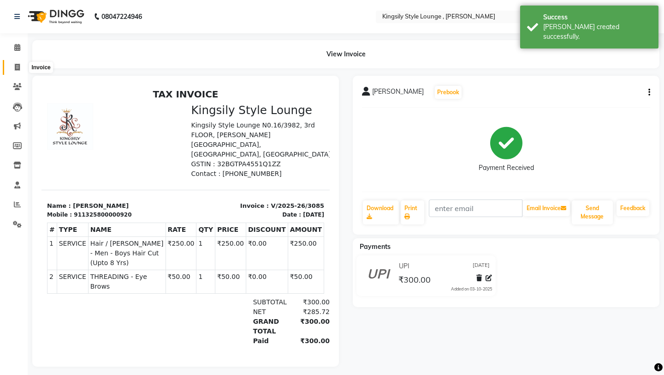
click at [18, 69] on icon at bounding box center [17, 67] width 5 height 7
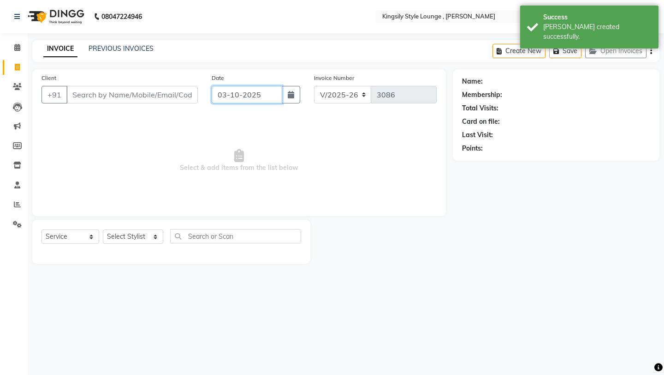
click at [264, 91] on input "03-10-2025" at bounding box center [247, 95] width 71 height 18
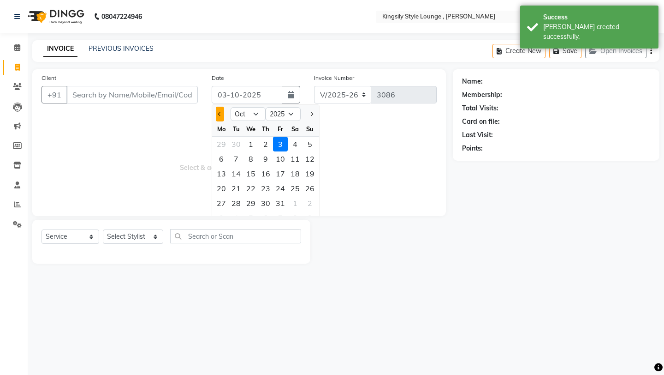
click at [218, 110] on button "Previous month" at bounding box center [220, 114] width 8 height 15
click at [269, 162] on div "11" at bounding box center [265, 158] width 15 height 15
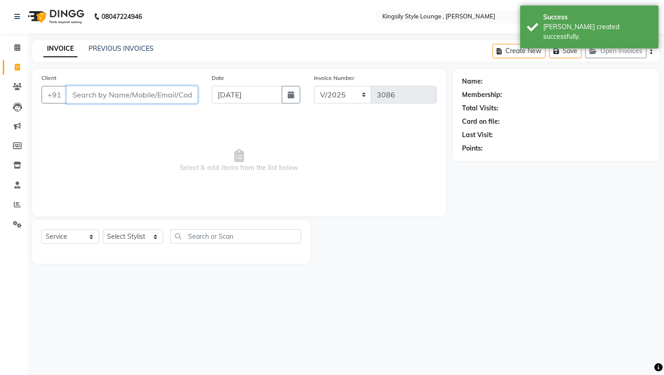
click at [173, 95] on input "Client" at bounding box center [132, 95] width 132 height 18
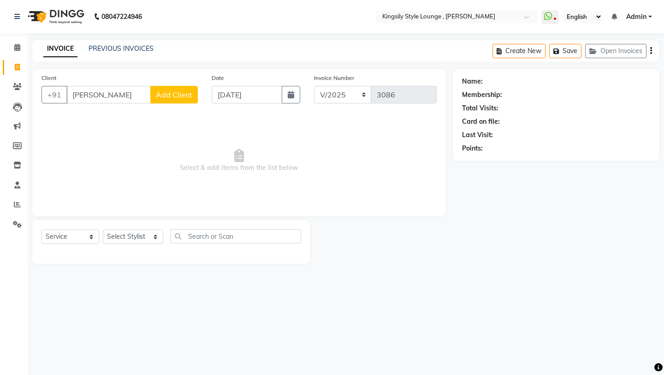
click at [164, 96] on span "Add Client" at bounding box center [174, 94] width 36 height 9
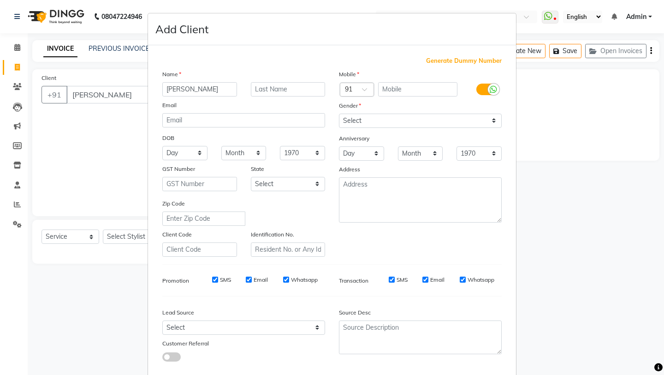
click at [446, 61] on span "Generate Dummy Number" at bounding box center [464, 60] width 76 height 9
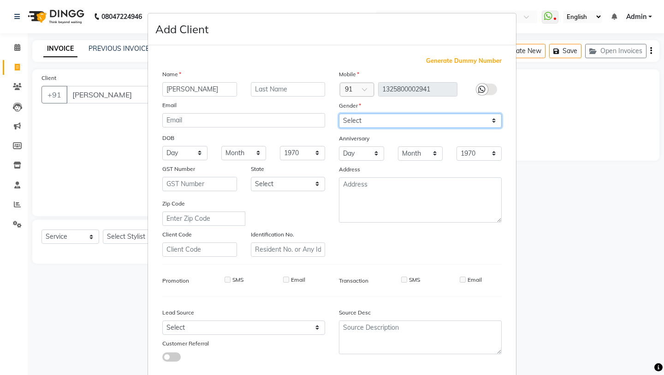
click at [417, 126] on select "Select [DEMOGRAPHIC_DATA] [DEMOGRAPHIC_DATA] Other Prefer Not To Say" at bounding box center [420, 121] width 163 height 14
click at [339, 114] on select "Select [DEMOGRAPHIC_DATA] [DEMOGRAPHIC_DATA] Other Prefer Not To Say" at bounding box center [420, 121] width 163 height 14
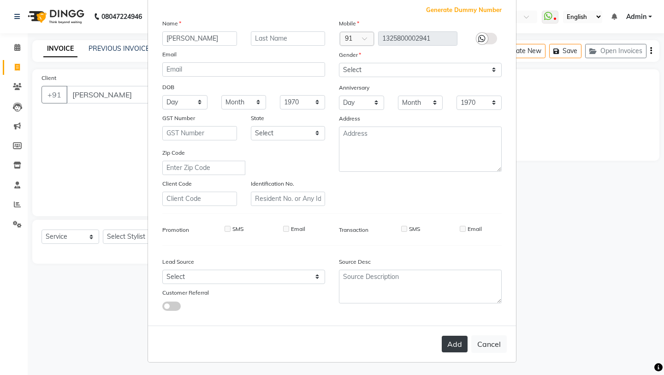
click at [454, 302] on button "Add" at bounding box center [455, 343] width 26 height 17
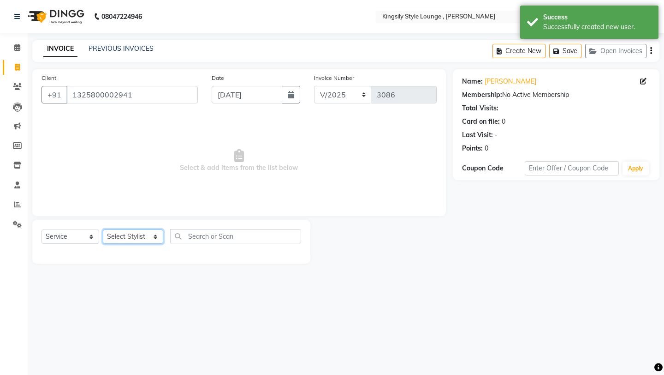
click at [156, 240] on select "Select Stylist [PERSON_NAME] KR [PERSON_NAME] [PERSON_NAME] [PERSON_NAME] [PERS…" at bounding box center [133, 236] width 60 height 14
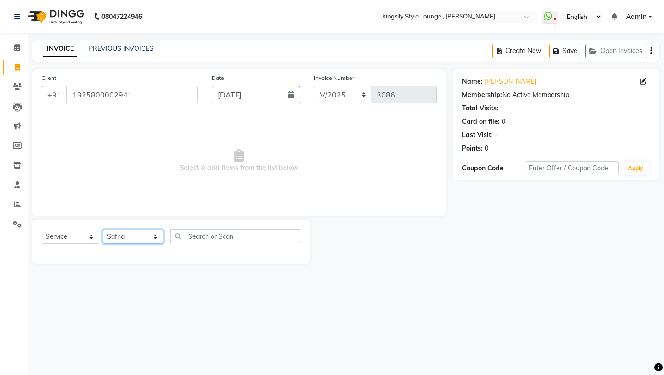
click at [103, 229] on select "Select Stylist [PERSON_NAME] KR [PERSON_NAME] [PERSON_NAME] [PERSON_NAME] [PERS…" at bounding box center [133, 236] width 60 height 14
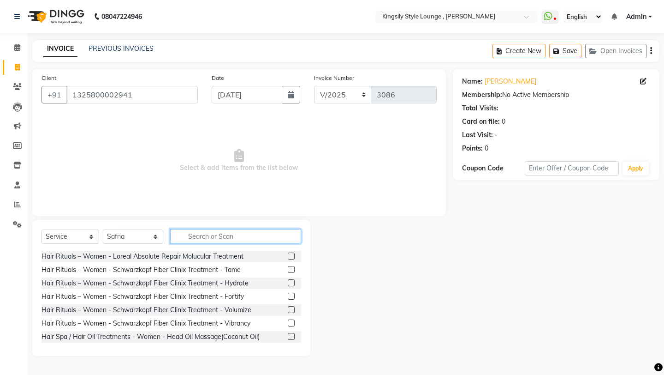
click at [210, 240] on input "text" at bounding box center [235, 236] width 131 height 14
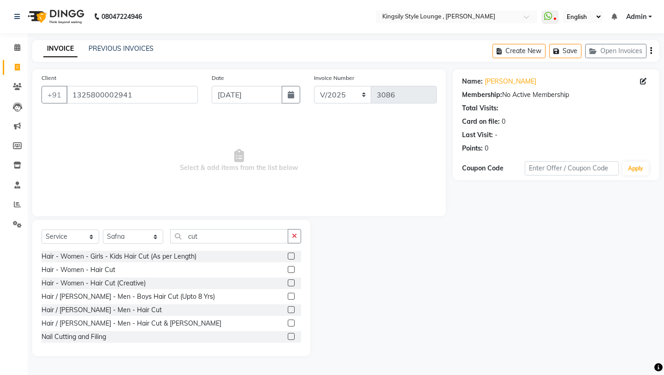
click at [292, 272] on label at bounding box center [291, 269] width 7 height 7
click at [292, 272] on input "checkbox" at bounding box center [291, 270] width 6 height 6
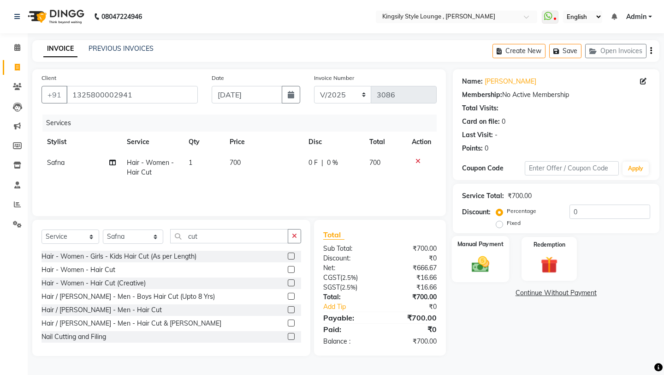
click at [497, 262] on div "Manual Payment" at bounding box center [480, 259] width 57 height 46
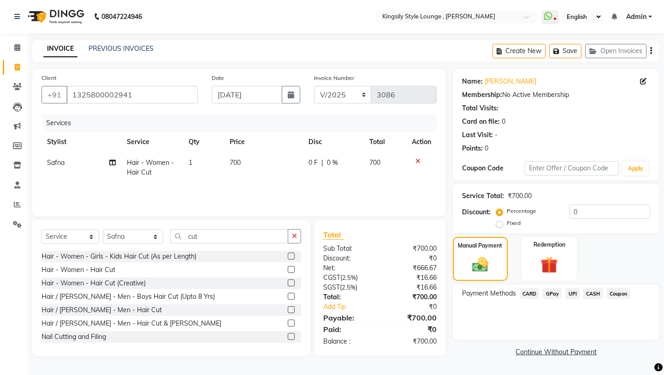
click at [553, 288] on span "CASH" at bounding box center [594, 293] width 20 height 11
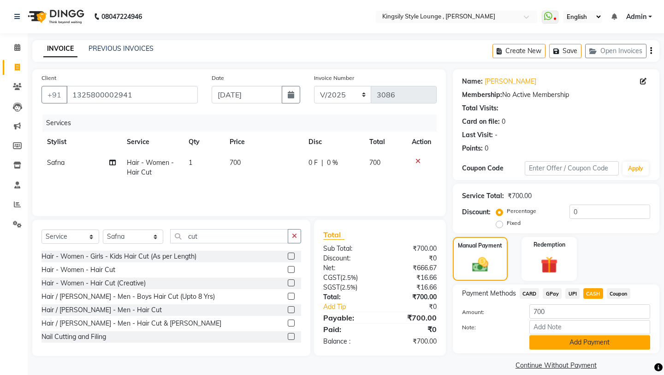
click at [553, 302] on button "Add Payment" at bounding box center [590, 342] width 121 height 14
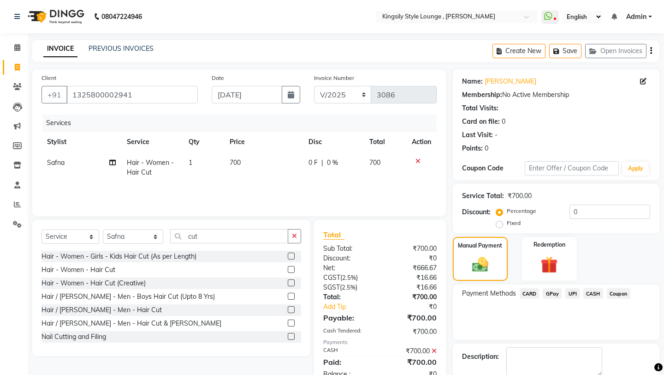
scroll to position [39, 0]
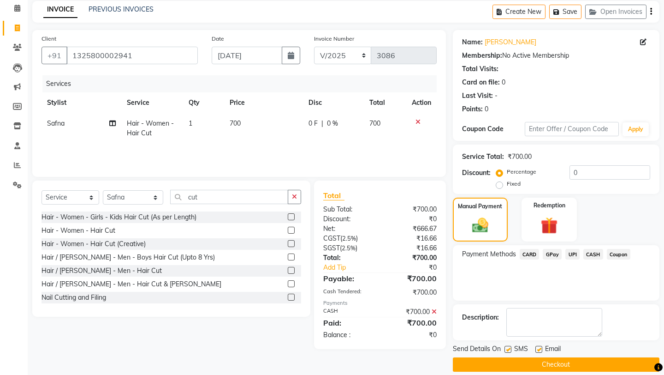
click at [553, 302] on button "Checkout" at bounding box center [556, 364] width 207 height 14
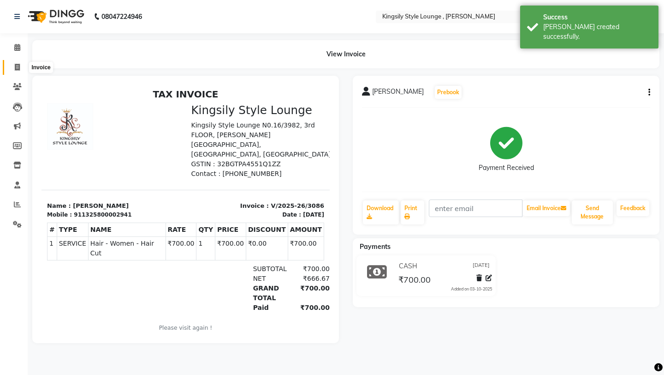
click at [21, 68] on span at bounding box center [17, 67] width 16 height 11
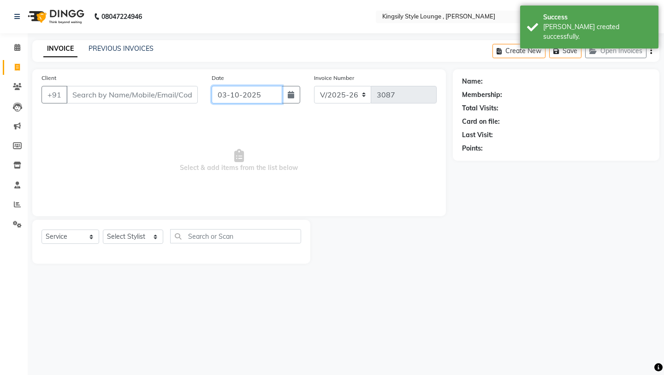
click at [272, 101] on input "03-10-2025" at bounding box center [247, 95] width 71 height 18
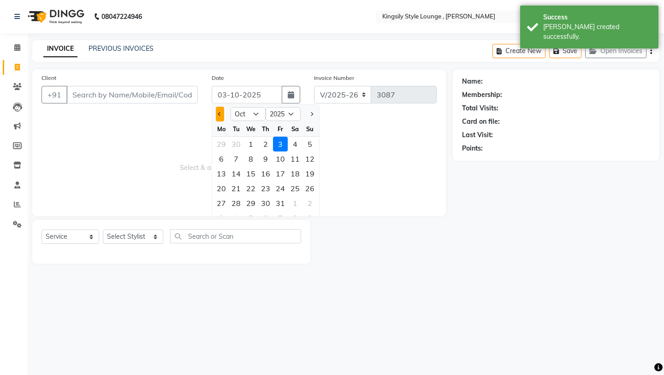
click at [221, 116] on button "Previous month" at bounding box center [220, 114] width 8 height 15
click at [281, 163] on div "12" at bounding box center [280, 158] width 15 height 15
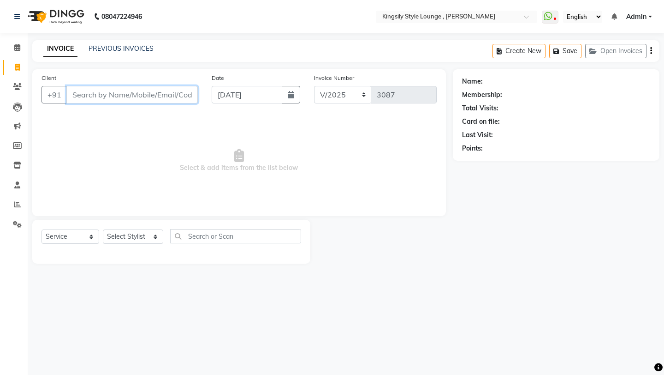
click at [172, 98] on input "Client" at bounding box center [132, 95] width 132 height 18
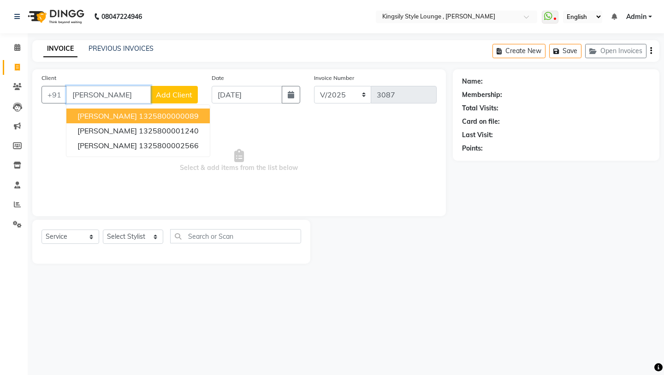
click at [162, 114] on ngb-highlight "1325800000089" at bounding box center [169, 115] width 60 height 9
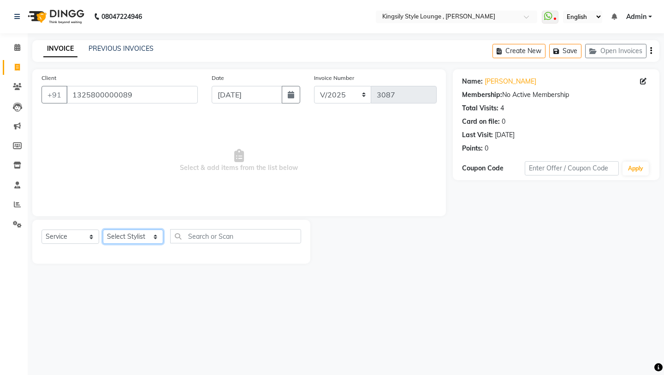
click at [161, 243] on select "Select Stylist [PERSON_NAME] KR [PERSON_NAME] [PERSON_NAME] [PERSON_NAME] [PERS…" at bounding box center [133, 236] width 60 height 14
click at [103, 229] on select "Select Stylist [PERSON_NAME] KR [PERSON_NAME] [PERSON_NAME] [PERSON_NAME] [PERS…" at bounding box center [133, 236] width 60 height 14
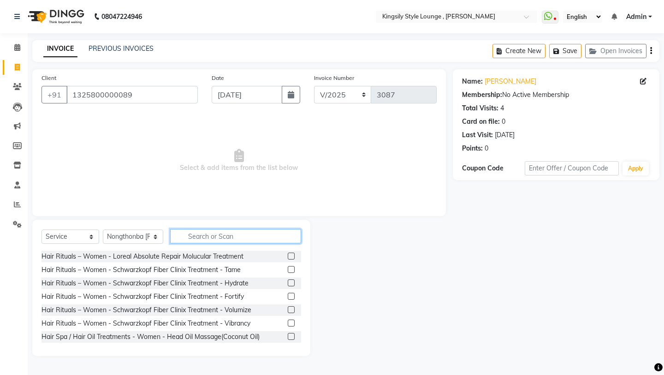
click at [204, 236] on input "text" at bounding box center [235, 236] width 131 height 14
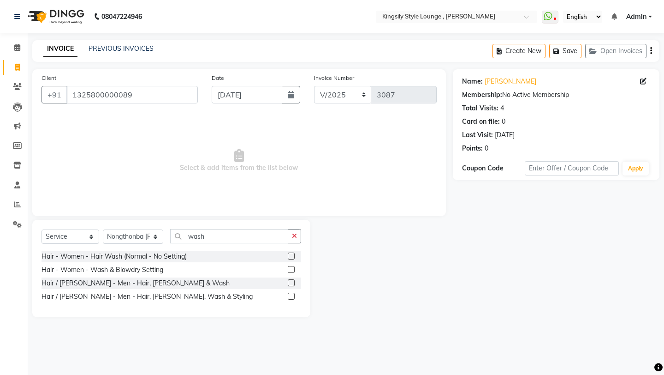
click at [292, 283] on label at bounding box center [291, 282] width 7 height 7
click at [292, 283] on input "checkbox" at bounding box center [291, 283] width 6 height 6
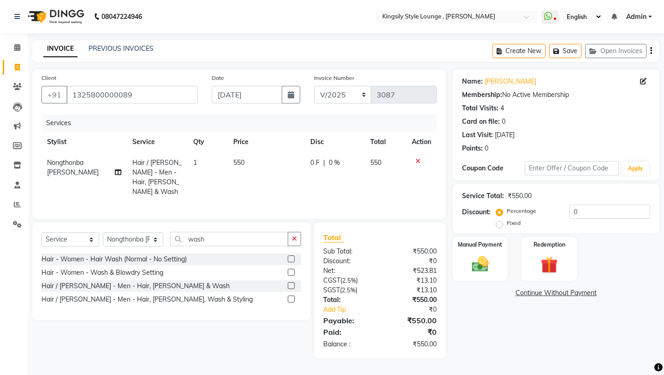
click at [242, 167] on td "550" at bounding box center [266, 177] width 77 height 50
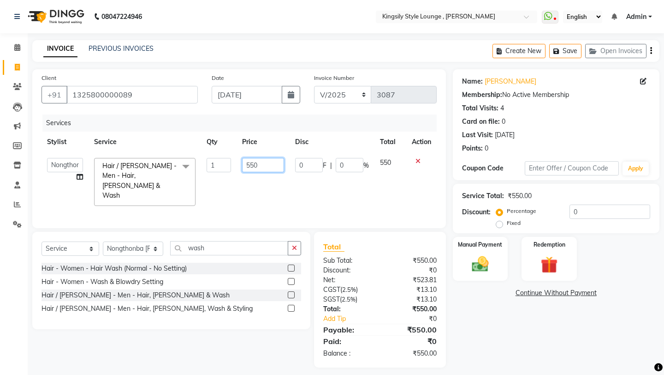
click at [255, 167] on input "550" at bounding box center [263, 165] width 42 height 14
click at [307, 194] on div "Services Stylist Service Qty Price Disc Total Action [PERSON_NAME] KR [PERSON_N…" at bounding box center [239, 166] width 395 height 104
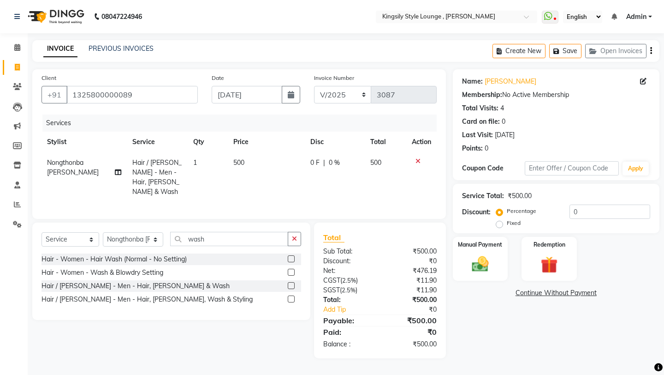
click at [307, 192] on div "Services Stylist Service Qty Price Disc Total Action Nongthonba [PERSON_NAME] H…" at bounding box center [239, 161] width 395 height 95
click at [469, 254] on img at bounding box center [480, 264] width 29 height 20
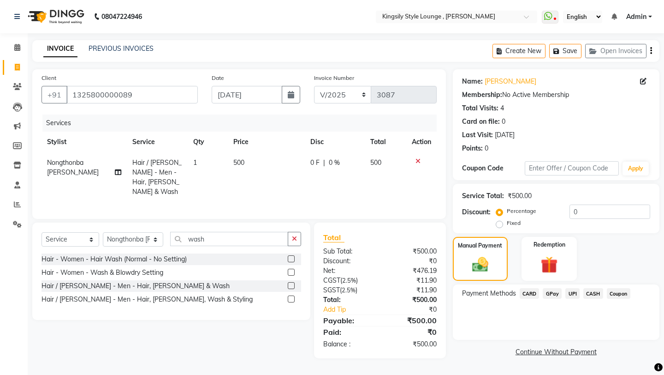
click at [553, 288] on span "CASH" at bounding box center [594, 293] width 20 height 11
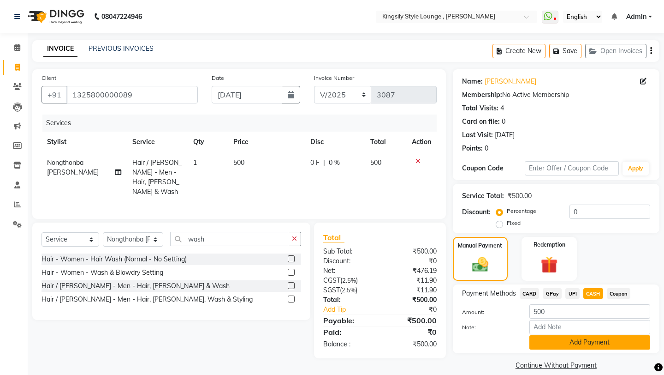
click at [553, 302] on button "Add Payment" at bounding box center [590, 342] width 121 height 14
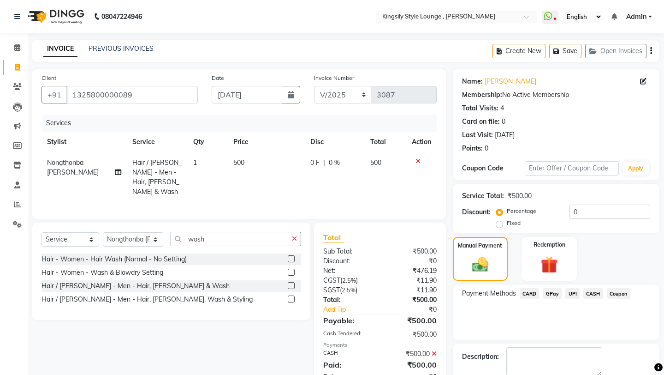
scroll to position [39, 0]
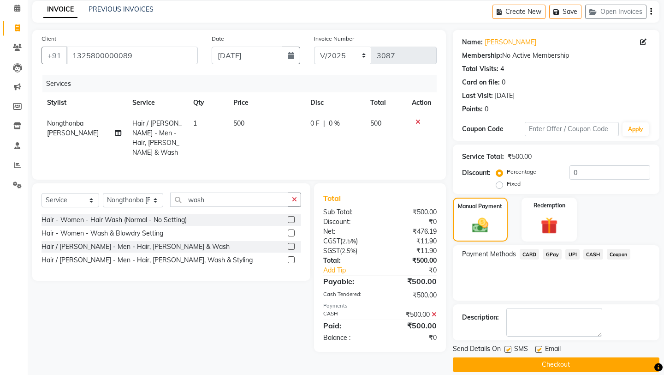
click at [545, 302] on button "Checkout" at bounding box center [556, 364] width 207 height 14
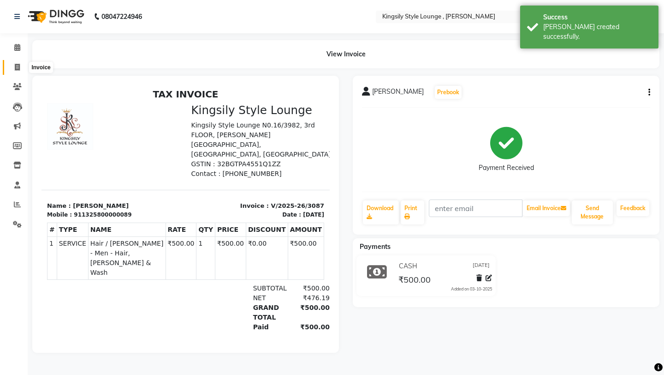
click at [16, 67] on icon at bounding box center [17, 67] width 5 height 7
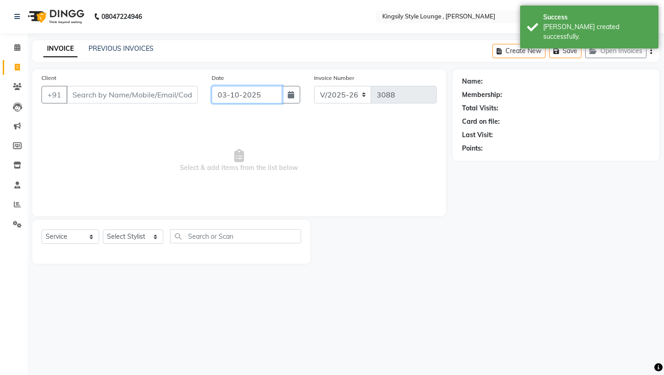
click at [269, 93] on input "03-10-2025" at bounding box center [247, 95] width 71 height 18
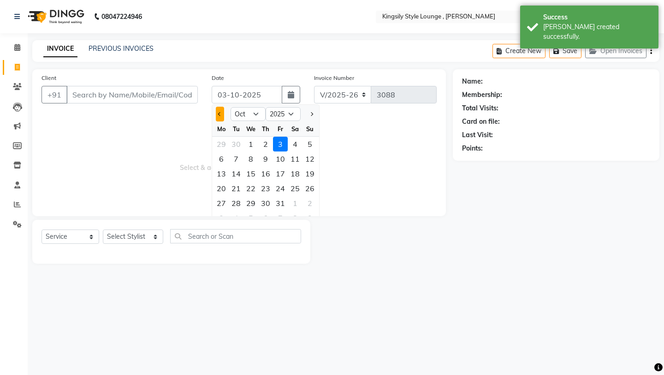
click at [222, 110] on button "Previous month" at bounding box center [220, 114] width 8 height 15
click at [280, 157] on div "12" at bounding box center [280, 158] width 15 height 15
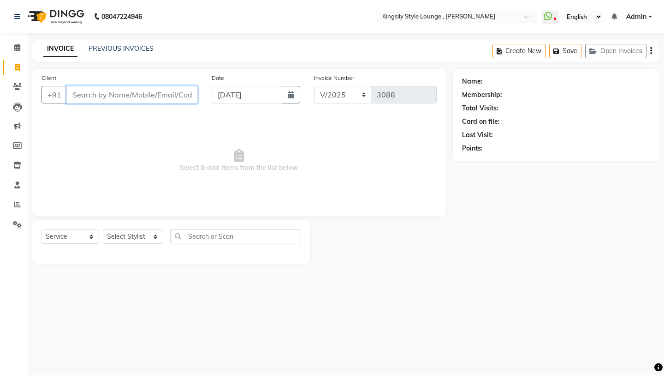
click at [181, 95] on input "Client" at bounding box center [132, 95] width 132 height 18
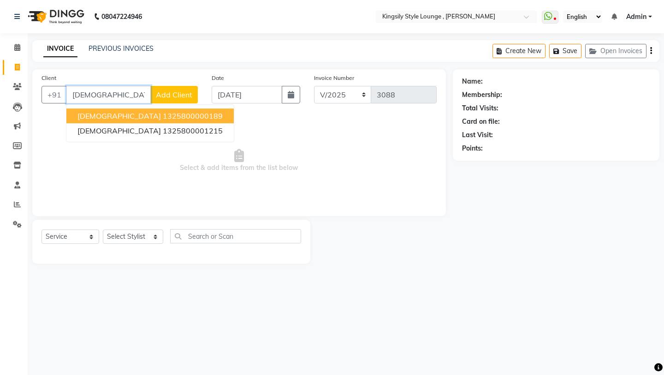
click at [128, 93] on input "[DEMOGRAPHIC_DATA]" at bounding box center [108, 95] width 84 height 18
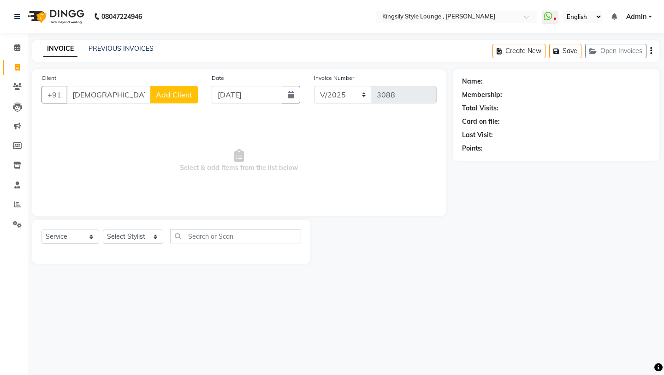
click at [170, 98] on span "Add Client" at bounding box center [174, 94] width 36 height 9
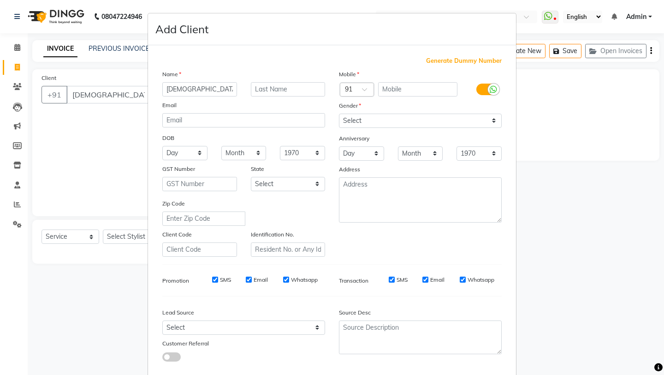
click at [435, 61] on span "Generate Dummy Number" at bounding box center [464, 60] width 76 height 9
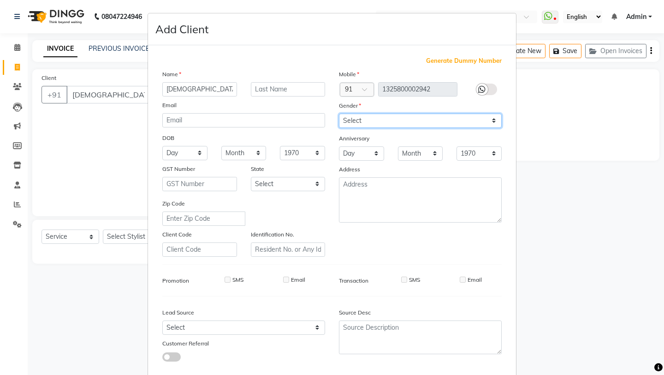
click at [420, 118] on select "Select [DEMOGRAPHIC_DATA] [DEMOGRAPHIC_DATA] Other Prefer Not To Say" at bounding box center [420, 121] width 163 height 14
click at [339, 114] on select "Select [DEMOGRAPHIC_DATA] [DEMOGRAPHIC_DATA] Other Prefer Not To Say" at bounding box center [420, 121] width 163 height 14
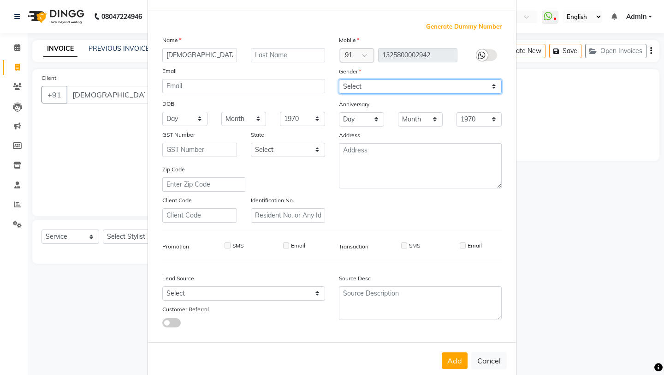
scroll to position [51, 0]
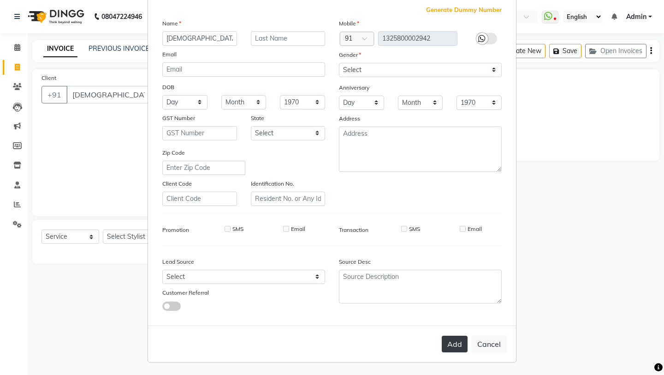
click at [464, 302] on button "Add" at bounding box center [455, 343] width 26 height 17
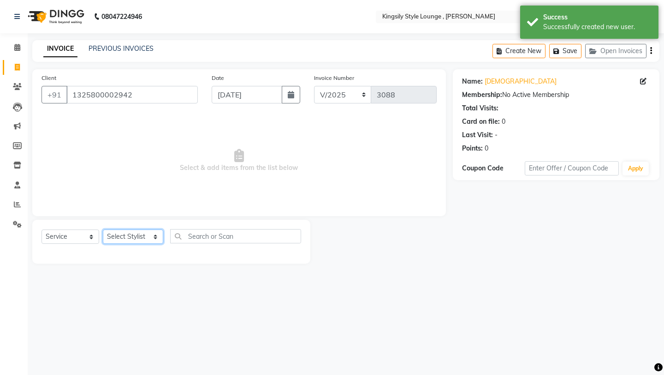
click at [158, 239] on select "Select Stylist [PERSON_NAME] KR [PERSON_NAME] [PERSON_NAME] [PERSON_NAME] [PERS…" at bounding box center [133, 236] width 60 height 14
click at [103, 229] on select "Select Stylist [PERSON_NAME] KR [PERSON_NAME] [PERSON_NAME] [PERSON_NAME] [PERS…" at bounding box center [133, 236] width 60 height 14
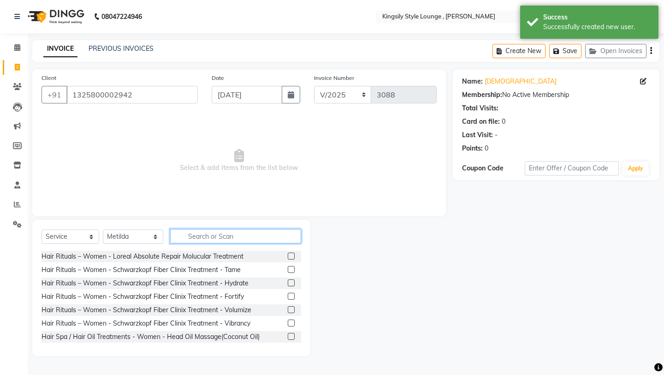
click at [220, 236] on input "text" at bounding box center [235, 236] width 131 height 14
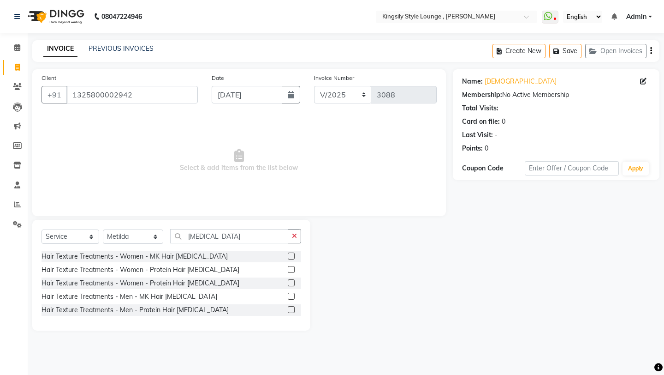
click at [290, 256] on label at bounding box center [291, 255] width 7 height 7
click at [290, 256] on input "checkbox" at bounding box center [291, 256] width 6 height 6
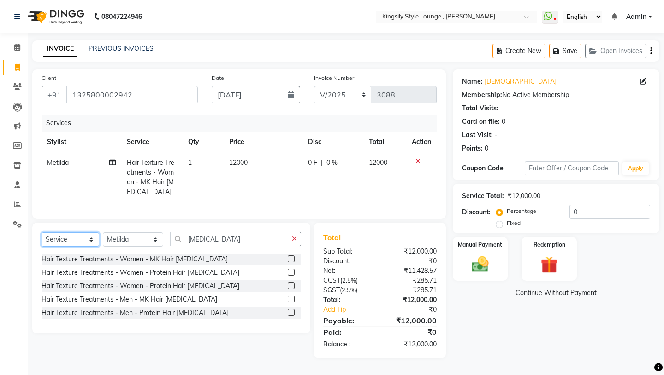
click at [89, 238] on select "Select Service Product Membership Package Voucher Prepaid Gift Card" at bounding box center [71, 239] width 58 height 14
click at [42, 232] on select "Select Service Product Membership Package Voucher Prepaid Gift Card" at bounding box center [71, 239] width 58 height 14
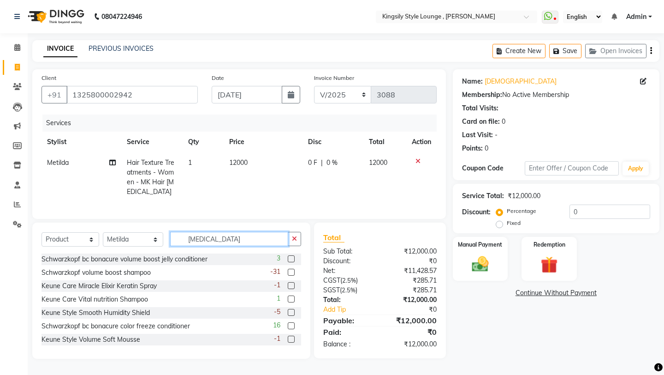
click at [225, 245] on input "[MEDICAL_DATA]" at bounding box center [229, 239] width 118 height 14
click at [293, 260] on label at bounding box center [291, 258] width 7 height 7
click at [293, 260] on input "checkbox" at bounding box center [291, 259] width 6 height 6
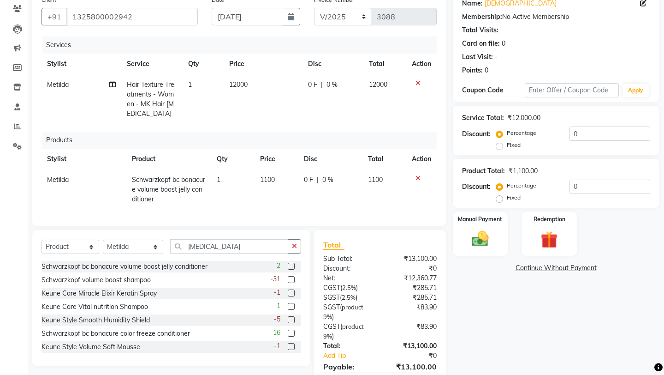
scroll to position [82, 0]
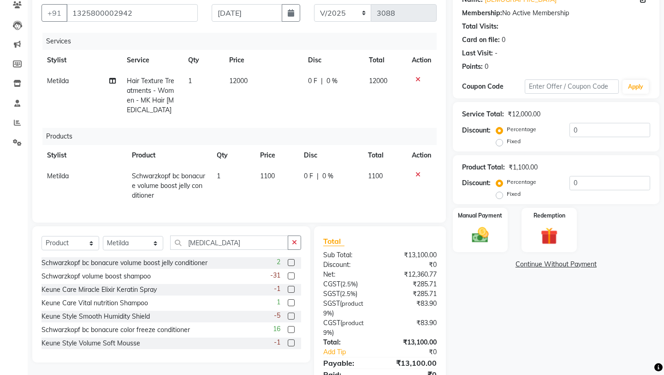
click at [291, 279] on div at bounding box center [291, 277] width 6 height 10
click at [291, 276] on label at bounding box center [291, 275] width 7 height 7
click at [291, 276] on input "checkbox" at bounding box center [291, 276] width 6 height 6
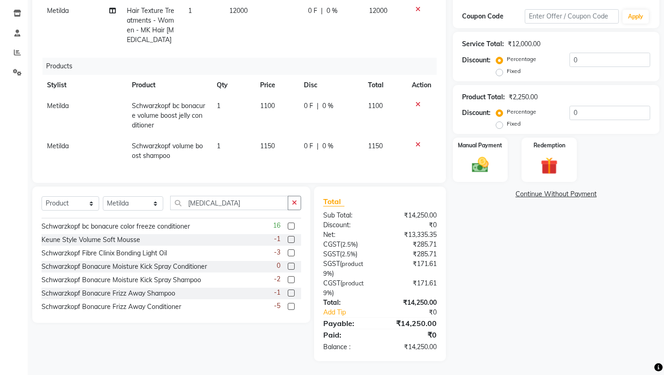
scroll to position [64, 0]
click at [293, 254] on label at bounding box center [291, 252] width 7 height 7
click at [293, 254] on input "checkbox" at bounding box center [291, 253] width 6 height 6
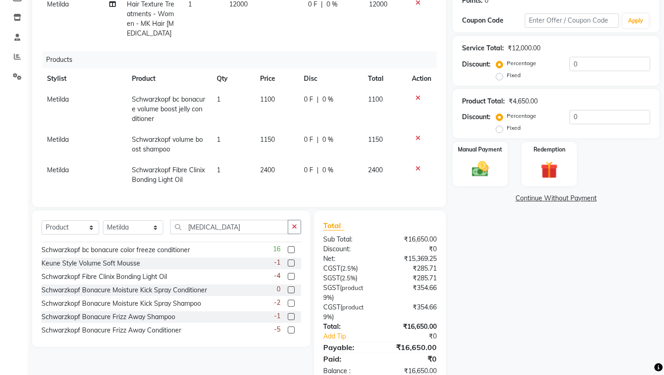
scroll to position [172, 0]
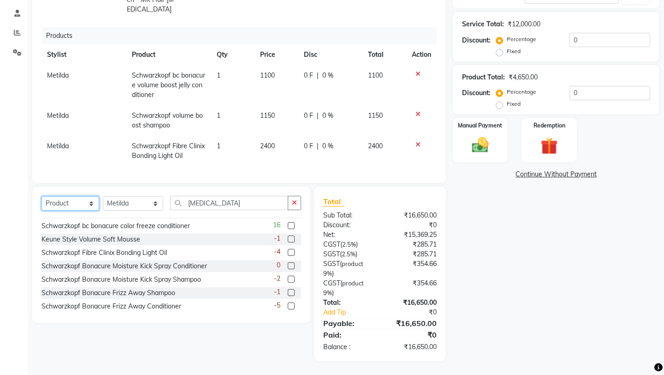
click at [90, 207] on select "Select Service Product Membership Package Voucher Prepaid Gift Card" at bounding box center [71, 203] width 58 height 14
click at [42, 196] on select "Select Service Product Membership Package Voucher Prepaid Gift Card" at bounding box center [71, 203] width 58 height 14
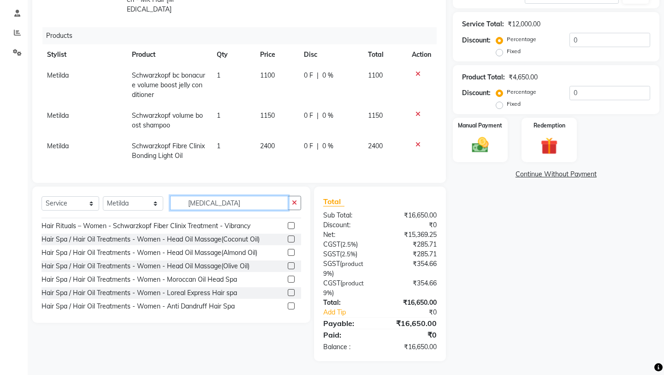
click at [223, 204] on input "[MEDICAL_DATA]" at bounding box center [229, 203] width 118 height 14
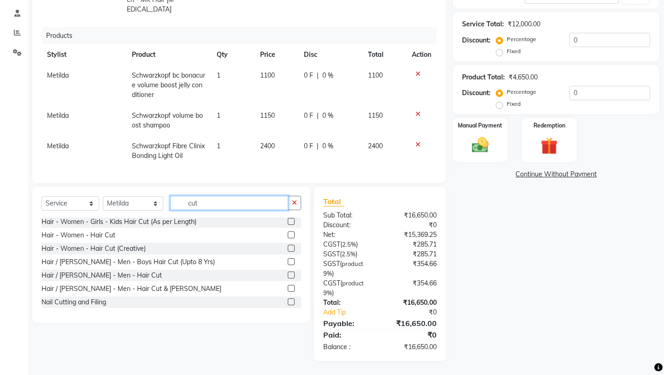
scroll to position [1, 0]
click at [292, 249] on label at bounding box center [291, 248] width 7 height 7
click at [292, 249] on input "checkbox" at bounding box center [291, 248] width 6 height 6
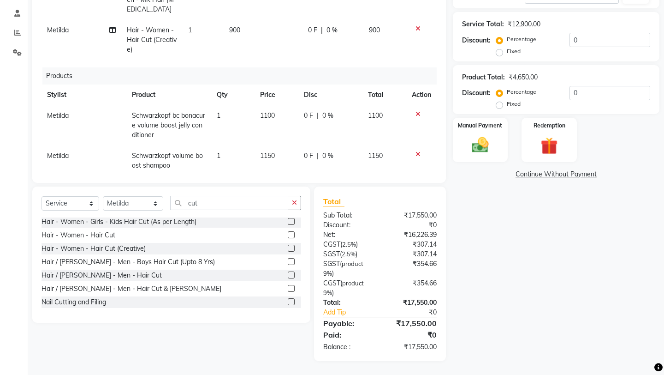
click at [221, 191] on div "Select Service Product Membership Package Voucher Prepaid Gift Card Select Styl…" at bounding box center [171, 254] width 278 height 136
click at [231, 198] on input "cut" at bounding box center [229, 203] width 118 height 14
click at [228, 206] on input "cut" at bounding box center [229, 203] width 118 height 14
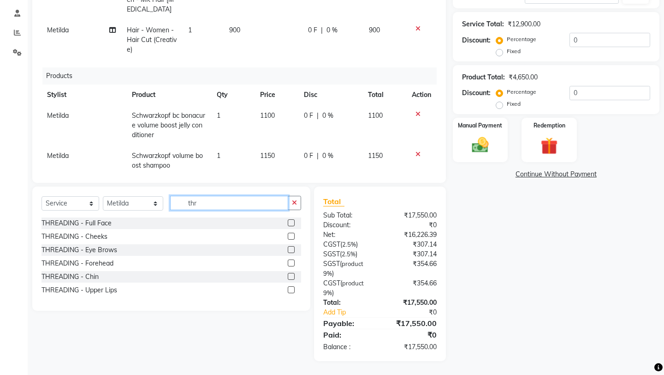
scroll to position [0, 0]
click at [293, 251] on label at bounding box center [291, 249] width 7 height 7
click at [293, 251] on input "checkbox" at bounding box center [291, 250] width 6 height 6
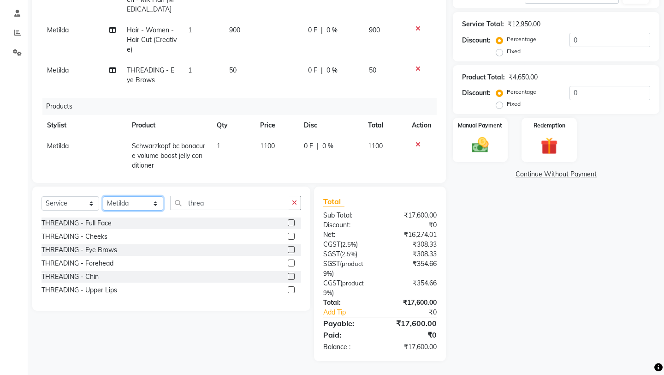
click at [160, 198] on select "Select Stylist [PERSON_NAME] KR [PERSON_NAME] [PERSON_NAME] [PERSON_NAME] [PERS…" at bounding box center [133, 203] width 60 height 14
click at [103, 196] on select "Select Stylist [PERSON_NAME] KR [PERSON_NAME] [PERSON_NAME] [PERSON_NAME] [PERS…" at bounding box center [133, 203] width 60 height 14
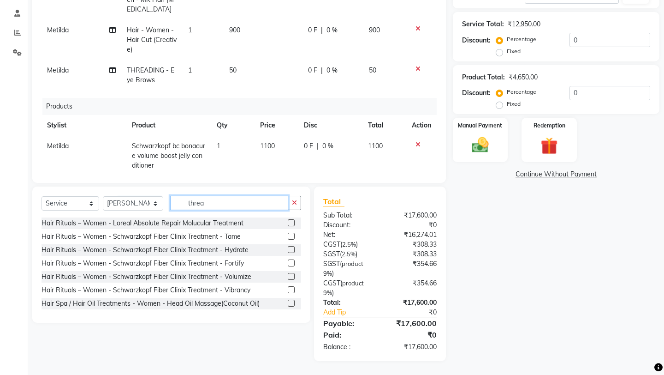
click at [222, 203] on input "threa" at bounding box center [229, 203] width 118 height 14
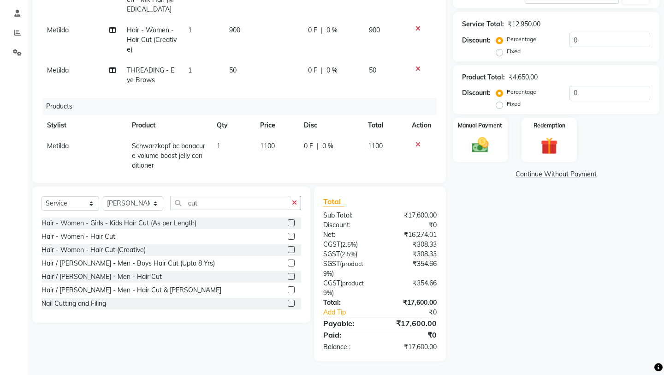
click at [291, 290] on label at bounding box center [291, 289] width 7 height 7
click at [291, 290] on input "checkbox" at bounding box center [291, 290] width 6 height 6
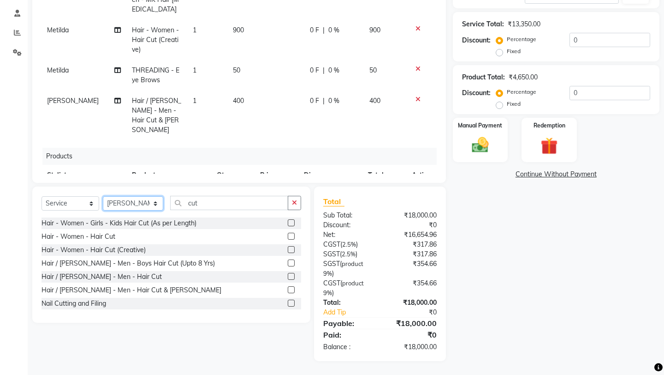
click at [162, 204] on select "Select Stylist [PERSON_NAME] KR [PERSON_NAME] [PERSON_NAME] [PERSON_NAME] [PERS…" at bounding box center [133, 203] width 60 height 14
click at [103, 196] on select "Select Stylist [PERSON_NAME] KR [PERSON_NAME] [PERSON_NAME] [PERSON_NAME] [PERS…" at bounding box center [133, 203] width 60 height 14
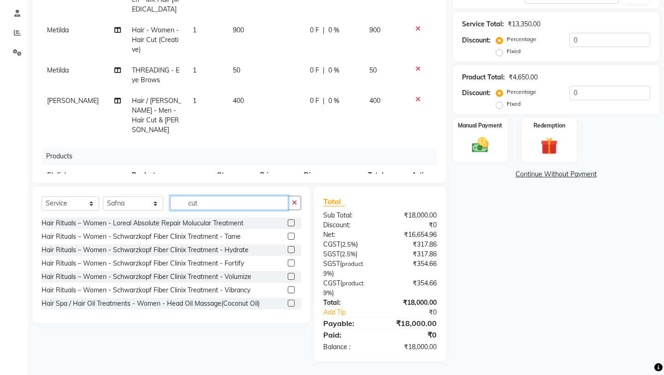
click at [210, 202] on input "cut" at bounding box center [229, 203] width 118 height 14
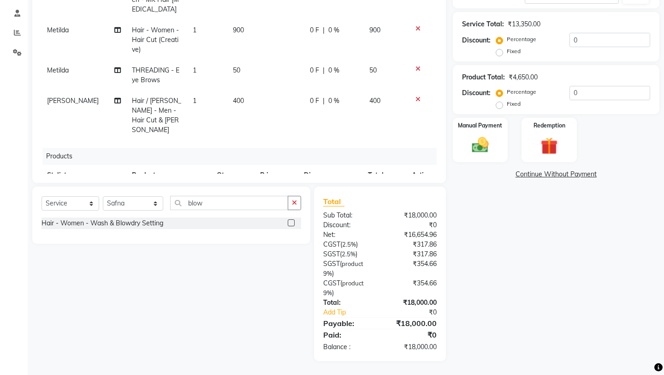
click at [292, 222] on label at bounding box center [291, 222] width 7 height 7
click at [292, 222] on input "checkbox" at bounding box center [291, 223] width 6 height 6
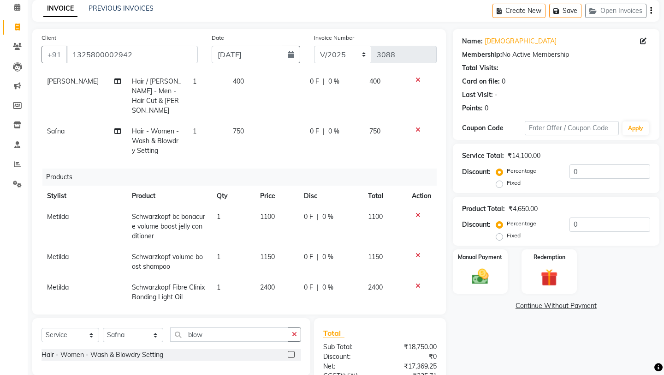
scroll to position [172, 0]
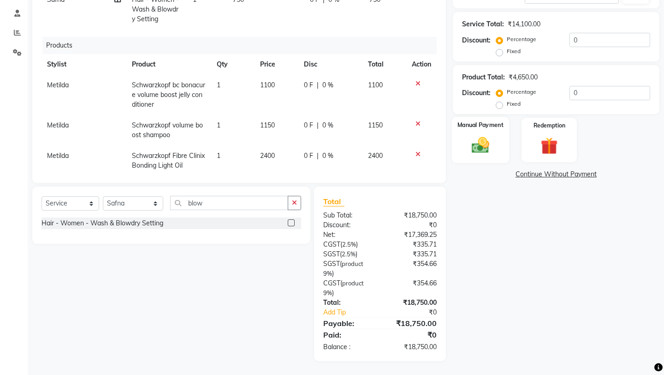
click at [469, 135] on img at bounding box center [480, 145] width 29 height 20
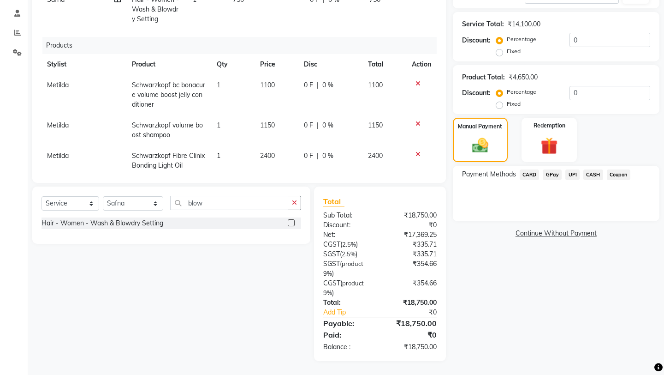
click at [531, 169] on span "CARD" at bounding box center [530, 174] width 20 height 11
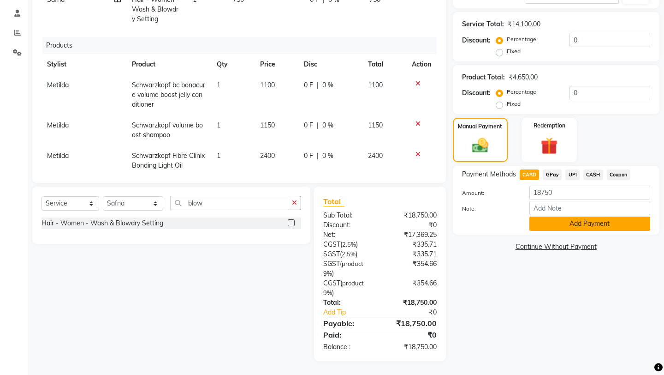
click at [552, 216] on button "Add Payment" at bounding box center [590, 223] width 121 height 14
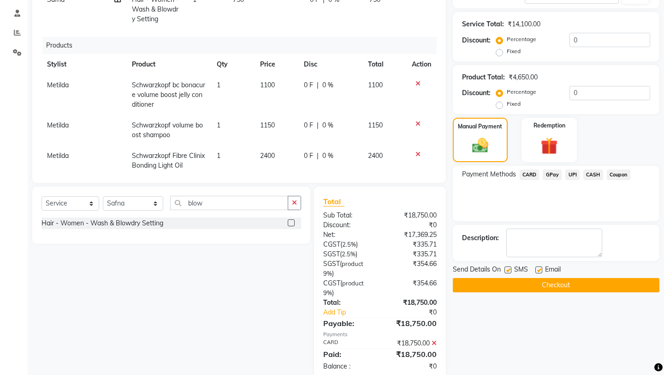
scroll to position [191, 0]
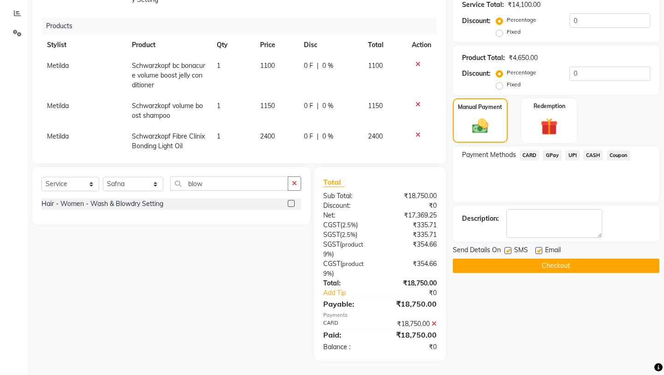
click at [525, 258] on button "Checkout" at bounding box center [556, 265] width 207 height 14
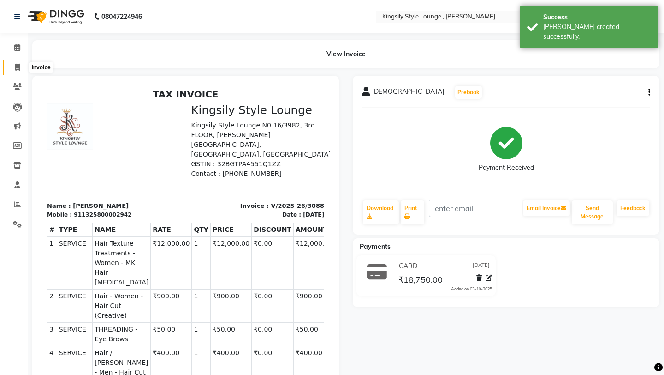
click at [16, 69] on icon at bounding box center [17, 67] width 5 height 7
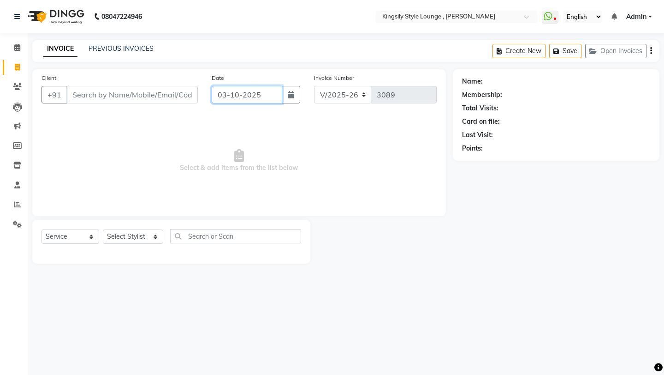
click at [263, 97] on input "03-10-2025" at bounding box center [247, 95] width 71 height 18
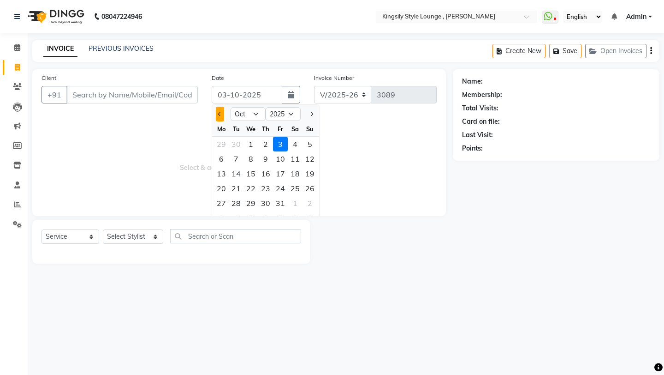
click at [221, 114] on span "Previous month" at bounding box center [220, 114] width 4 height 4
click at [279, 163] on div "12" at bounding box center [280, 158] width 15 height 15
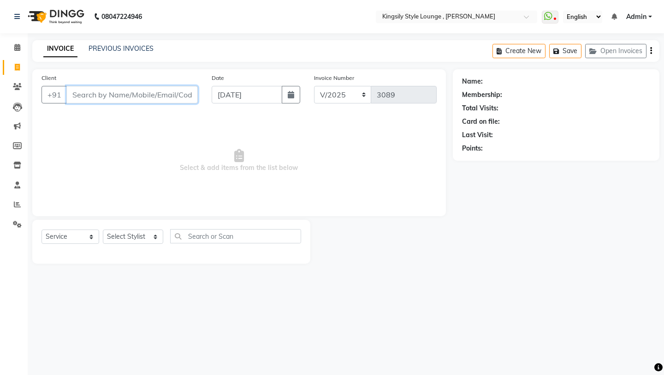
click at [160, 95] on input "Client" at bounding box center [132, 95] width 132 height 18
click at [172, 105] on div "Client +91 Agra Joy Add Client" at bounding box center [120, 92] width 170 height 38
click at [174, 94] on span "Add Client" at bounding box center [174, 94] width 36 height 9
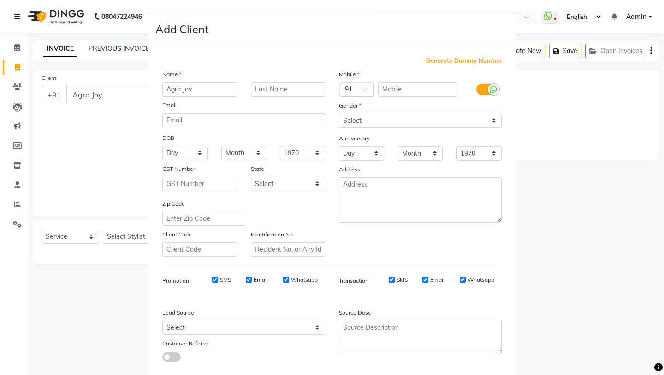
click at [435, 62] on span "Generate Dummy Number" at bounding box center [464, 60] width 76 height 9
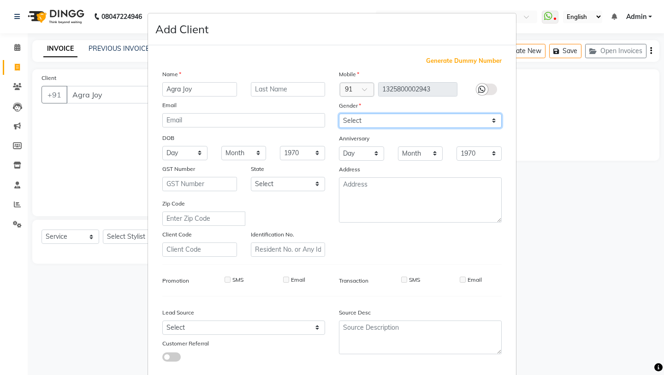
click at [406, 125] on select "Select [DEMOGRAPHIC_DATA] [DEMOGRAPHIC_DATA] Other Prefer Not To Say" at bounding box center [420, 121] width 163 height 14
click at [339, 114] on select "Select [DEMOGRAPHIC_DATA] [DEMOGRAPHIC_DATA] Other Prefer Not To Say" at bounding box center [420, 121] width 163 height 14
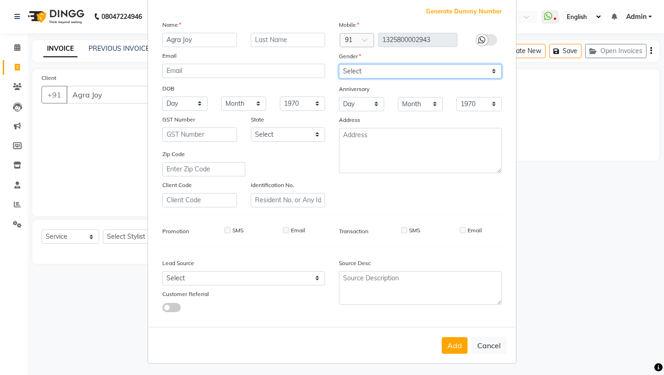
scroll to position [51, 0]
click at [455, 302] on button "Add" at bounding box center [455, 343] width 26 height 17
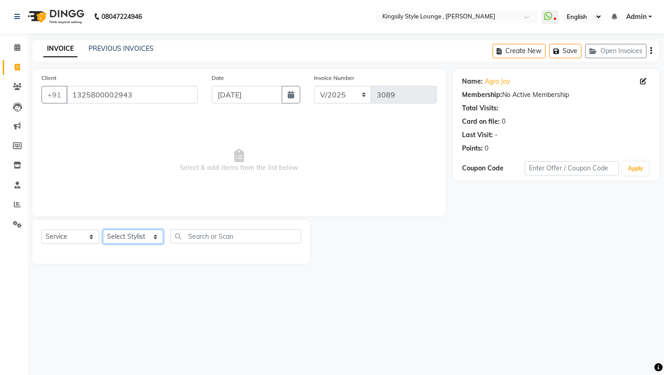
click at [161, 238] on select "Select Stylist [PERSON_NAME] KR [PERSON_NAME] [PERSON_NAME] [PERSON_NAME] [PERS…" at bounding box center [133, 236] width 60 height 14
click at [103, 229] on select "Select Stylist [PERSON_NAME] KR [PERSON_NAME] [PERSON_NAME] [PERSON_NAME] [PERS…" at bounding box center [133, 236] width 60 height 14
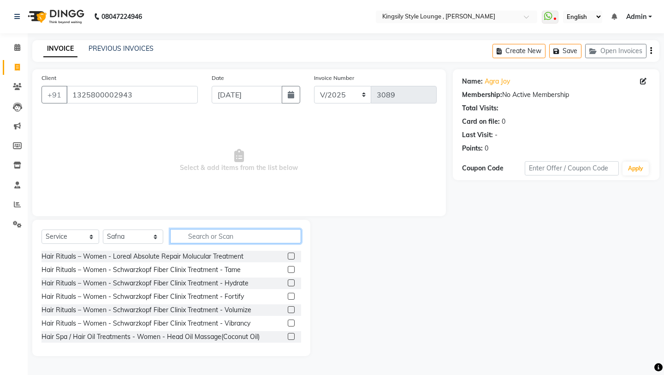
click at [220, 236] on input "text" at bounding box center [235, 236] width 131 height 14
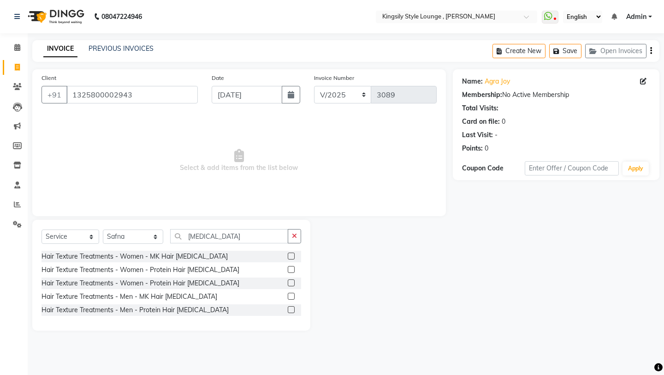
click at [290, 270] on label at bounding box center [291, 269] width 7 height 7
click at [290, 270] on input "checkbox" at bounding box center [291, 270] width 6 height 6
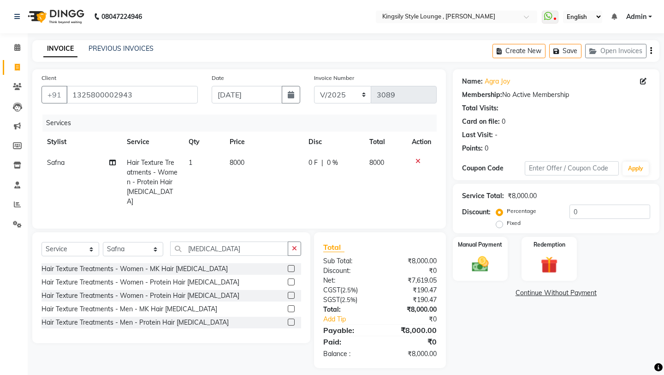
click at [294, 265] on label at bounding box center [291, 268] width 7 height 7
click at [294, 266] on input "checkbox" at bounding box center [291, 269] width 6 height 6
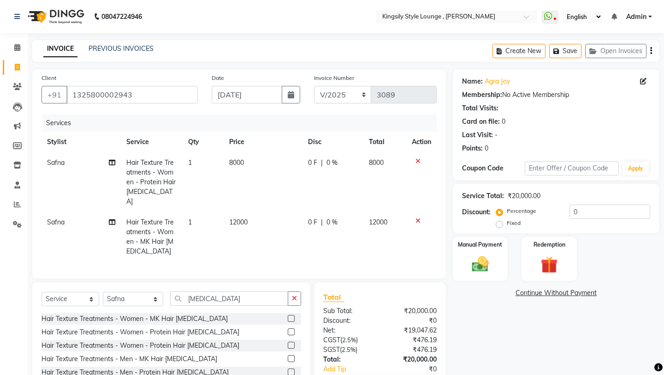
click at [418, 161] on icon at bounding box center [418, 161] width 5 height 6
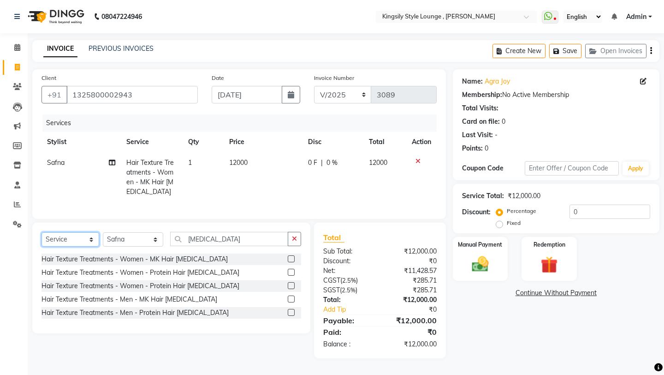
click at [84, 238] on select "Select Service Product Membership Package Voucher Prepaid Gift Card" at bounding box center [71, 239] width 58 height 14
click at [42, 232] on select "Select Service Product Membership Package Voucher Prepaid Gift Card" at bounding box center [71, 239] width 58 height 14
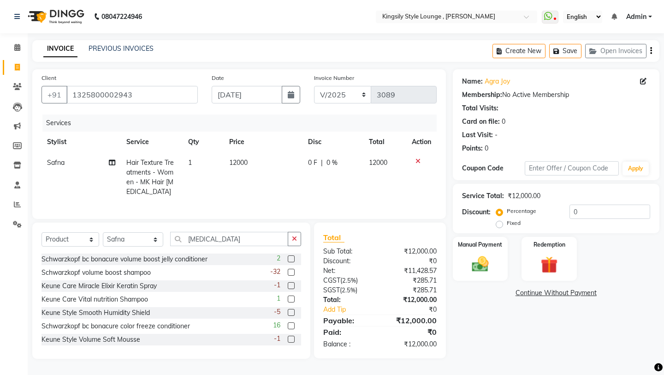
click at [289, 298] on label at bounding box center [291, 298] width 7 height 7
click at [289, 298] on input "checkbox" at bounding box center [291, 299] width 6 height 6
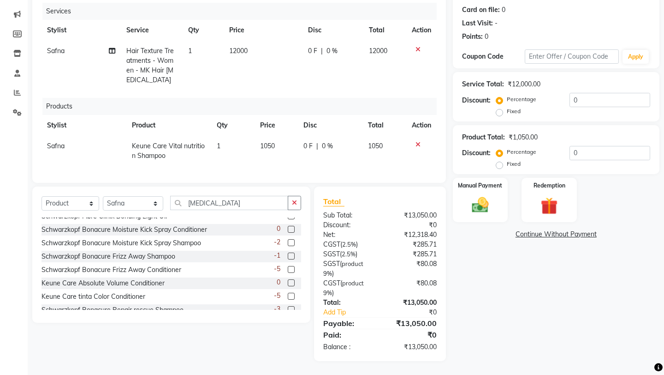
scroll to position [103, 0]
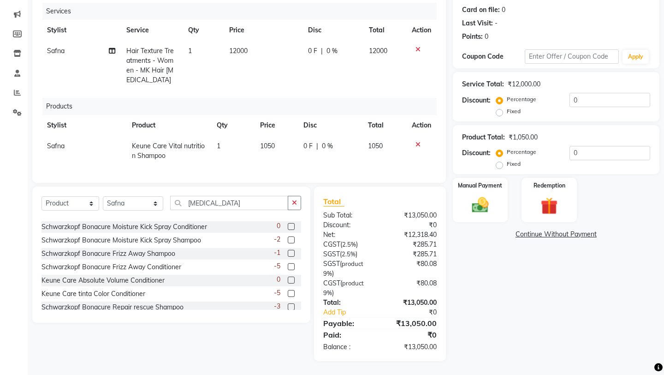
click at [290, 281] on label at bounding box center [291, 279] width 7 height 7
click at [290, 281] on input "checkbox" at bounding box center [291, 280] width 6 height 6
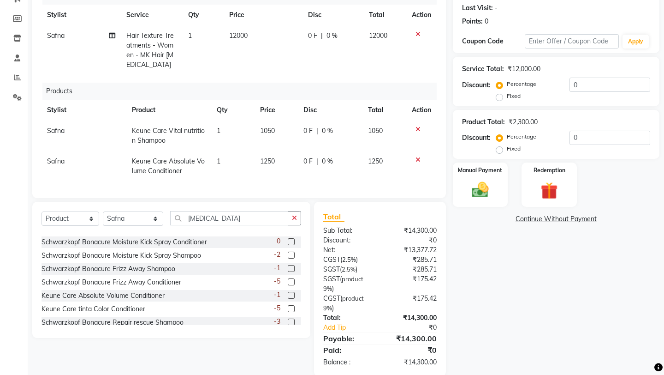
scroll to position [142, 0]
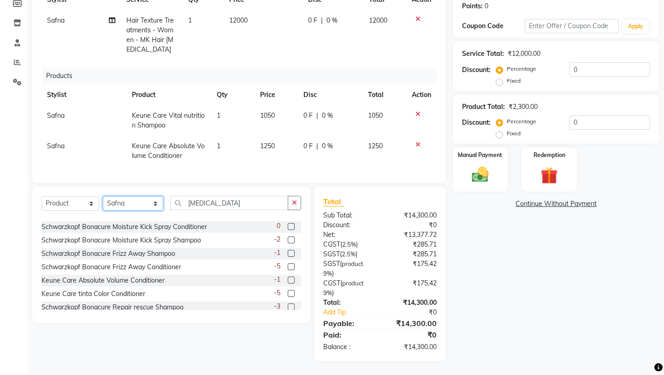
click at [162, 204] on select "Select Stylist [PERSON_NAME] KR [PERSON_NAME] [PERSON_NAME] [PERSON_NAME] [PERS…" at bounding box center [133, 203] width 60 height 14
click at [103, 196] on select "Select Stylist [PERSON_NAME] KR [PERSON_NAME] [PERSON_NAME] [PERSON_NAME] [PERS…" at bounding box center [133, 203] width 60 height 14
click at [217, 205] on input "[MEDICAL_DATA]" at bounding box center [229, 203] width 118 height 14
click at [92, 204] on select "Select Service Product Membership Package Voucher Prepaid Gift Card" at bounding box center [71, 203] width 58 height 14
click at [42, 196] on select "Select Service Product Membership Package Voucher Prepaid Gift Card" at bounding box center [71, 203] width 58 height 14
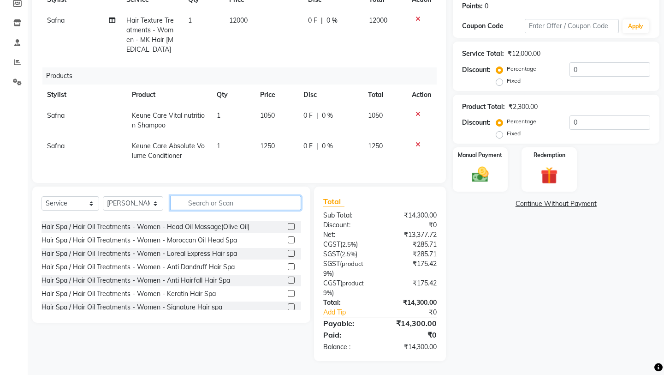
click at [230, 199] on input "text" at bounding box center [235, 203] width 131 height 14
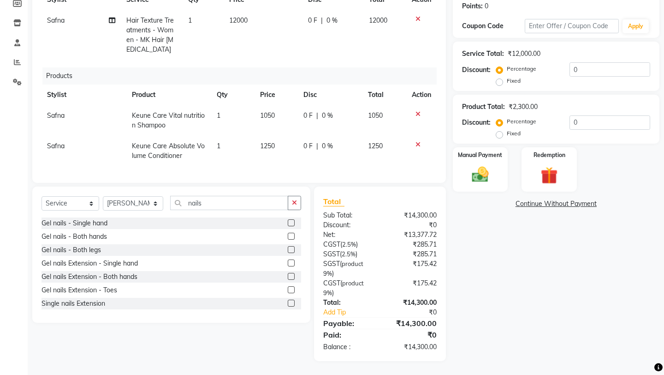
click at [292, 223] on label at bounding box center [291, 222] width 7 height 7
click at [292, 223] on input "checkbox" at bounding box center [291, 223] width 6 height 6
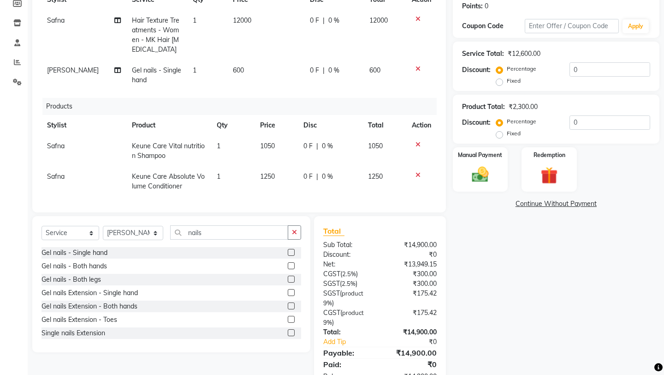
click at [291, 292] on label at bounding box center [291, 292] width 7 height 7
click at [291, 292] on input "checkbox" at bounding box center [291, 293] width 6 height 6
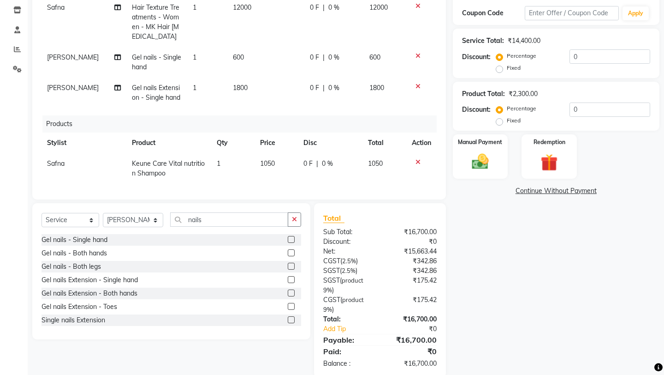
click at [291, 265] on label at bounding box center [291, 266] width 7 height 7
click at [291, 265] on input "checkbox" at bounding box center [291, 266] width 6 height 6
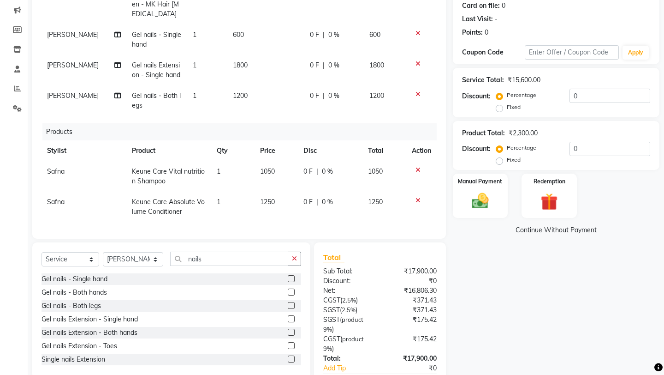
scroll to position [172, 0]
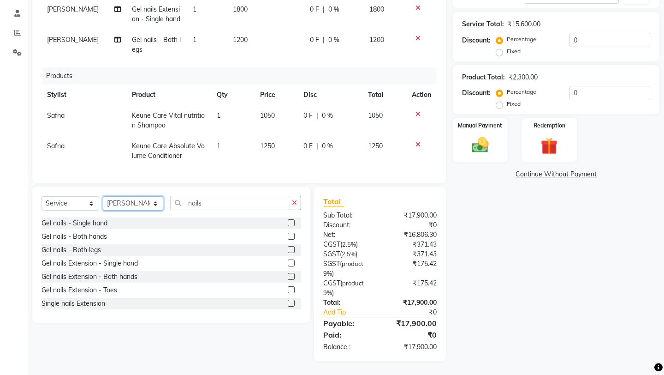
click at [161, 208] on select "Select Stylist [PERSON_NAME] KR [PERSON_NAME] [PERSON_NAME] [PERSON_NAME] [PERS…" at bounding box center [133, 203] width 60 height 14
click at [103, 196] on select "Select Stylist [PERSON_NAME] KR [PERSON_NAME] [PERSON_NAME] [PERSON_NAME] [PERS…" at bounding box center [133, 203] width 60 height 14
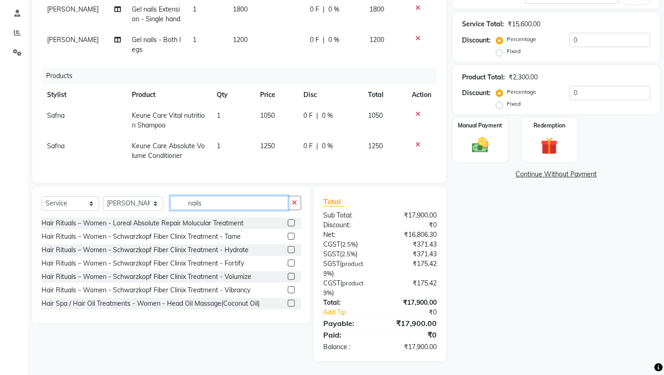
click at [215, 205] on input "nails" at bounding box center [229, 203] width 118 height 14
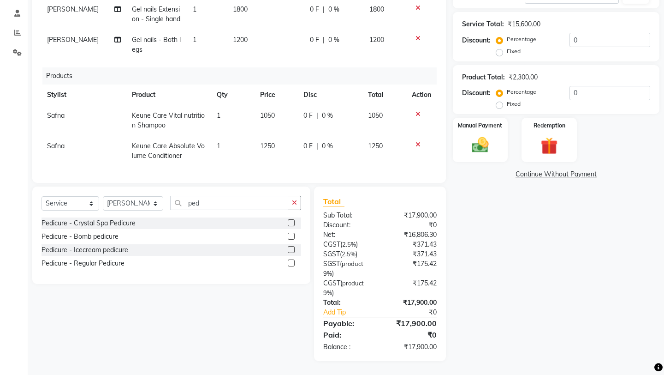
click at [293, 222] on label at bounding box center [291, 222] width 7 height 7
click at [293, 222] on input "checkbox" at bounding box center [291, 223] width 6 height 6
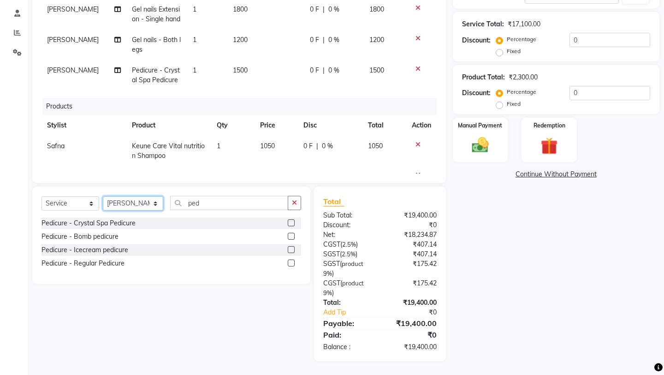
click at [153, 202] on select "Select Stylist [PERSON_NAME] KR [PERSON_NAME] [PERSON_NAME] [PERSON_NAME] [PERS…" at bounding box center [133, 203] width 60 height 14
click at [103, 196] on select "Select Stylist [PERSON_NAME] KR [PERSON_NAME] [PERSON_NAME] [PERSON_NAME] [PERS…" at bounding box center [133, 203] width 60 height 14
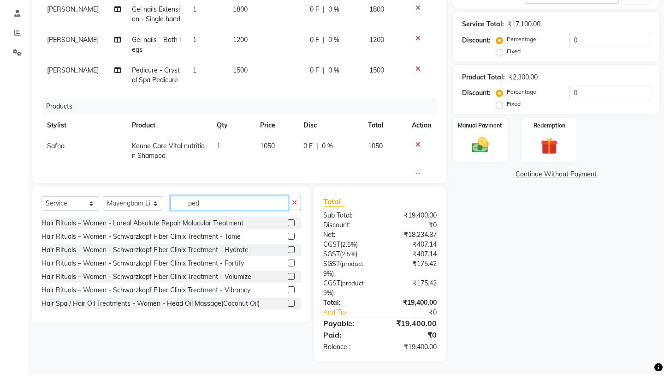
click at [215, 205] on input "ped" at bounding box center [229, 203] width 118 height 14
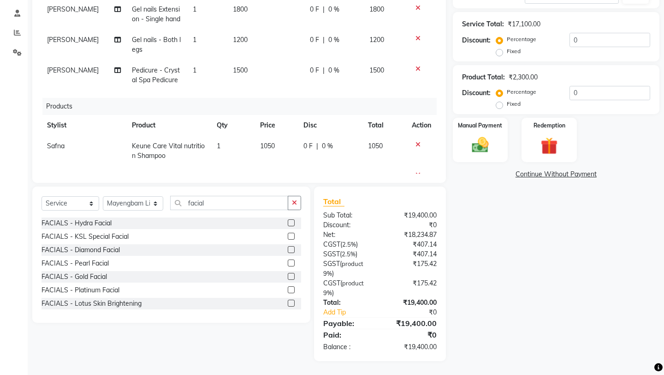
click at [293, 280] on div at bounding box center [291, 278] width 6 height 10
click at [293, 277] on label at bounding box center [291, 276] width 7 height 7
click at [293, 277] on input "checkbox" at bounding box center [291, 277] width 6 height 6
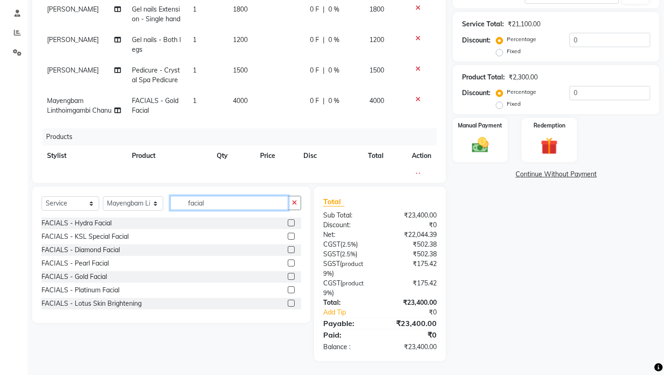
click at [215, 207] on input "facial" at bounding box center [229, 203] width 118 height 14
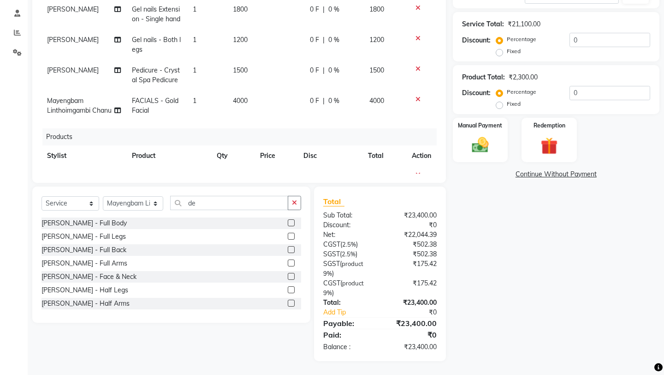
click at [289, 277] on label at bounding box center [291, 276] width 7 height 7
click at [289, 277] on input "checkbox" at bounding box center [291, 277] width 6 height 6
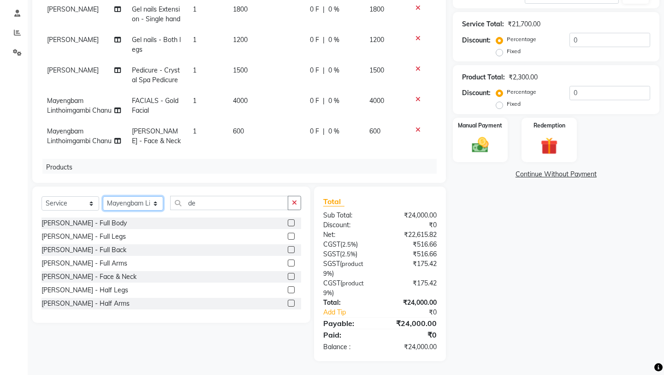
click at [163, 204] on select "Select Stylist [PERSON_NAME] KR [PERSON_NAME] [PERSON_NAME] [PERSON_NAME] [PERS…" at bounding box center [133, 203] width 60 height 14
click at [103, 196] on select "Select Stylist [PERSON_NAME] KR [PERSON_NAME] [PERSON_NAME] [PERSON_NAME] [PERS…" at bounding box center [133, 203] width 60 height 14
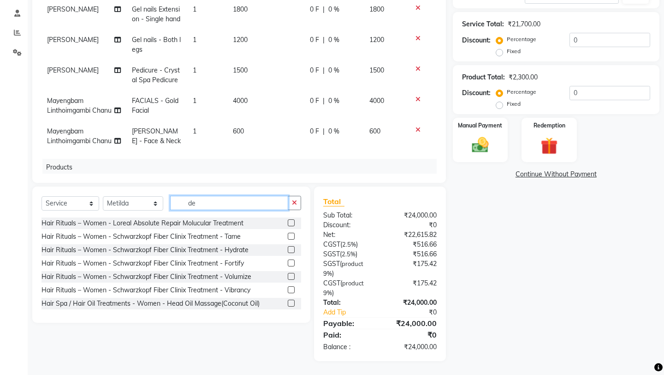
click at [210, 207] on input "de" at bounding box center [229, 203] width 118 height 14
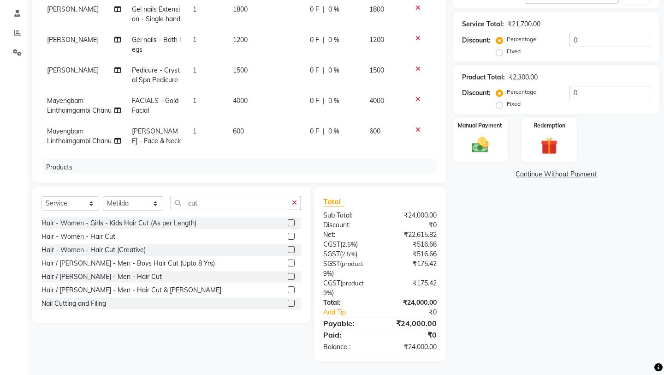
click at [291, 249] on label at bounding box center [291, 249] width 7 height 7
click at [291, 249] on input "checkbox" at bounding box center [291, 250] width 6 height 6
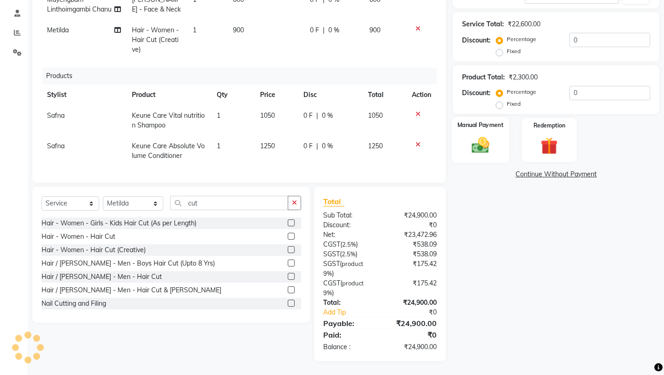
click at [472, 135] on img at bounding box center [480, 145] width 29 height 20
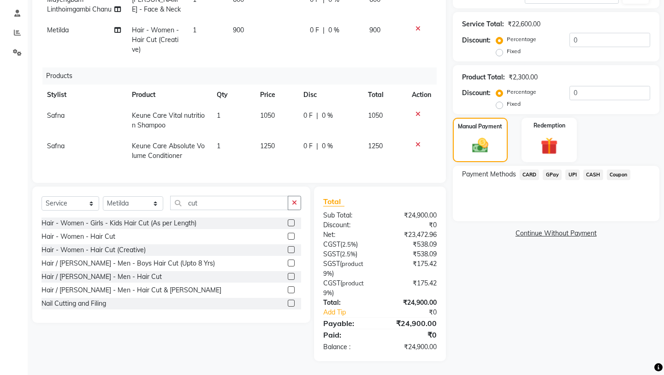
click at [528, 169] on span "CARD" at bounding box center [530, 174] width 20 height 11
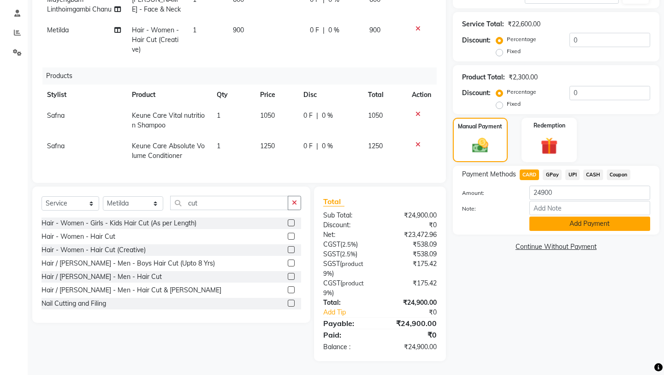
click at [550, 216] on button "Add Payment" at bounding box center [590, 223] width 121 height 14
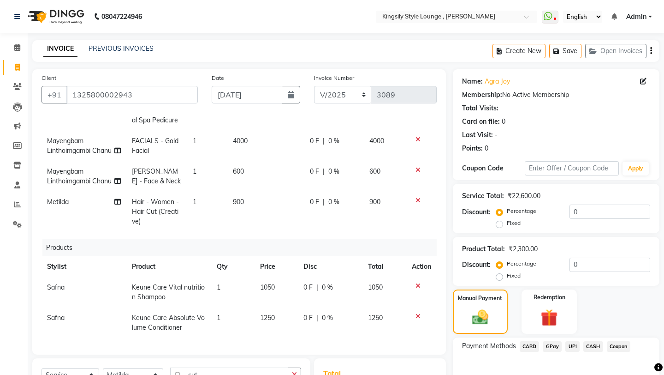
scroll to position [191, 0]
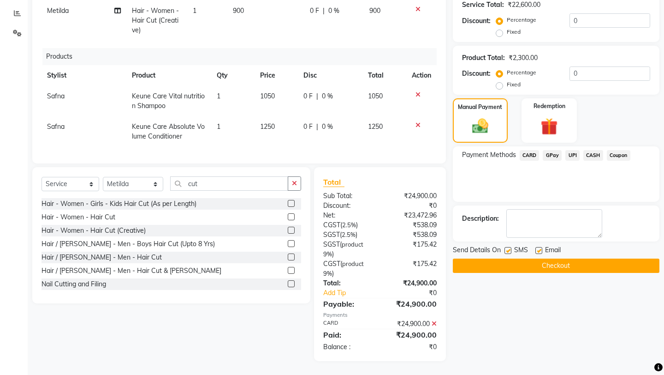
click at [533, 258] on button "Checkout" at bounding box center [556, 265] width 207 height 14
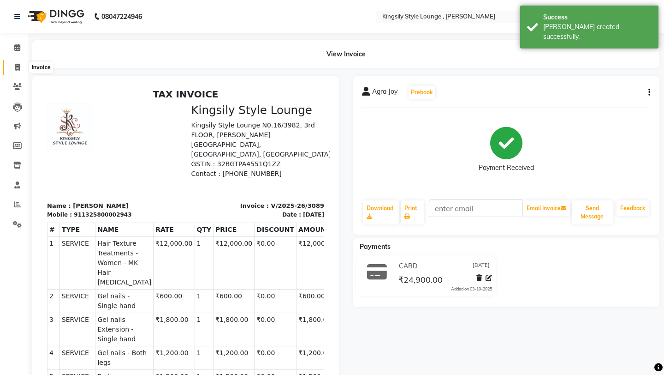
click at [18, 67] on icon at bounding box center [17, 67] width 5 height 7
